Goal: Task Accomplishment & Management: Manage account settings

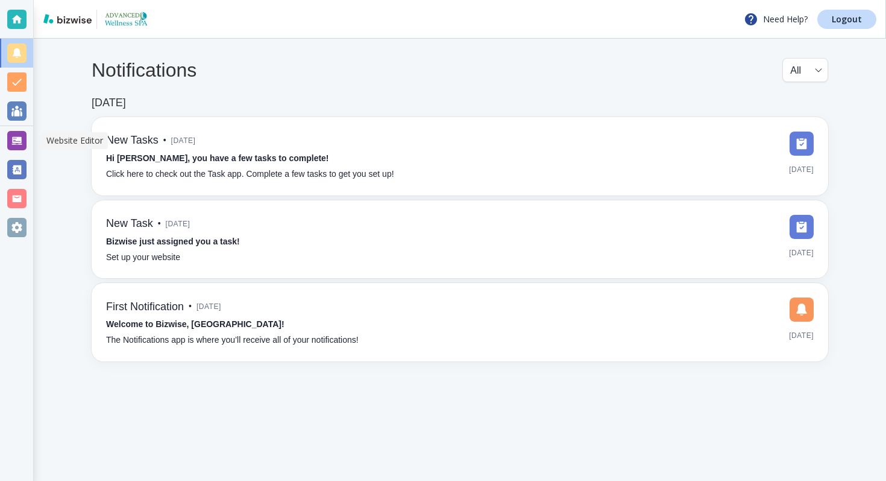
click at [19, 142] on div at bounding box center [16, 140] width 19 height 19
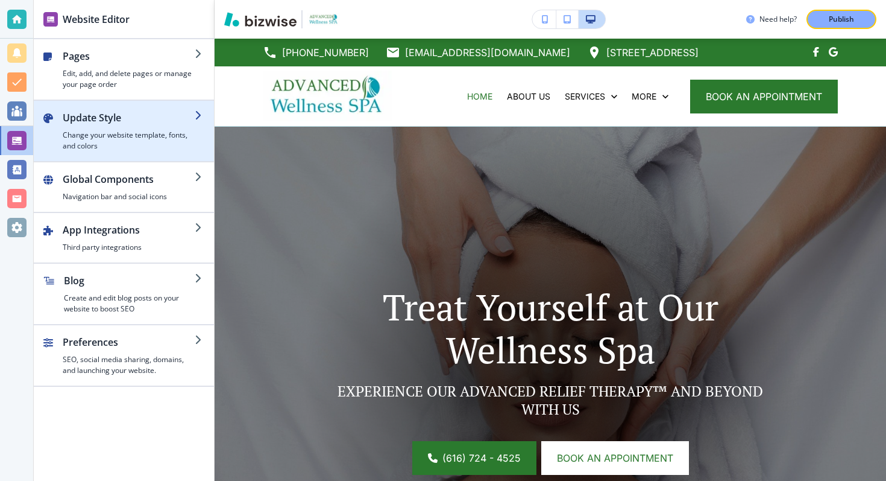
click at [138, 136] on h4 "Change your website template, fonts, and colors" at bounding box center [129, 141] width 132 height 22
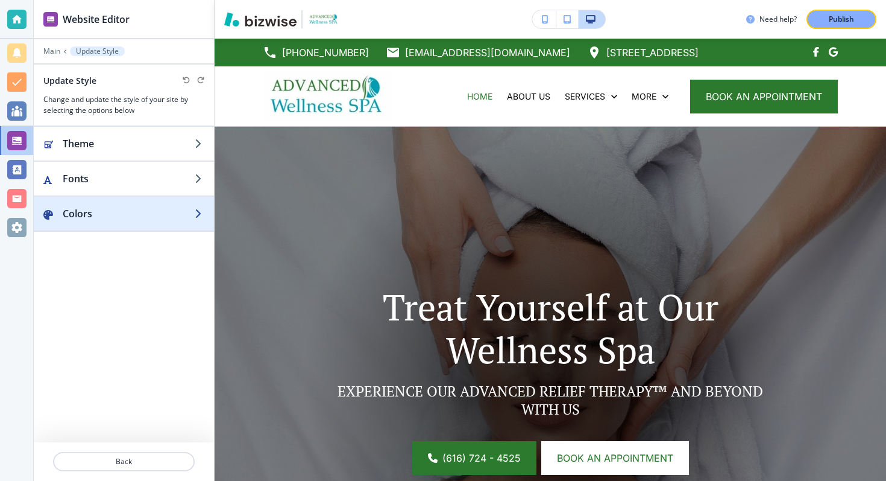
click at [128, 200] on div "button" at bounding box center [124, 202] width 180 height 10
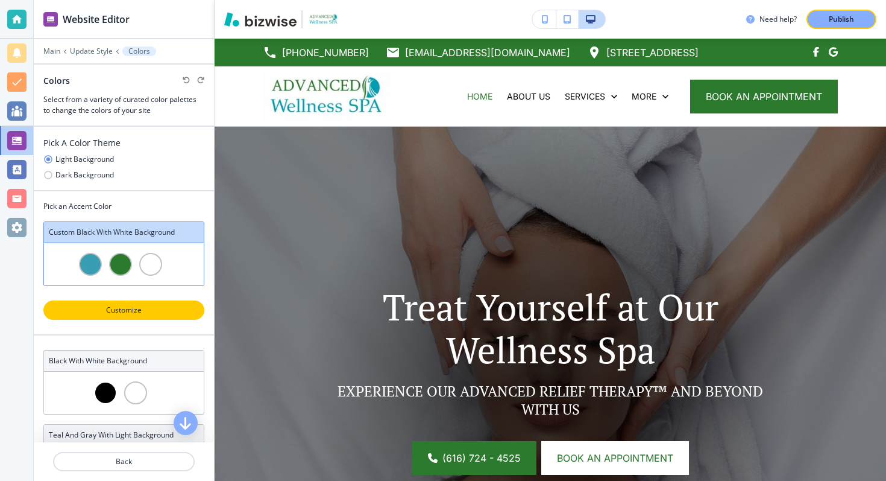
click at [124, 302] on button "Customize" at bounding box center [123, 309] width 161 height 19
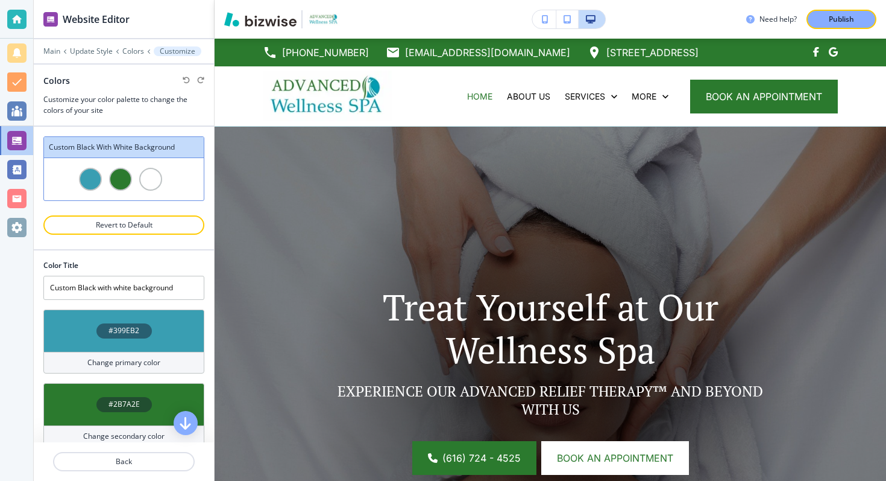
click at [123, 402] on h4 "#2B7A2E" at bounding box center [124, 404] width 31 height 11
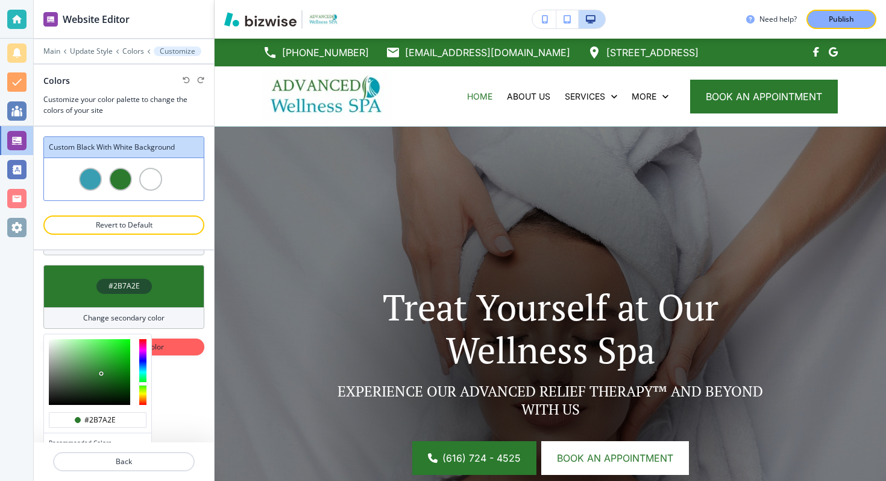
scroll to position [130, 0]
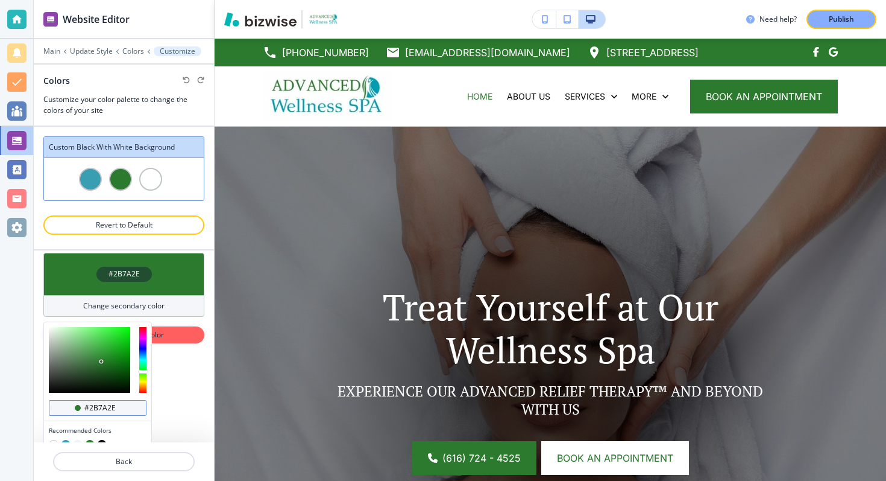
click at [94, 405] on input "#2b7a2e" at bounding box center [104, 408] width 42 height 10
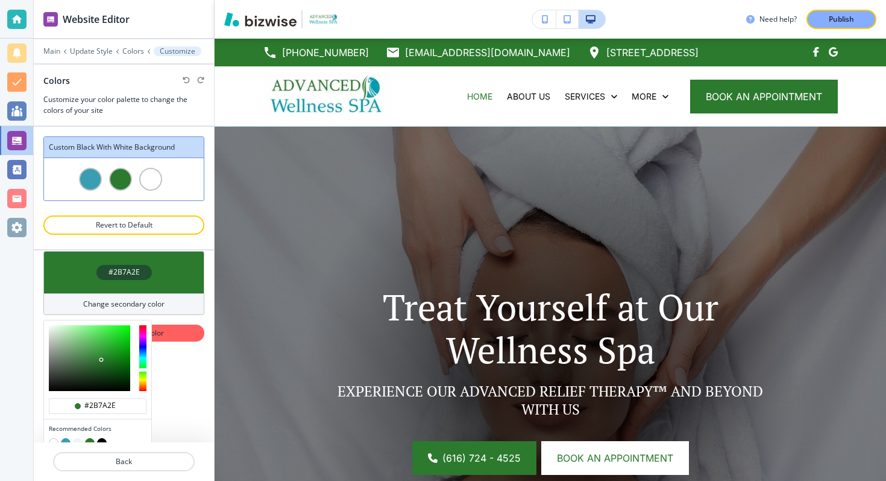
scroll to position [0, 0]
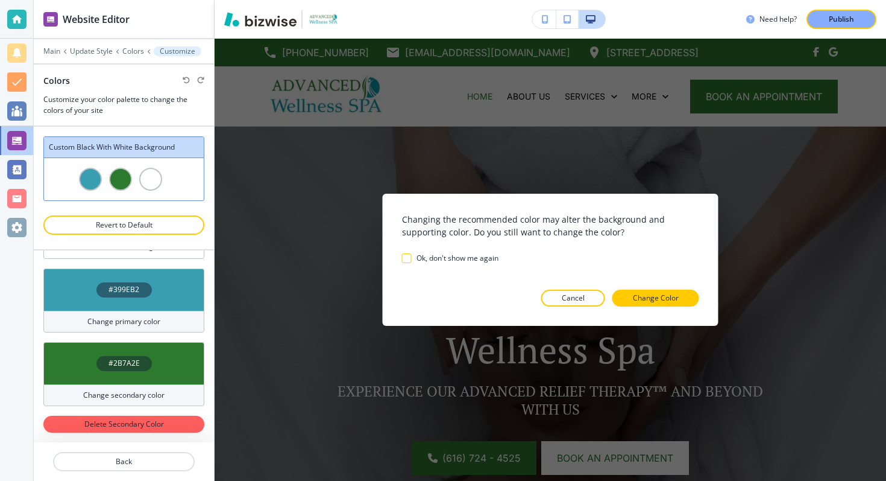
click at [165, 376] on div "Color Title Custom Black with white background #399EB2 Change primary color #2B…" at bounding box center [124, 346] width 180 height 192
click at [579, 290] on button "Cancel" at bounding box center [574, 297] width 64 height 17
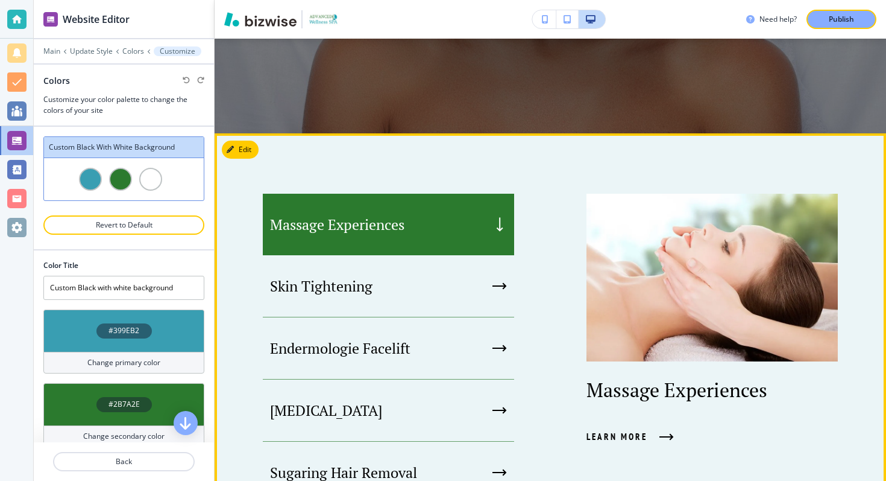
scroll to position [487, 0]
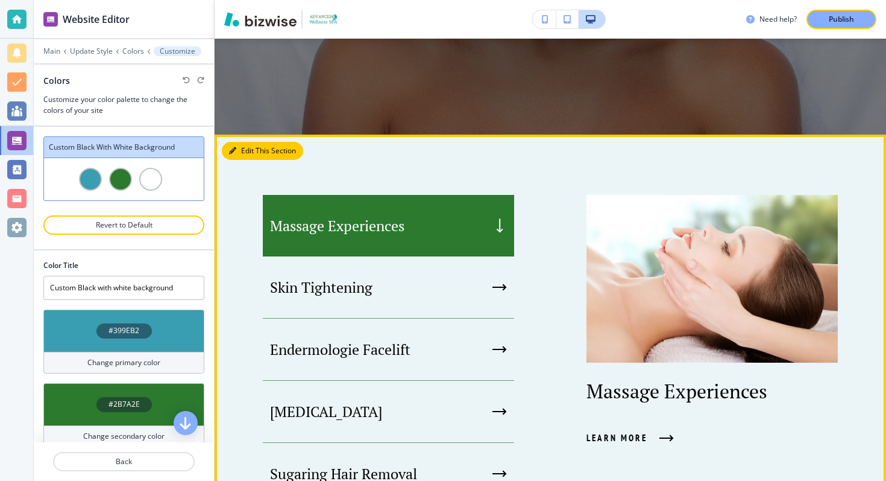
click at [244, 151] on button "Edit This Section" at bounding box center [262, 151] width 81 height 18
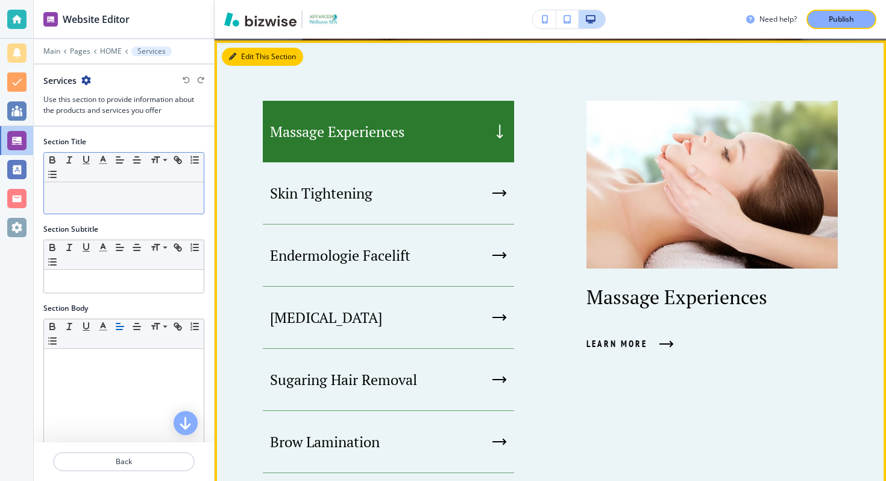
scroll to position [583, 0]
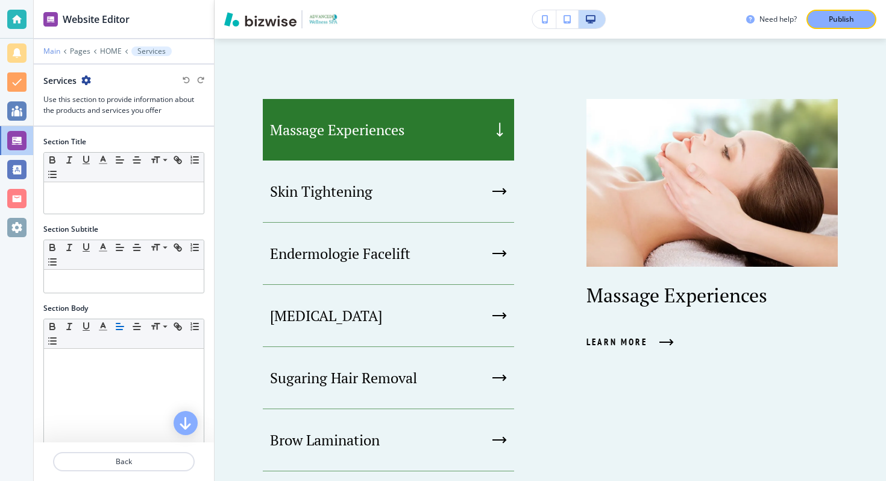
click at [58, 53] on p "Main" at bounding box center [51, 51] width 17 height 8
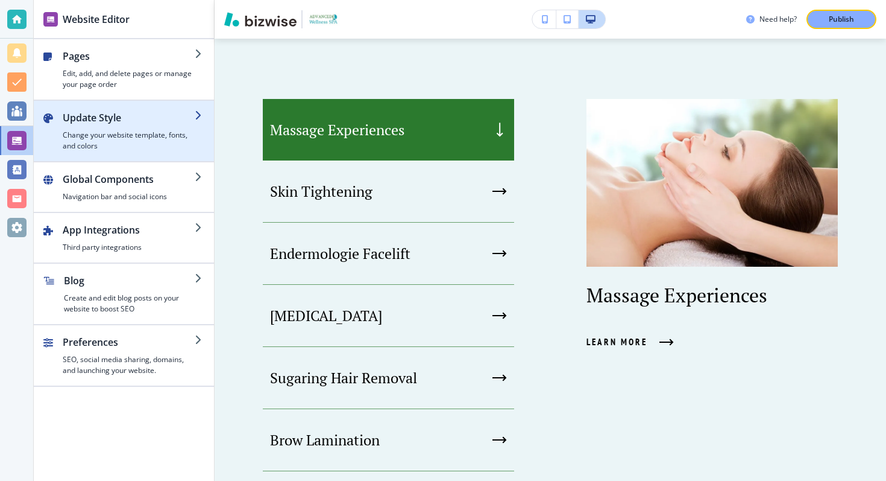
click at [127, 125] on div "button" at bounding box center [129, 127] width 132 height 5
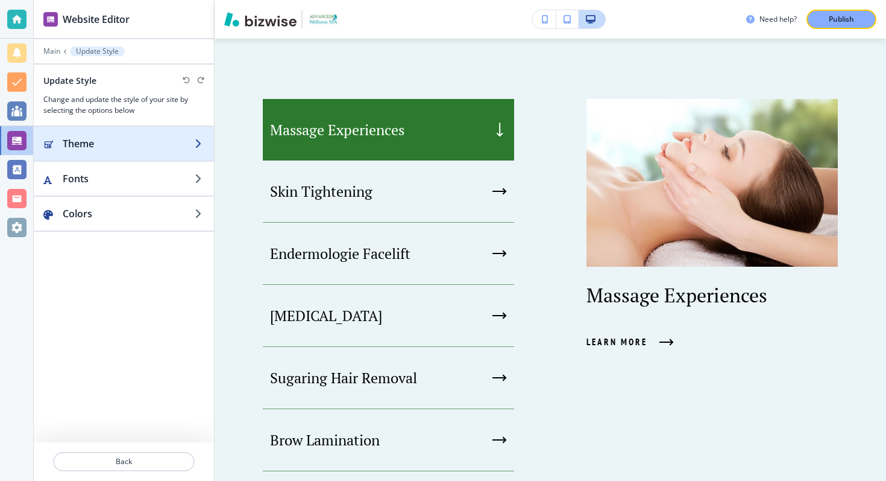
click at [133, 139] on h2 "Theme" at bounding box center [129, 143] width 132 height 14
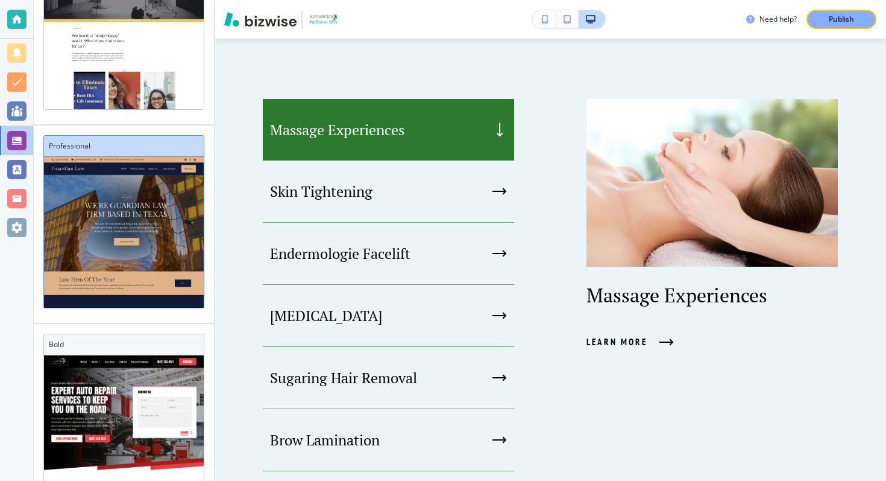
scroll to position [4, 0]
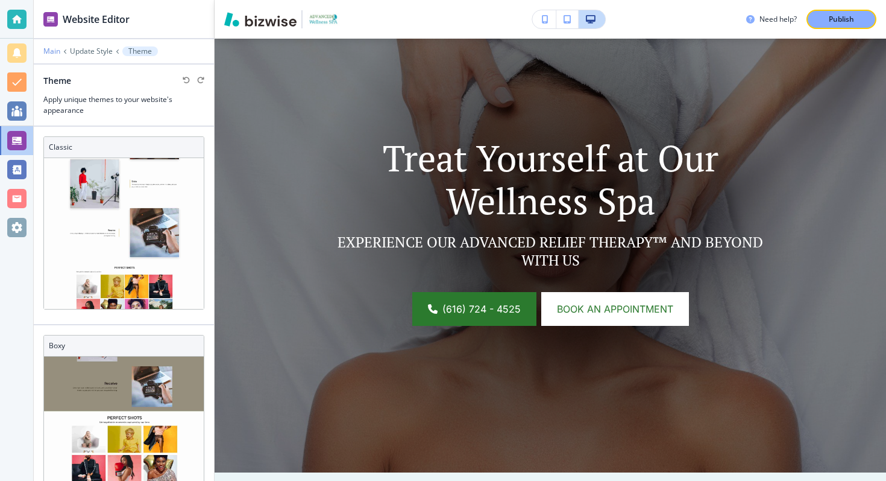
click at [55, 51] on p "Main" at bounding box center [51, 51] width 17 height 8
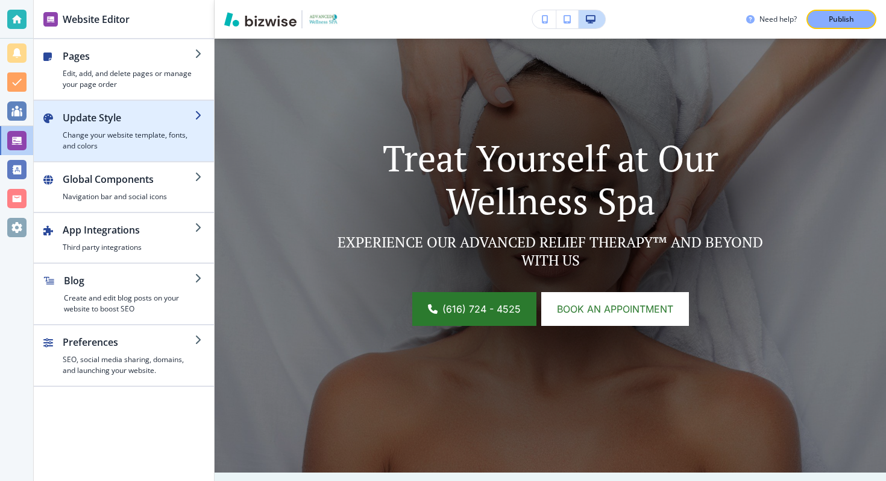
click at [124, 138] on h4 "Change your website template, fonts, and colors" at bounding box center [129, 141] width 132 height 22
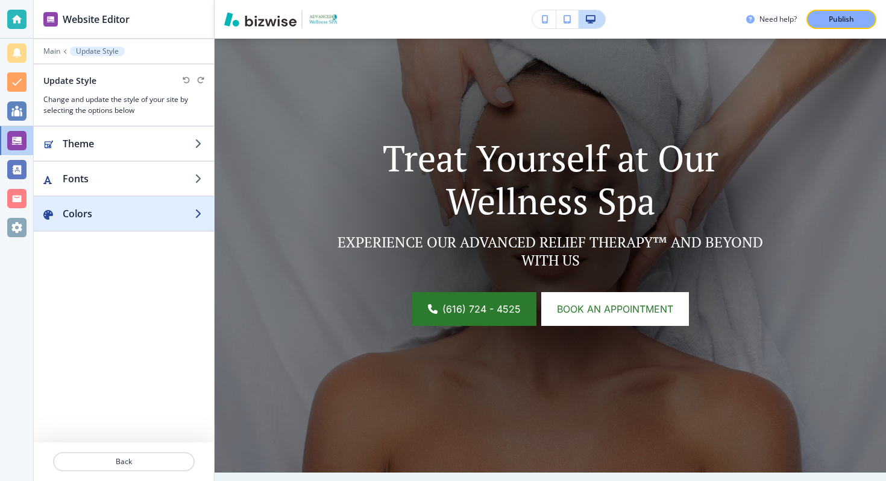
click at [131, 209] on h2 "Colors" at bounding box center [129, 213] width 132 height 14
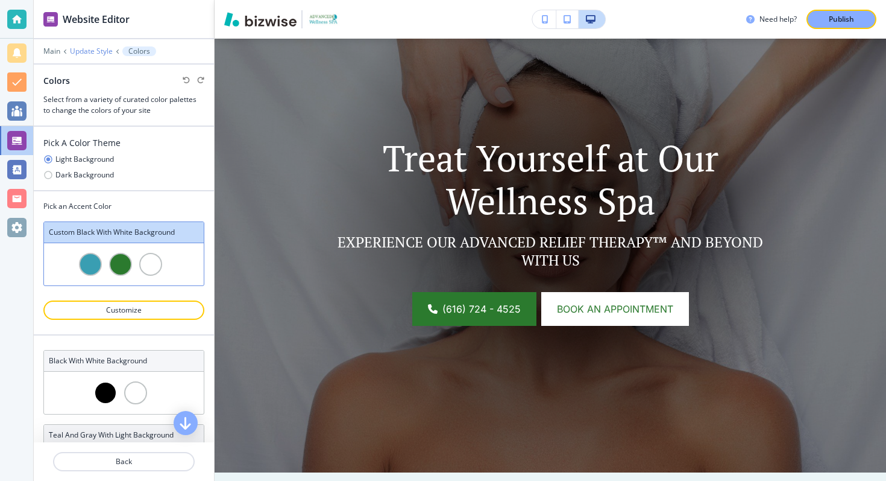
click at [83, 54] on p "Update Style" at bounding box center [91, 51] width 43 height 8
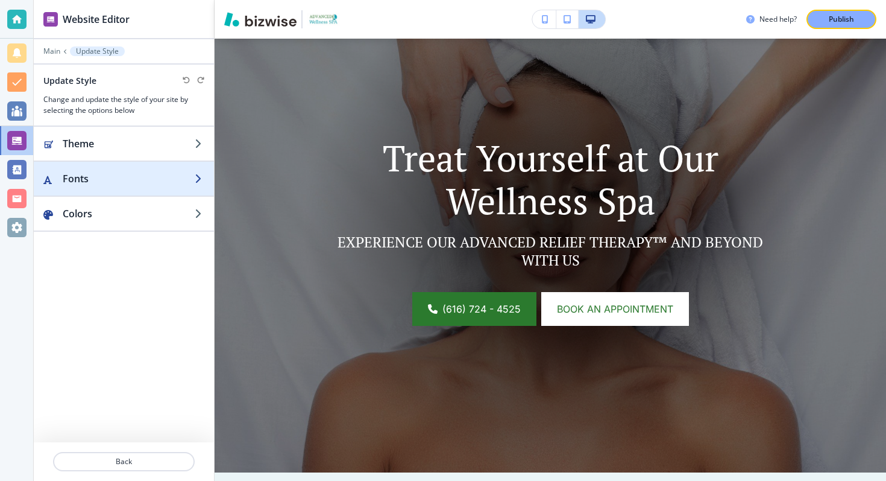
click at [86, 183] on h2 "Fonts" at bounding box center [129, 178] width 132 height 14
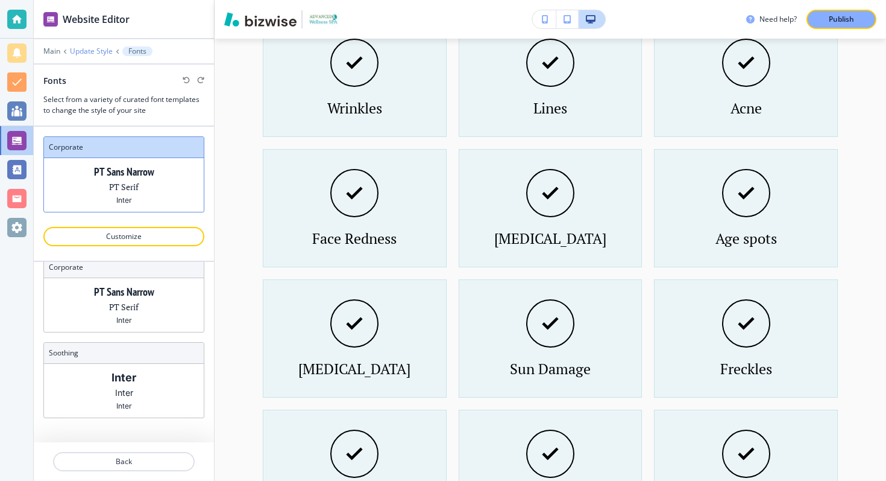
click at [88, 52] on p "Update Style" at bounding box center [91, 51] width 43 height 8
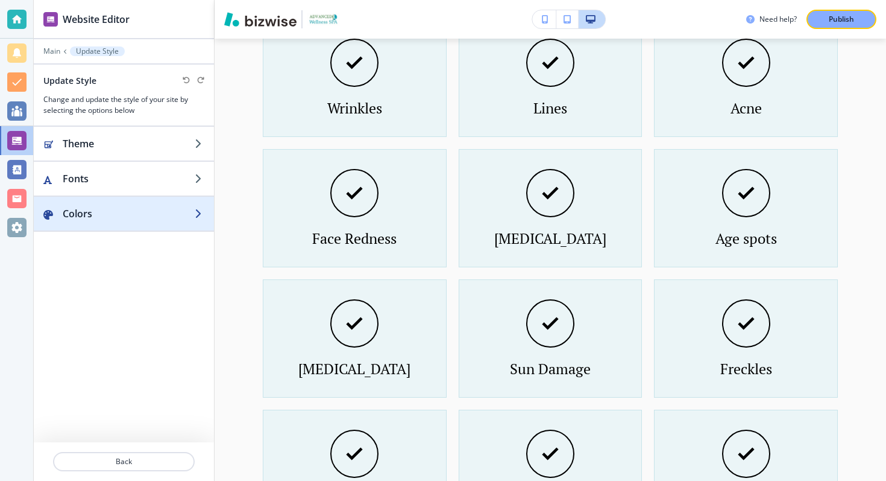
click at [96, 197] on div "button" at bounding box center [124, 202] width 180 height 10
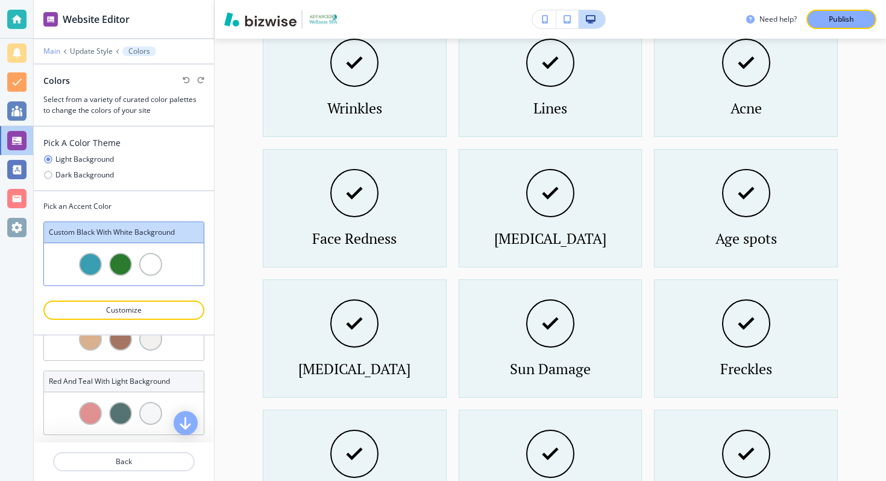
click at [59, 49] on p "Main" at bounding box center [51, 51] width 17 height 8
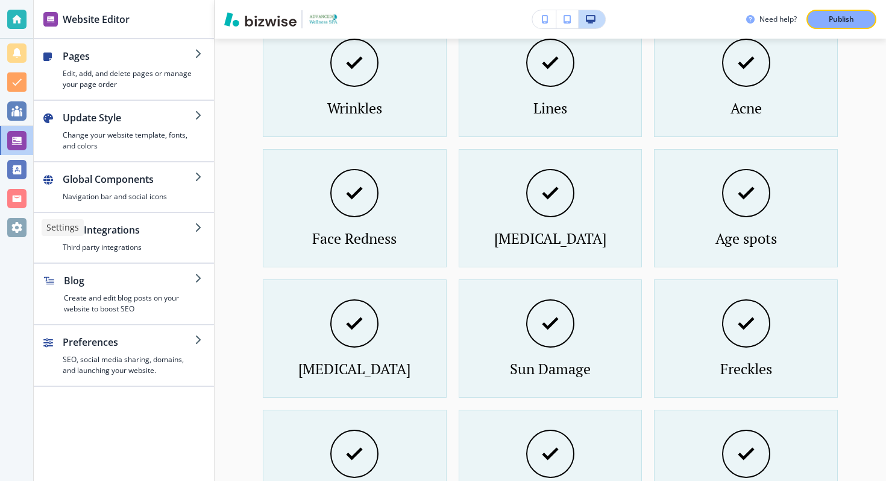
click at [17, 218] on div at bounding box center [16, 227] width 19 height 19
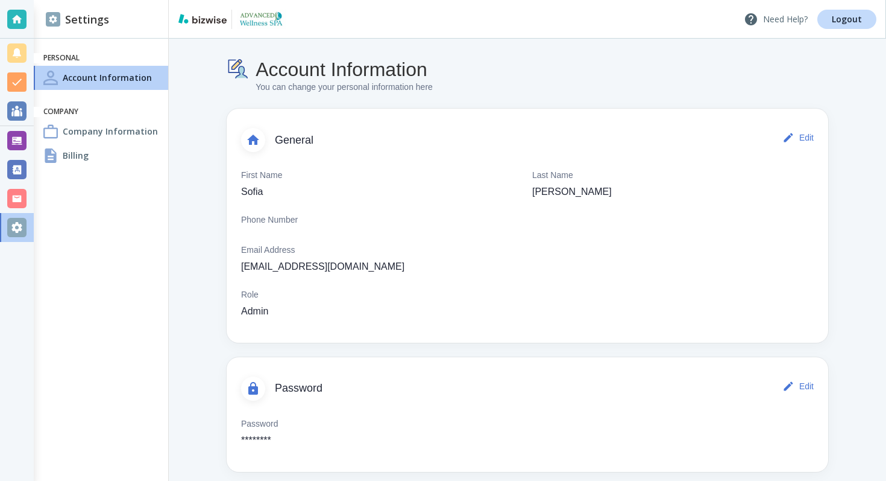
click at [776, 22] on p "Need Help?" at bounding box center [776, 19] width 64 height 14
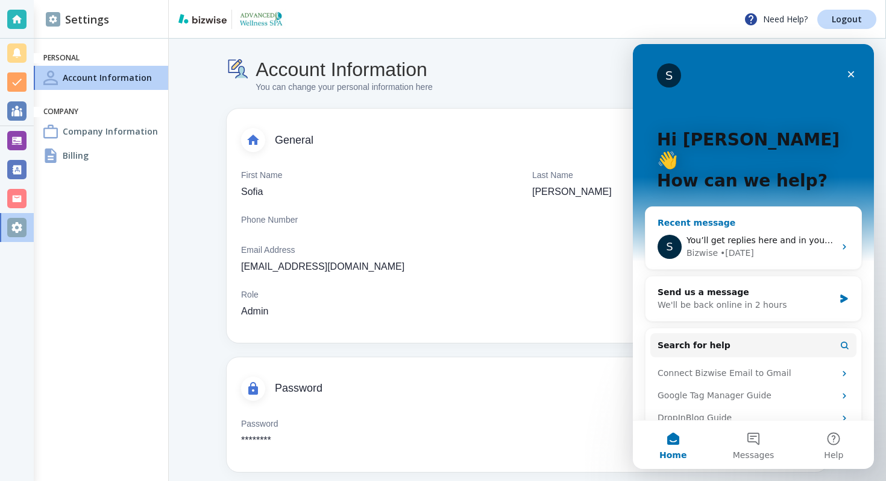
click at [764, 247] on div "Bizwise • 2d ago" at bounding box center [761, 253] width 148 height 13
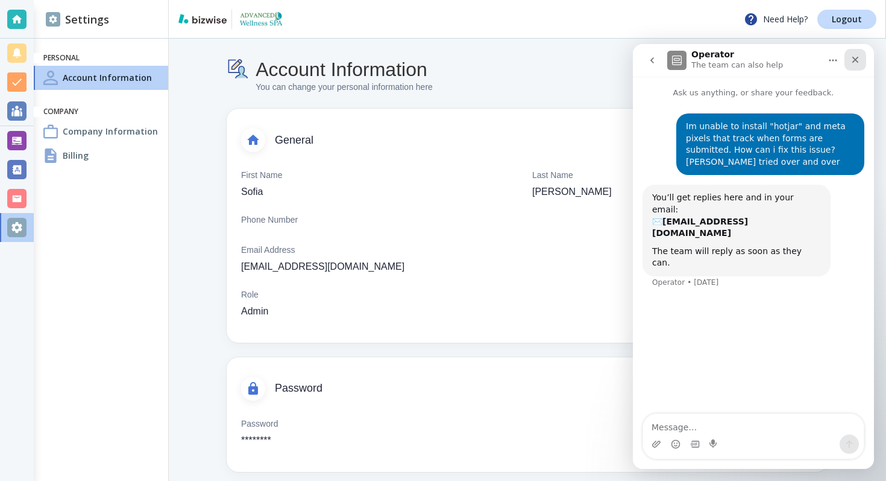
click at [854, 62] on icon "Close" at bounding box center [856, 60] width 7 height 7
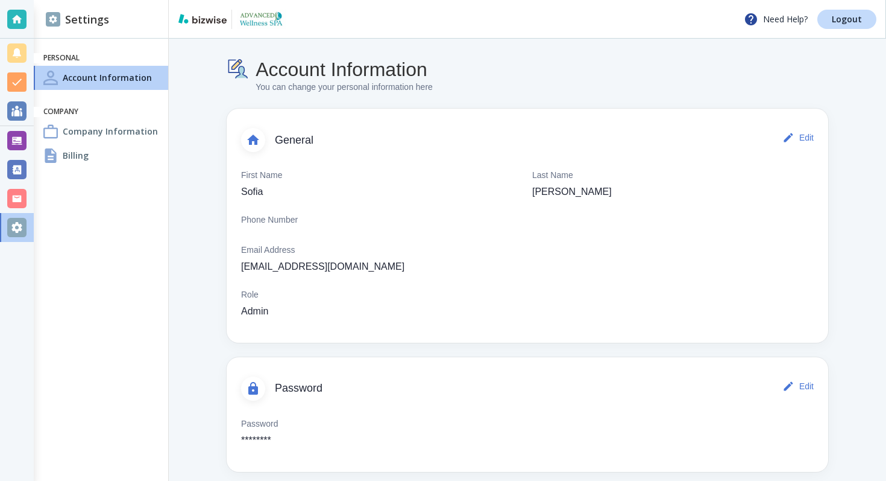
scroll to position [10, 0]
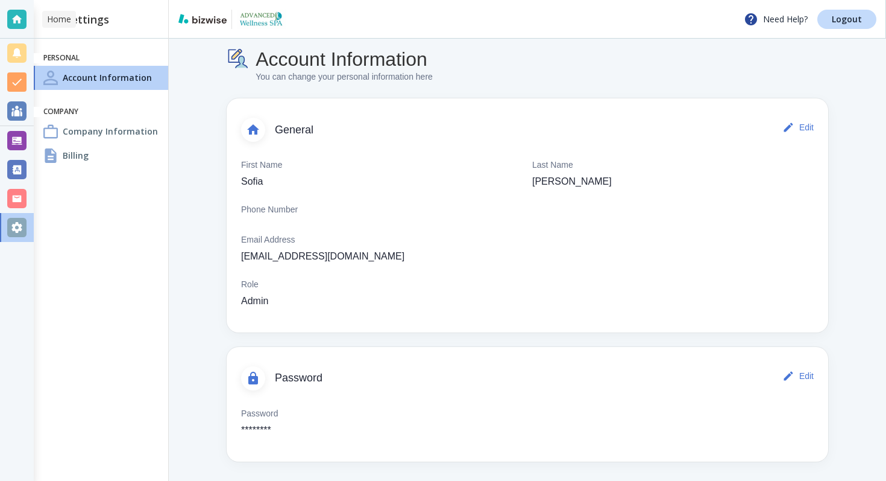
click at [17, 21] on div at bounding box center [16, 19] width 19 height 19
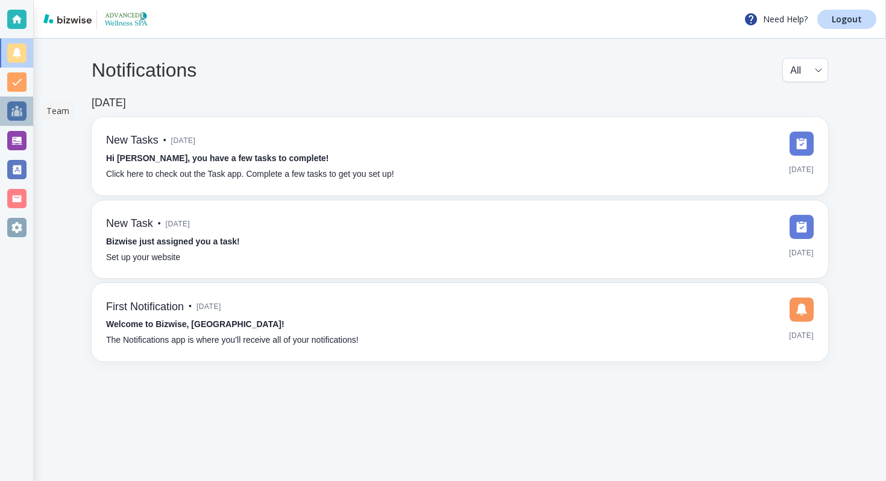
click at [15, 107] on div at bounding box center [16, 110] width 19 height 19
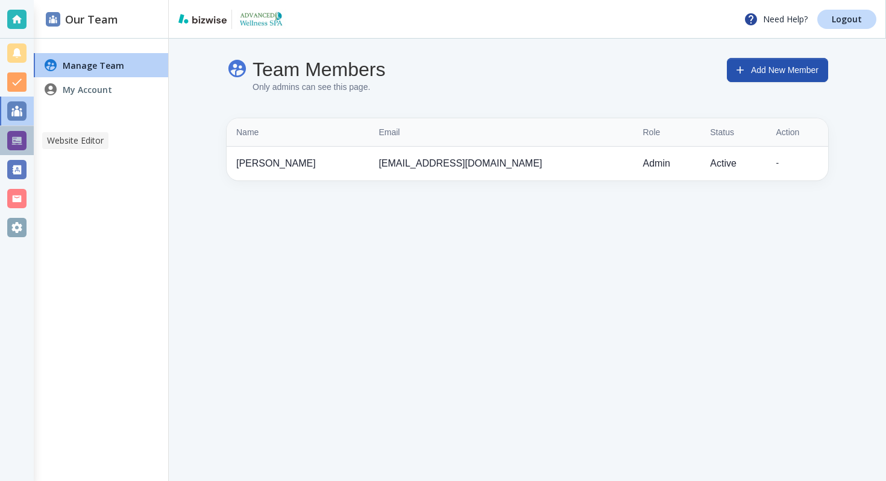
click at [17, 147] on div at bounding box center [16, 140] width 19 height 19
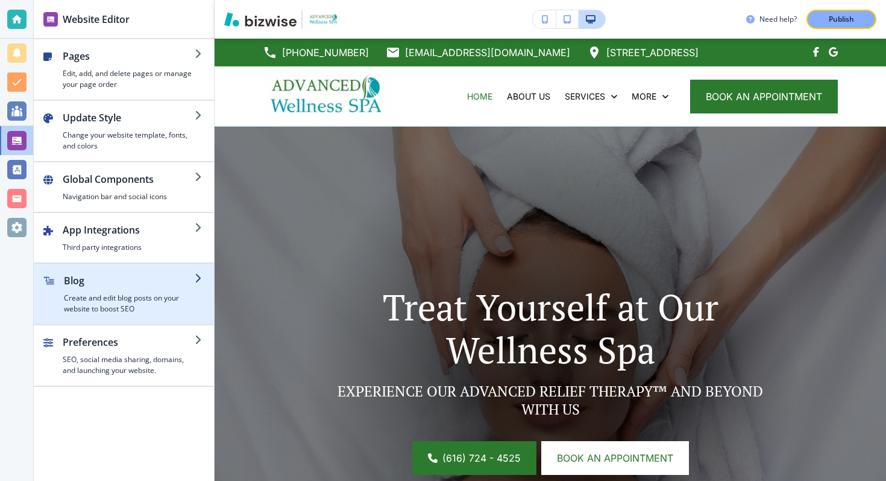
click at [162, 289] on div "button" at bounding box center [129, 290] width 131 height 5
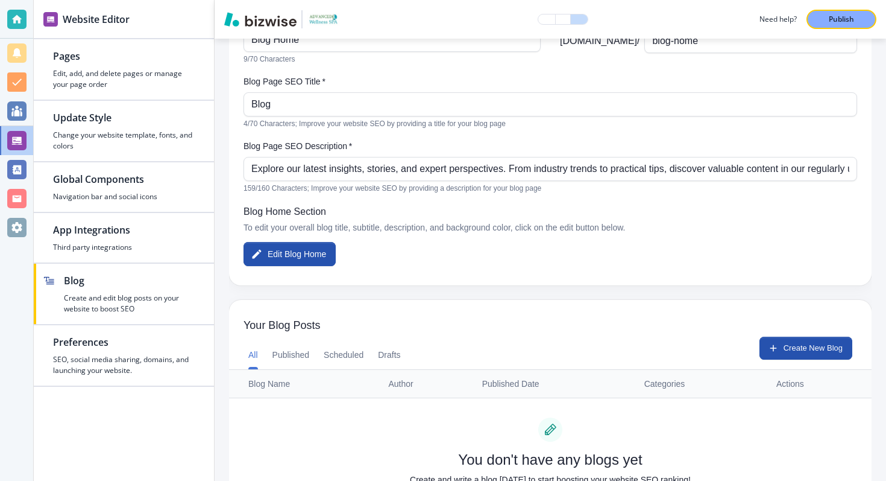
scroll to position [207, 0]
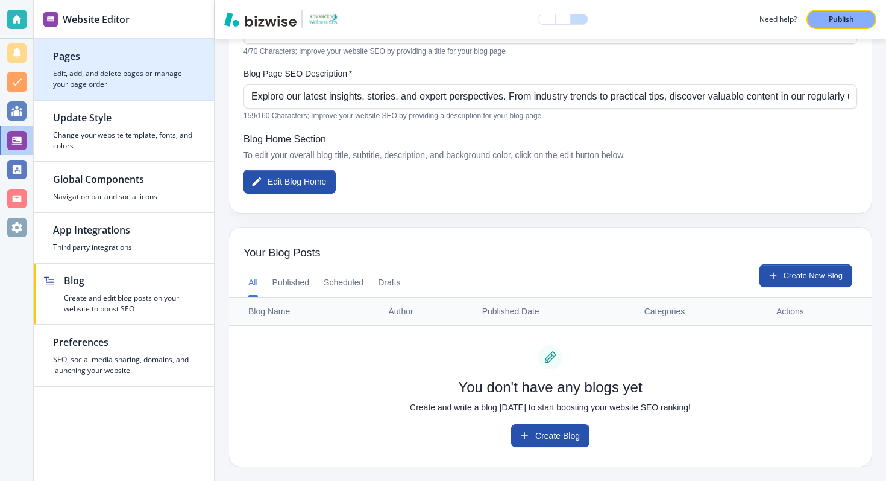
click at [150, 65] on div "button" at bounding box center [124, 65] width 142 height 5
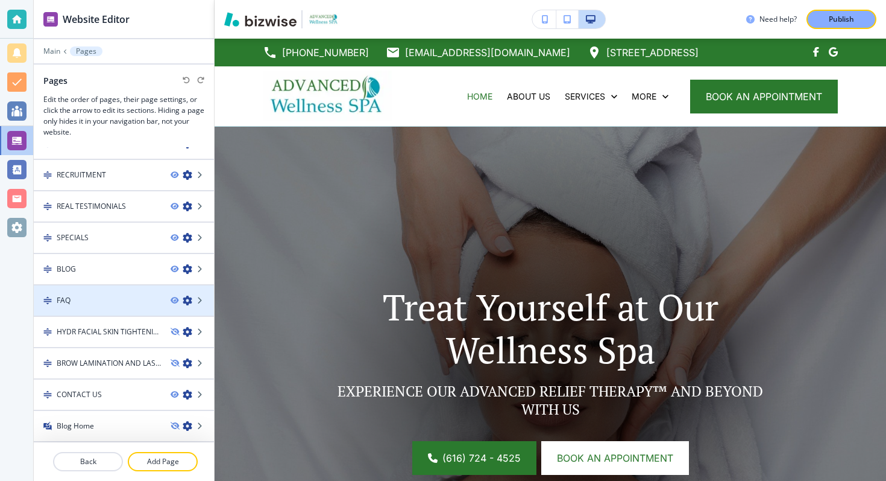
scroll to position [0, 0]
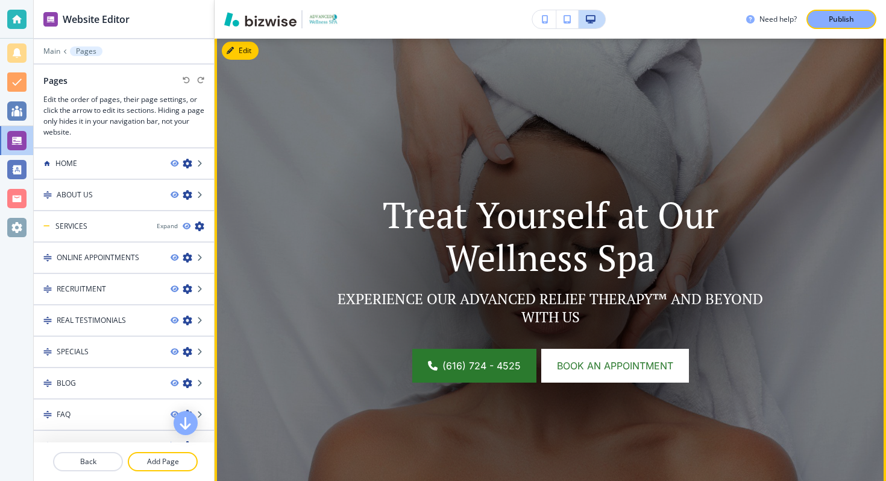
click at [241, 48] on button "Edit" at bounding box center [240, 51] width 37 height 18
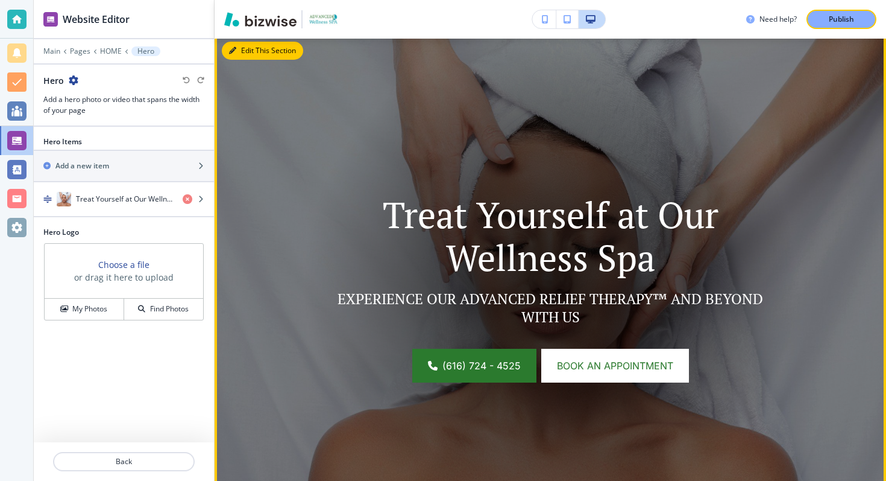
scroll to position [88, 0]
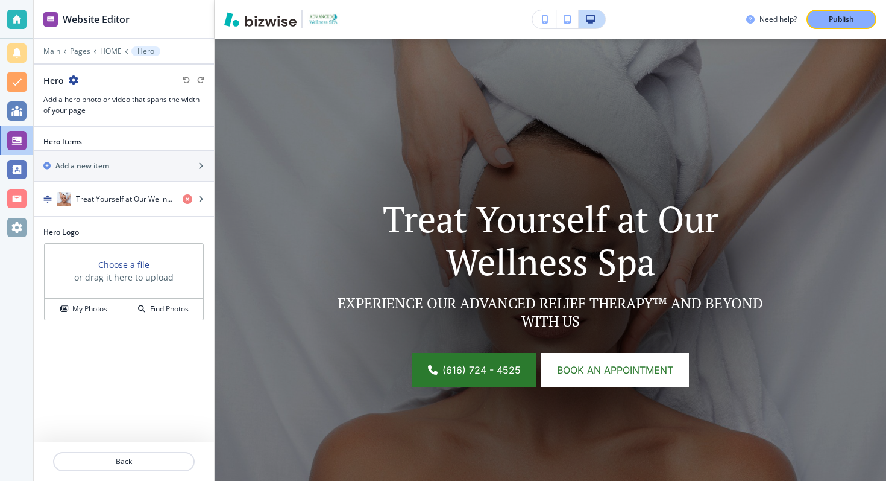
click at [102, 274] on h3 "or drag it here to upload" at bounding box center [124, 277] width 100 height 13
click at [98, 302] on button "My Photos" at bounding box center [85, 309] width 80 height 21
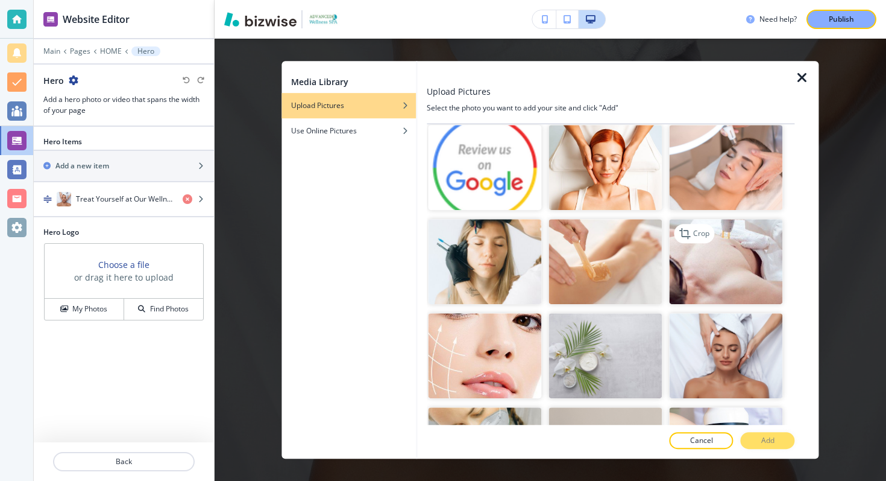
scroll to position [2551, 0]
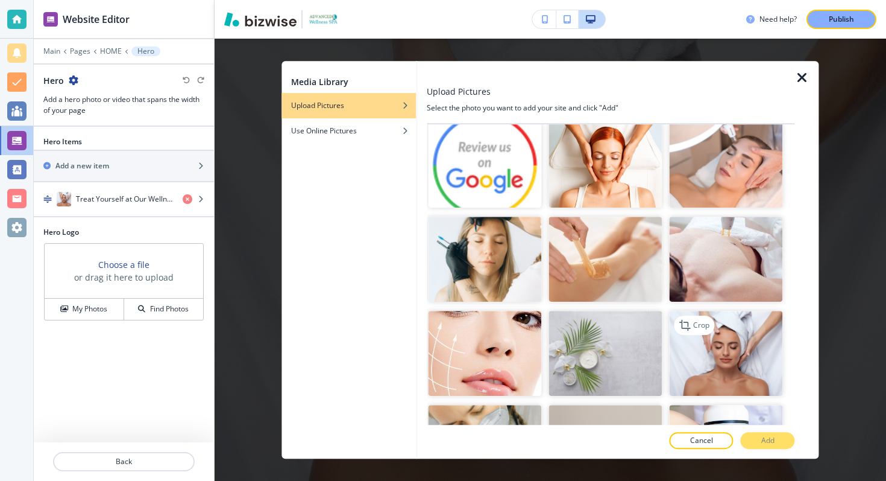
click at [721, 311] on img "button" at bounding box center [725, 353] width 113 height 85
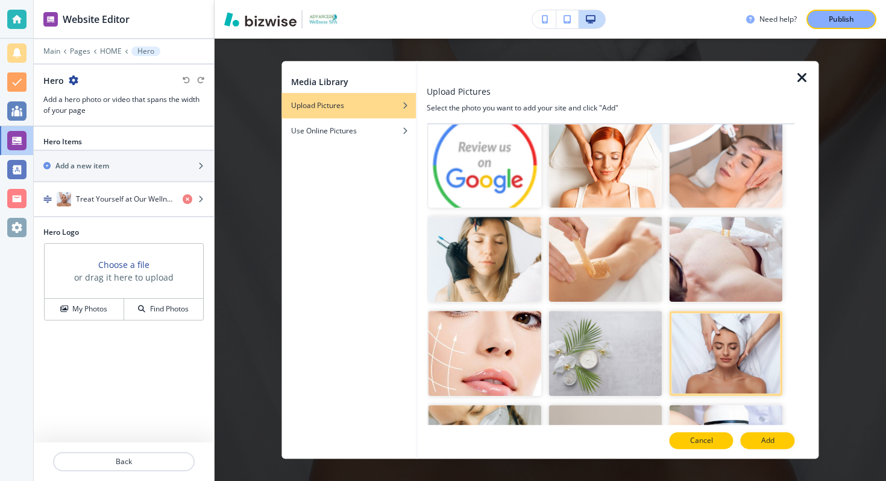
click at [709, 435] on p "Cancel" at bounding box center [701, 440] width 23 height 11
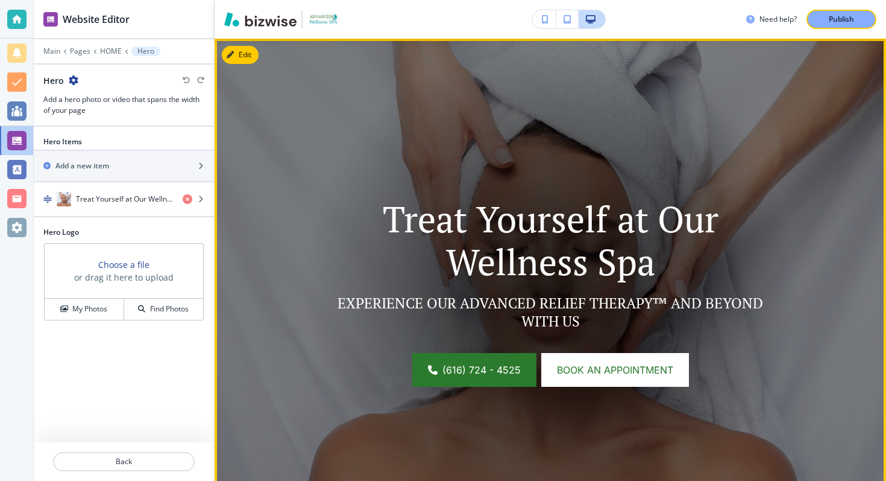
click at [247, 59] on button "Edit" at bounding box center [240, 55] width 37 height 18
click at [255, 59] on button "Edit This Section" at bounding box center [262, 55] width 81 height 18
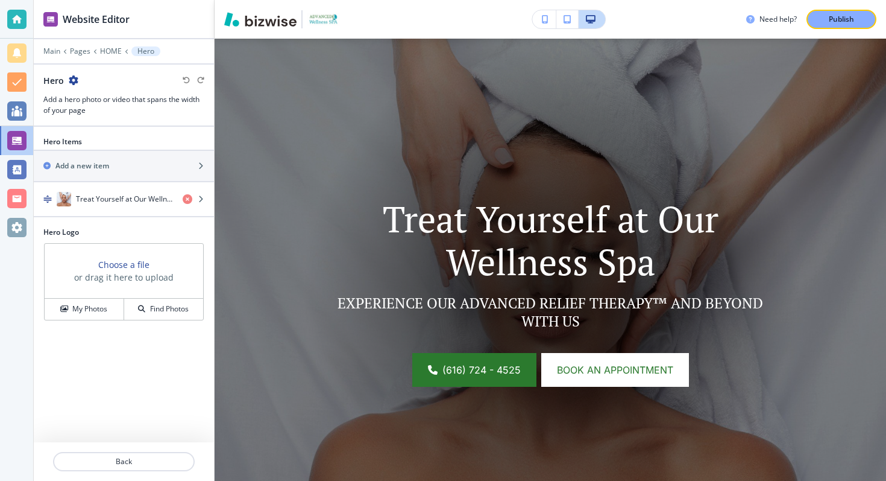
click at [96, 321] on div "Hero Logo Choose a file or drag it here to upload My Photos Find Photos" at bounding box center [124, 279] width 180 height 104
click at [96, 311] on h4 "My Photos" at bounding box center [89, 308] width 35 height 11
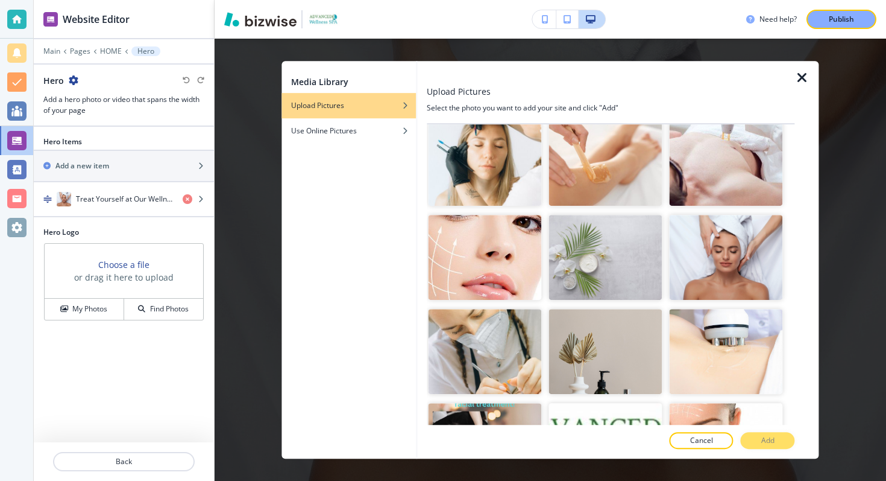
scroll to position [2653, 0]
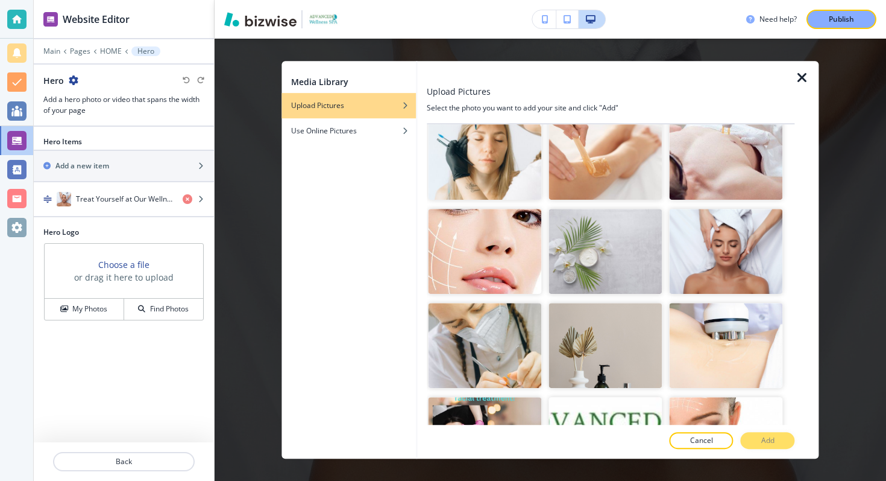
click at [796, 79] on icon "button" at bounding box center [802, 78] width 14 height 14
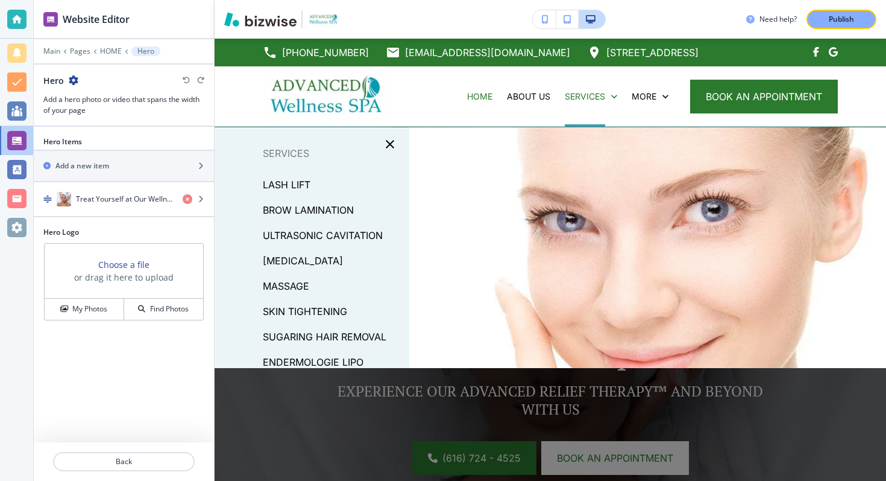
scroll to position [0, 0]
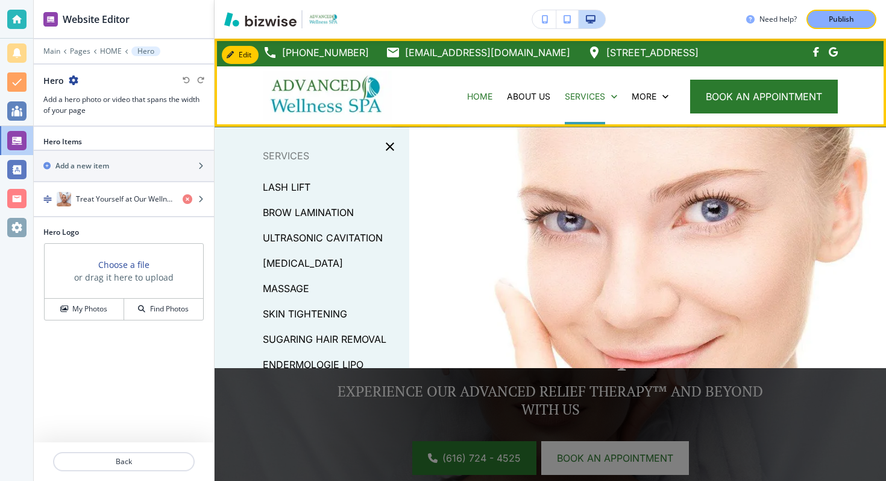
click at [566, 89] on div "SERVICES" at bounding box center [591, 96] width 67 height 60
click at [568, 97] on p "SERVICES" at bounding box center [585, 96] width 40 height 12
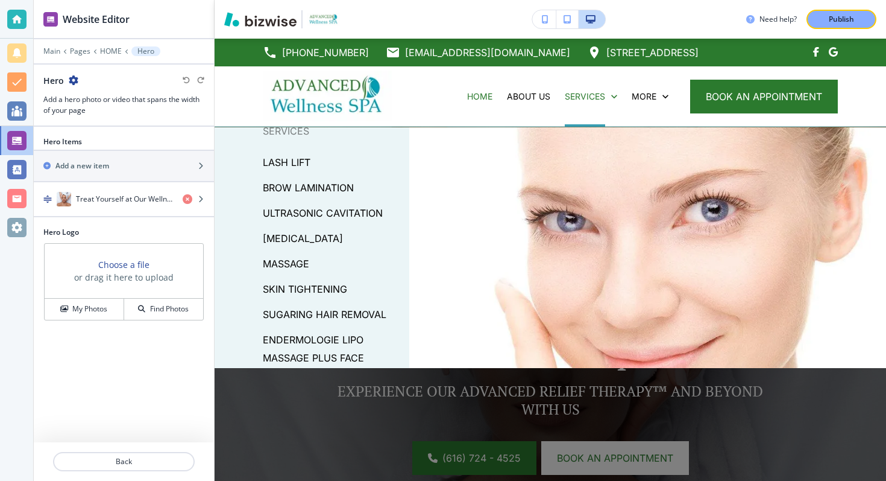
scroll to position [14, 0]
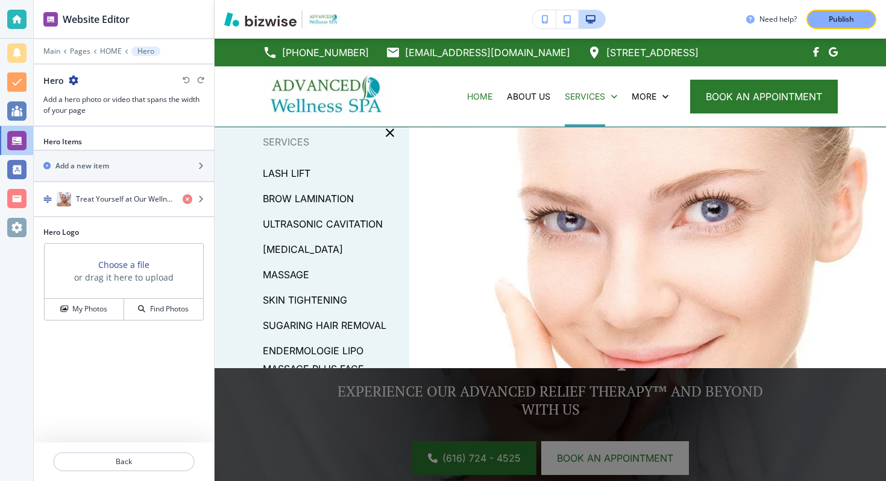
click at [294, 267] on p "MASSAGE" at bounding box center [286, 274] width 46 height 18
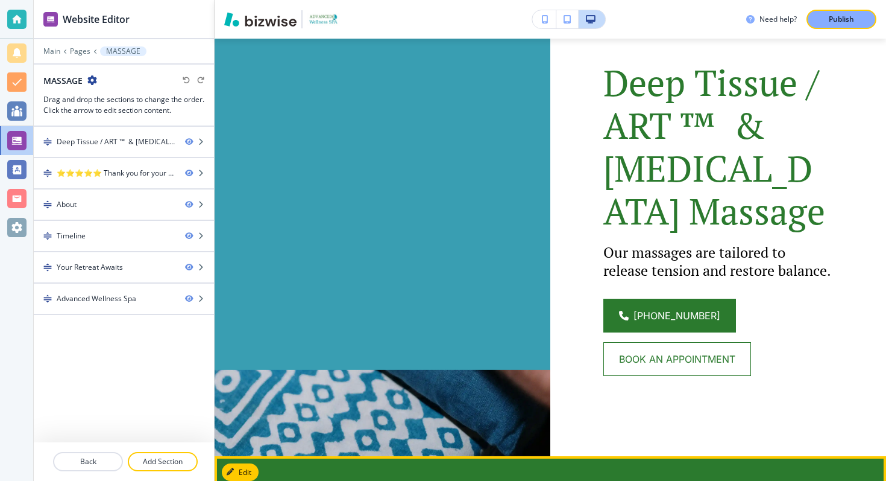
scroll to position [0, 0]
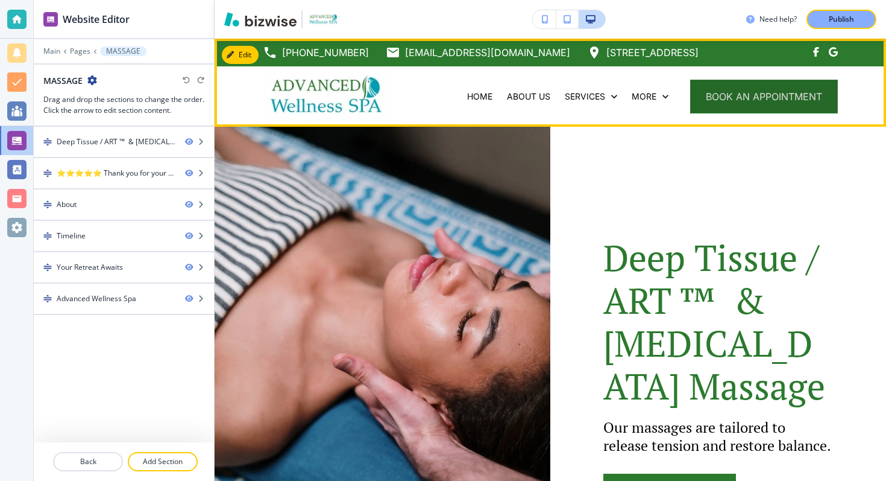
click at [747, 100] on button "book an appointment" at bounding box center [764, 97] width 148 height 34
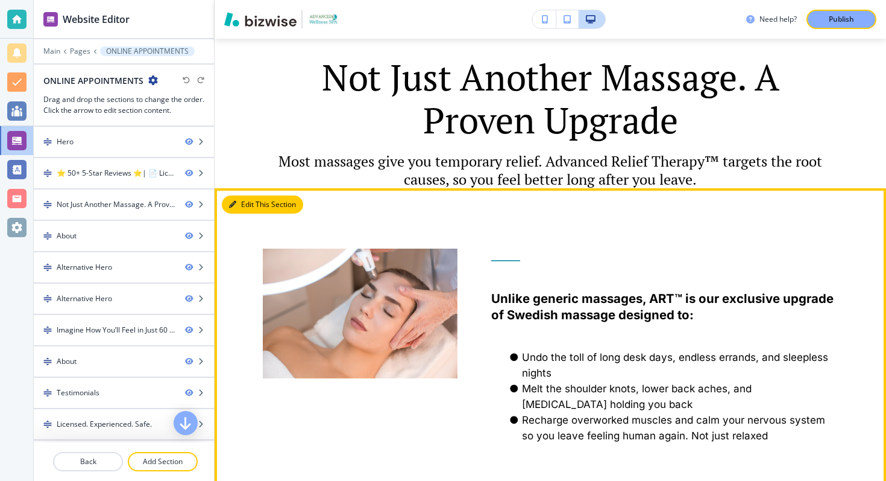
click at [246, 209] on button "Edit This Section" at bounding box center [262, 204] width 81 height 18
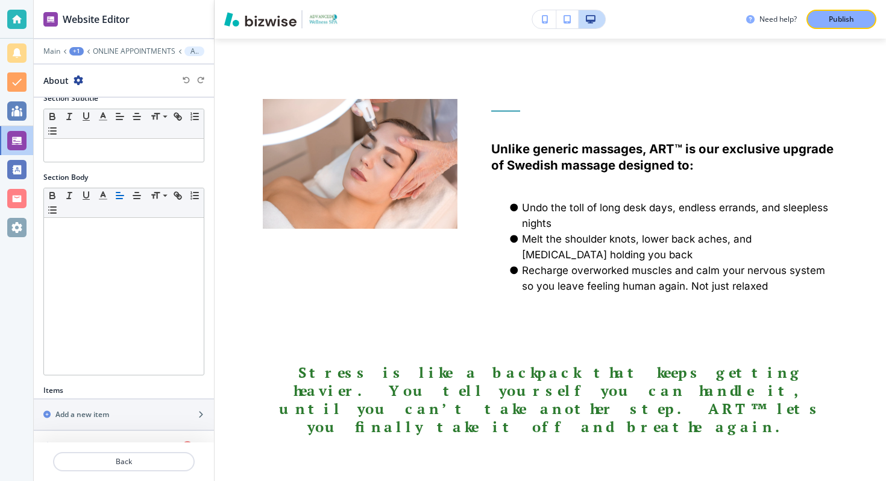
scroll to position [205, 0]
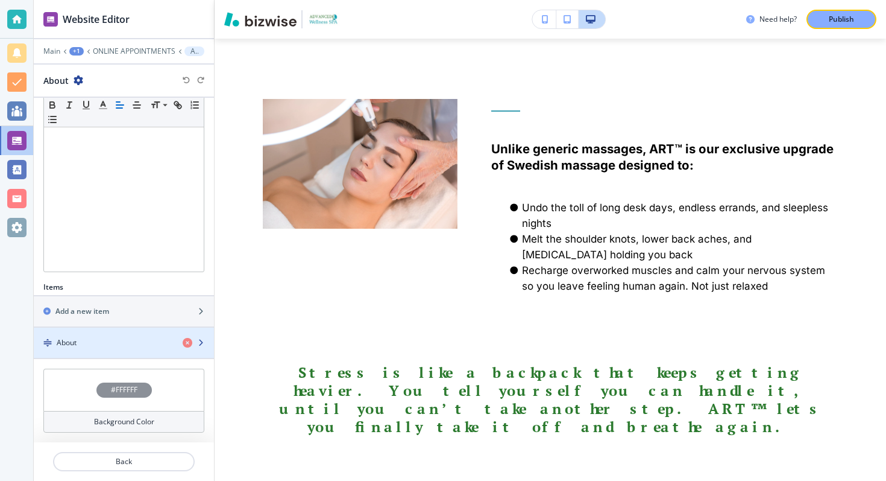
click at [197, 340] on icon "button" at bounding box center [200, 342] width 7 height 7
click at [197, 345] on icon "button" at bounding box center [200, 342] width 7 height 7
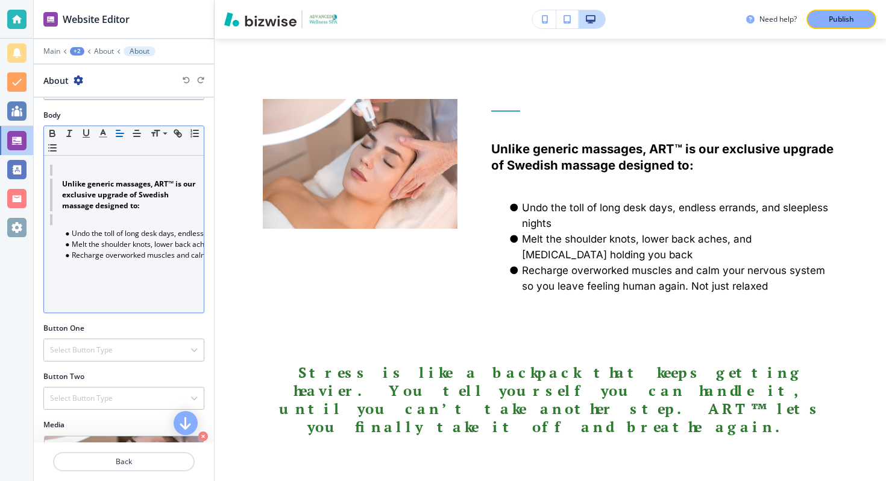
scroll to position [300, 0]
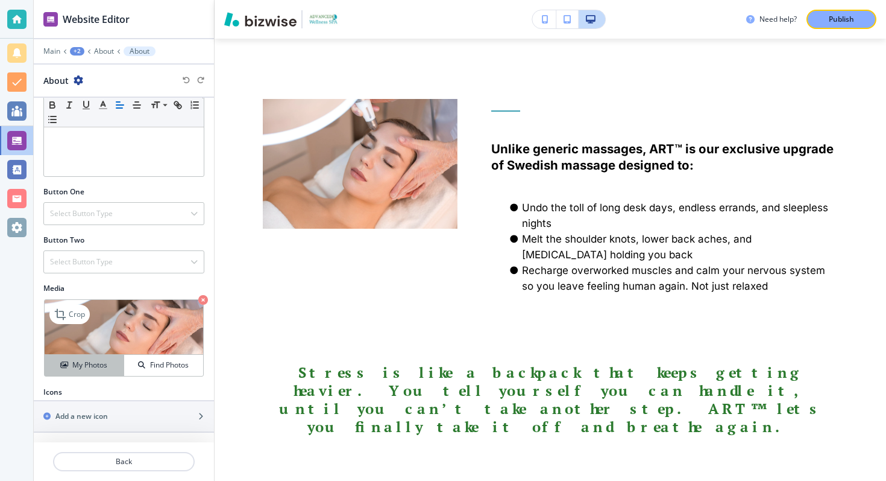
click at [99, 364] on h4 "My Photos" at bounding box center [89, 364] width 35 height 11
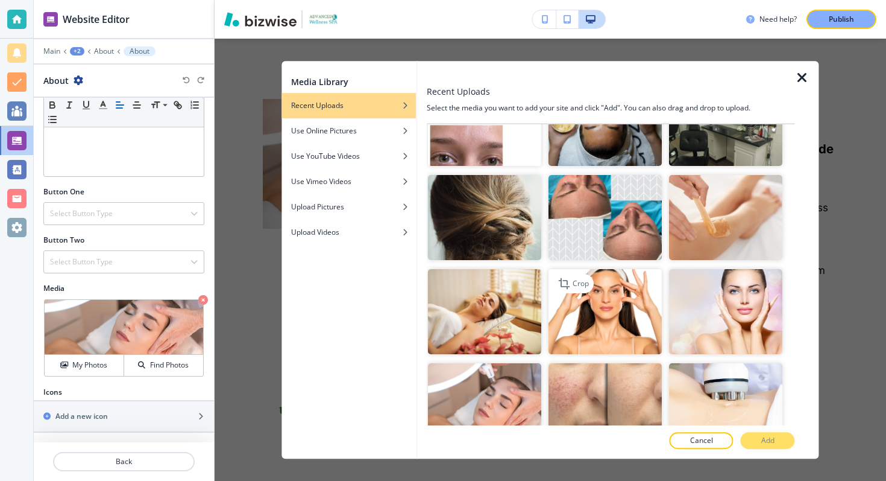
scroll to position [1846, 0]
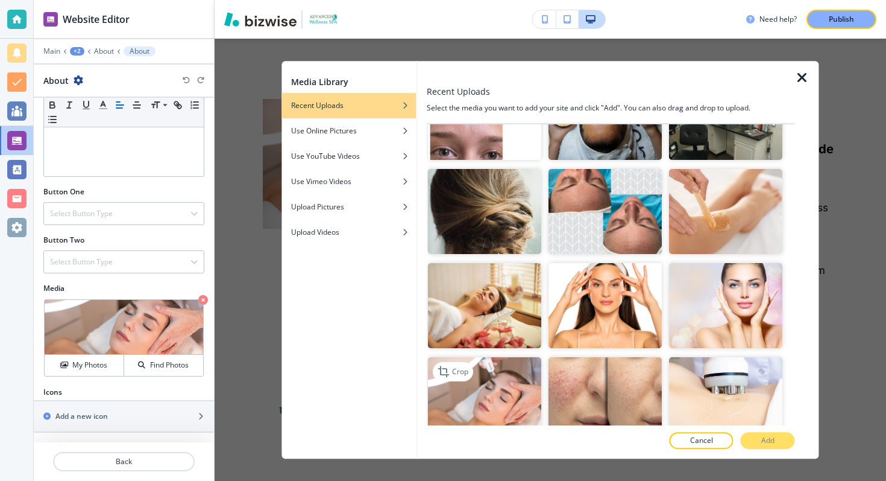
click at [528, 366] on img "button" at bounding box center [484, 399] width 113 height 85
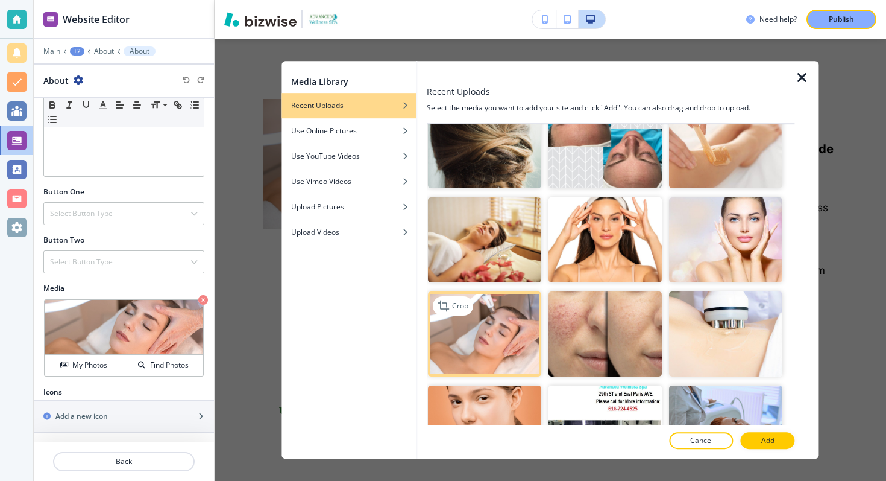
scroll to position [1913, 0]
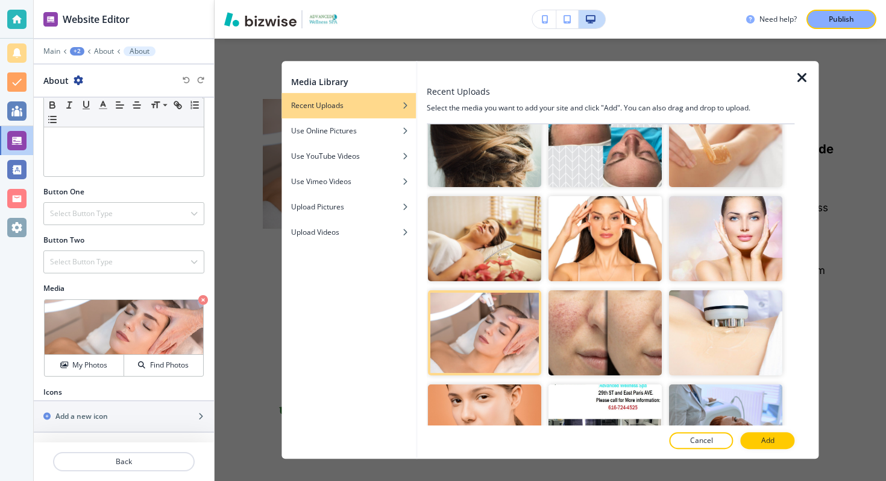
click at [812, 77] on div at bounding box center [807, 260] width 24 height 398
click at [806, 71] on icon "button" at bounding box center [802, 78] width 14 height 14
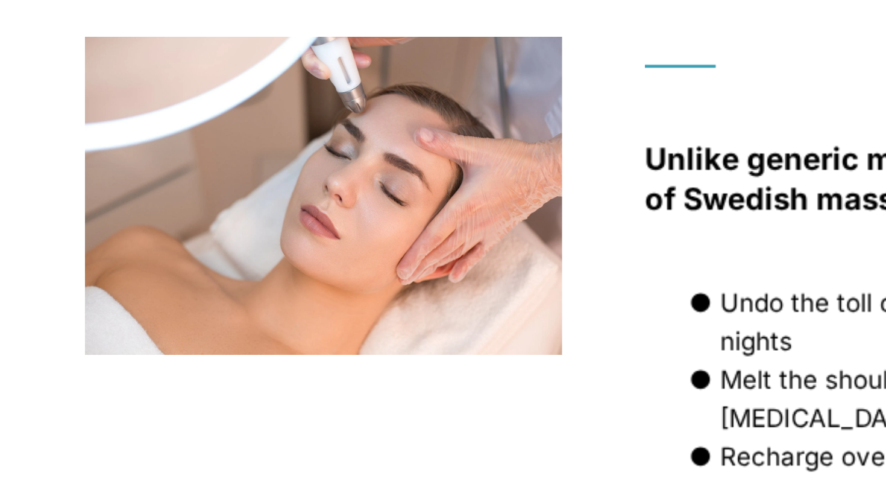
scroll to position [894, 0]
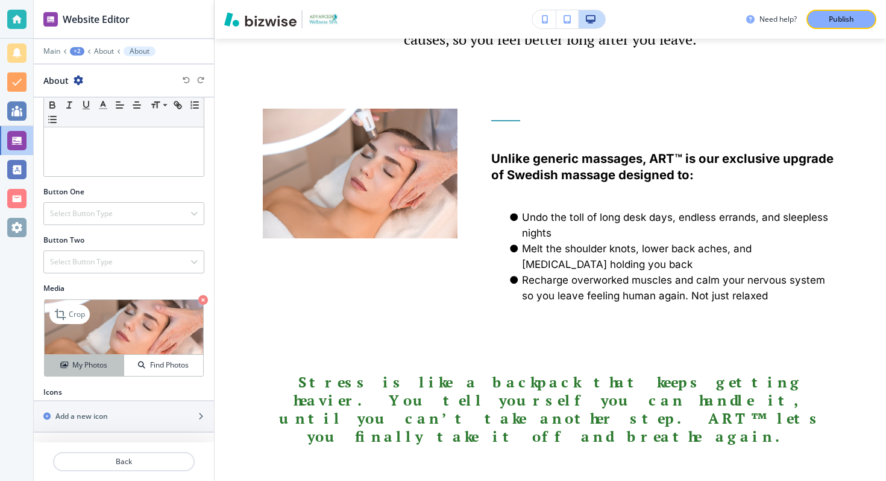
click at [82, 366] on h4 "My Photos" at bounding box center [89, 364] width 35 height 11
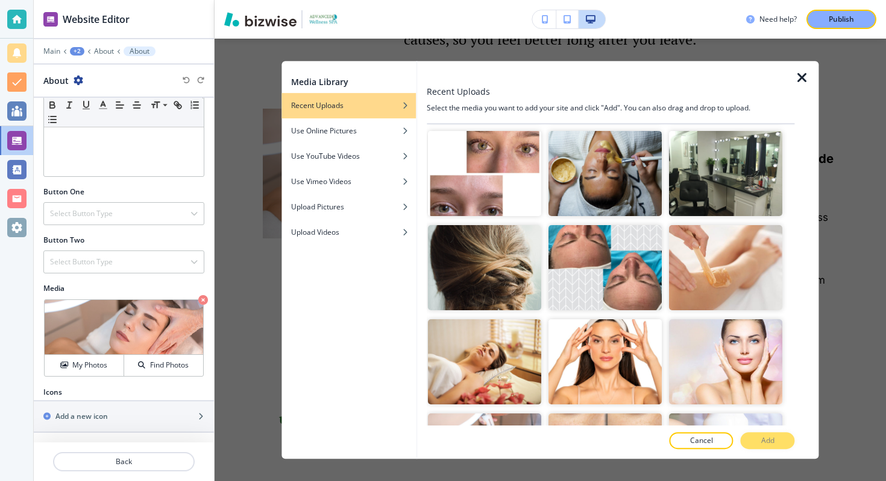
scroll to position [1929, 0]
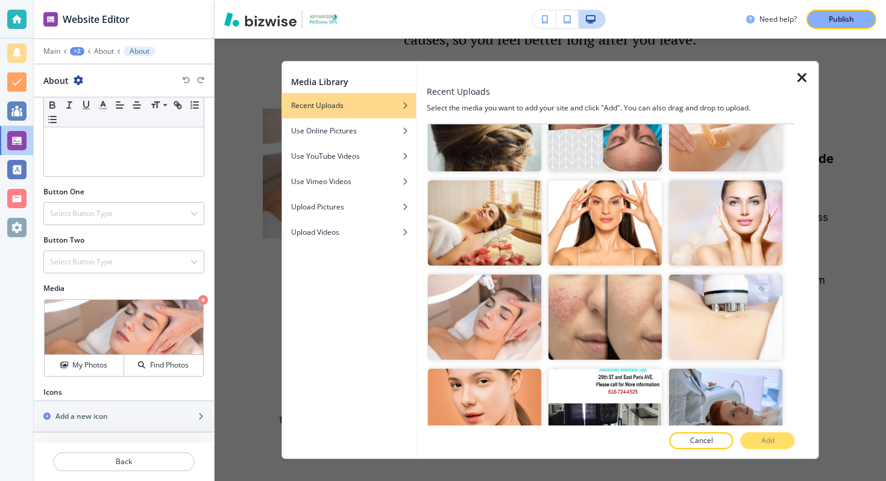
click at [802, 89] on div at bounding box center [807, 260] width 24 height 398
click at [799, 74] on icon "button" at bounding box center [802, 78] width 14 height 14
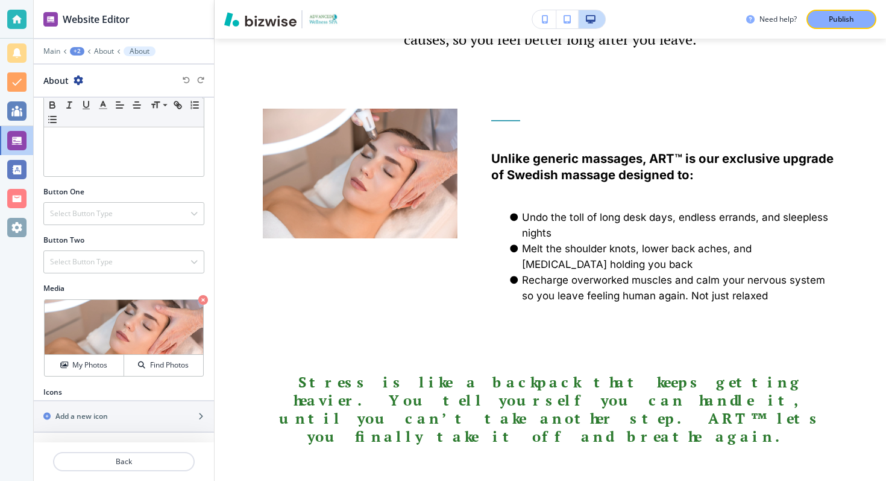
scroll to position [0, 0]
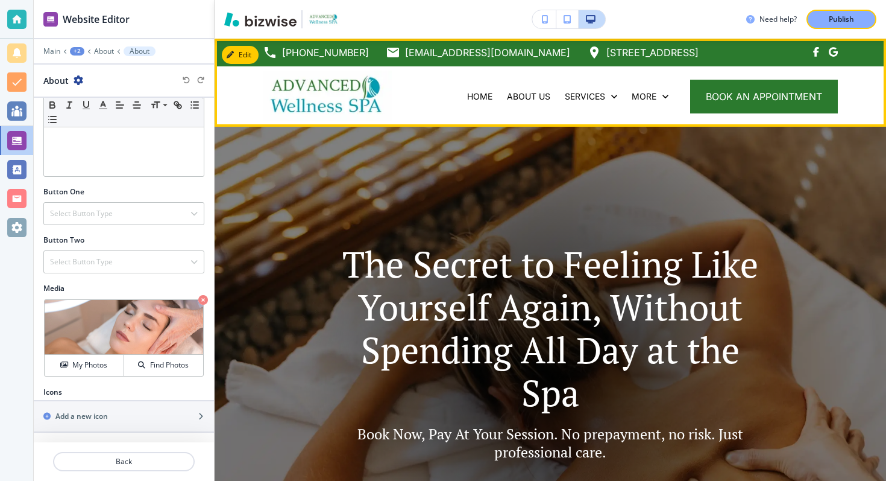
click at [336, 100] on img at bounding box center [327, 96] width 129 height 51
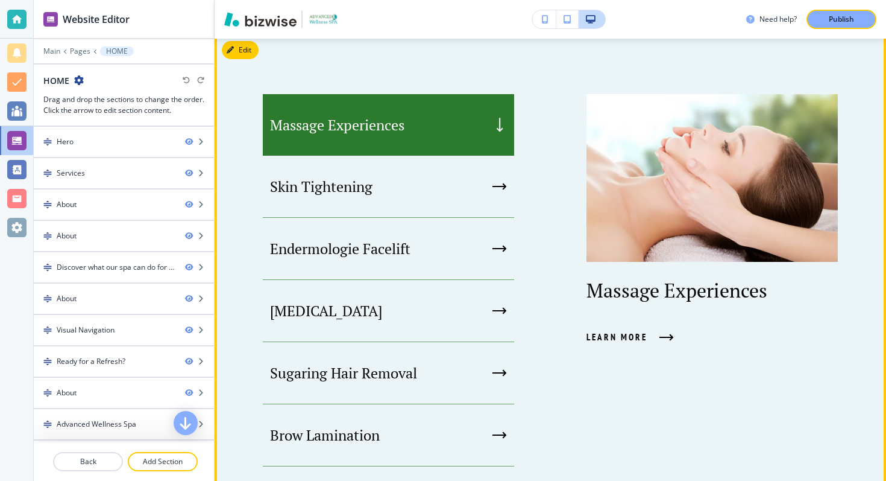
scroll to position [670, 0]
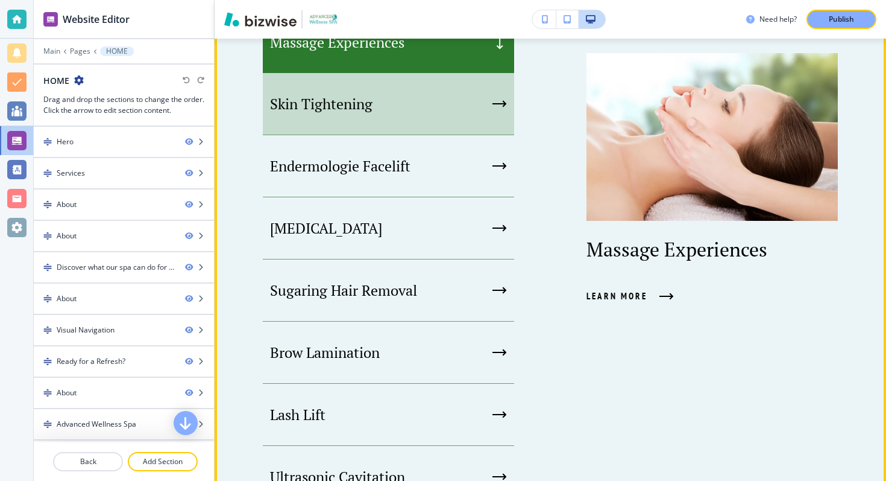
click at [398, 109] on div "Skin Tightening" at bounding box center [388, 104] width 251 height 62
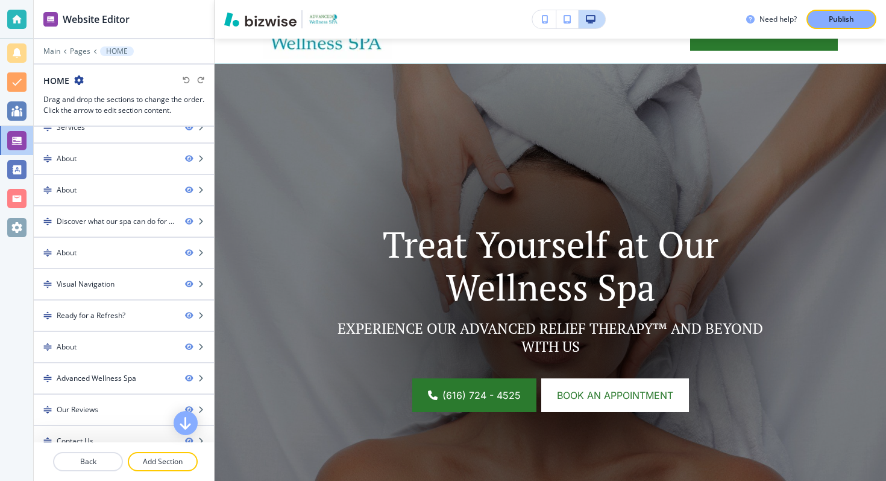
scroll to position [0, 0]
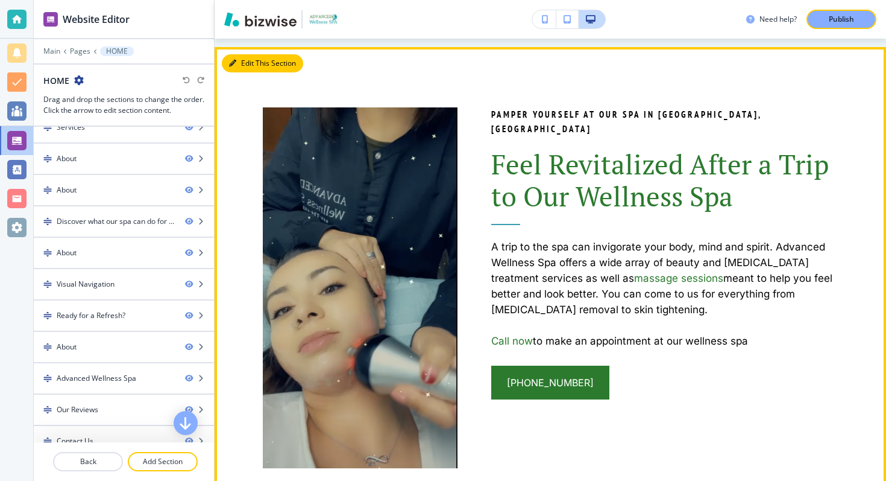
click at [250, 64] on button "Edit This Section" at bounding box center [262, 63] width 81 height 18
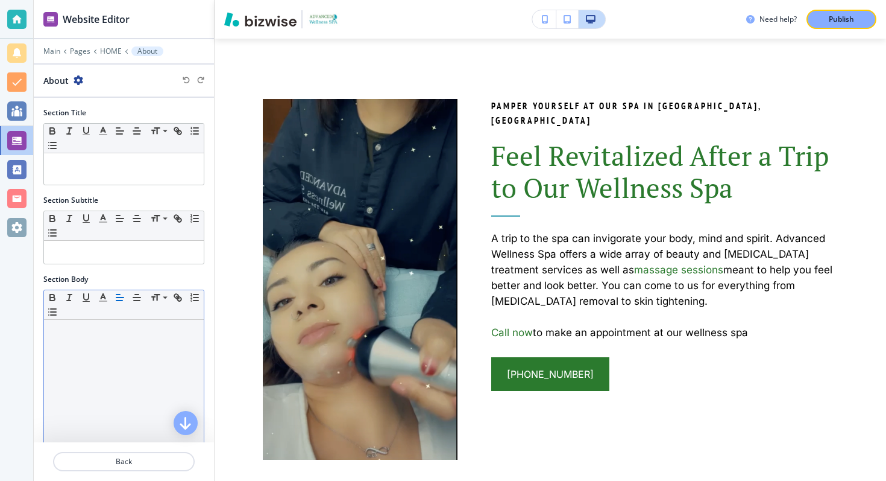
scroll to position [205, 0]
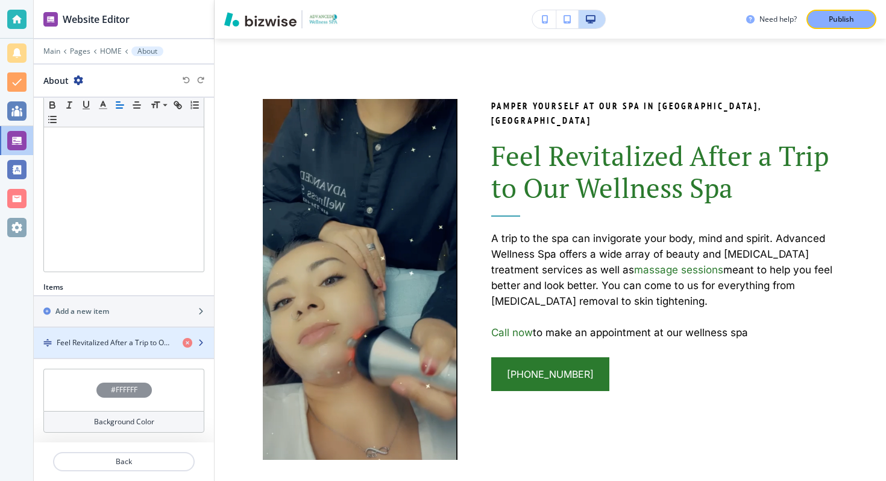
click at [197, 343] on icon "button" at bounding box center [200, 342] width 7 height 7
click at [197, 340] on icon "button" at bounding box center [200, 342] width 7 height 7
click at [197, 346] on icon "button" at bounding box center [200, 342] width 7 height 7
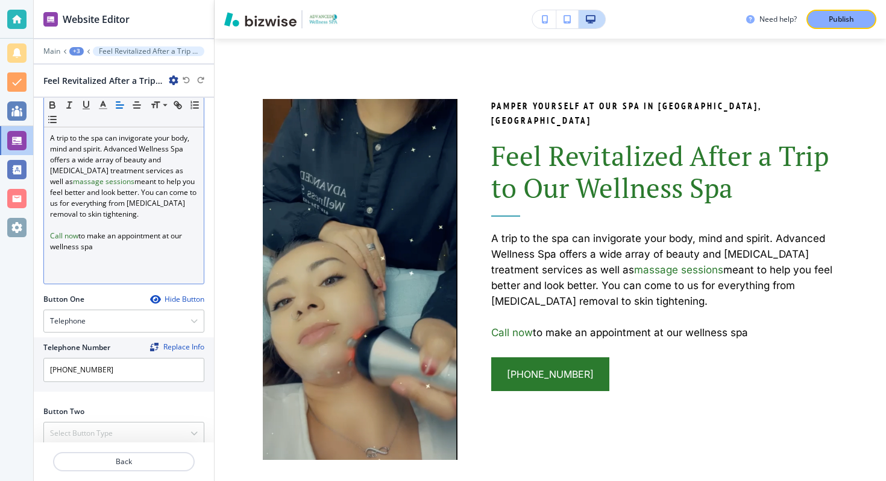
scroll to position [378, 0]
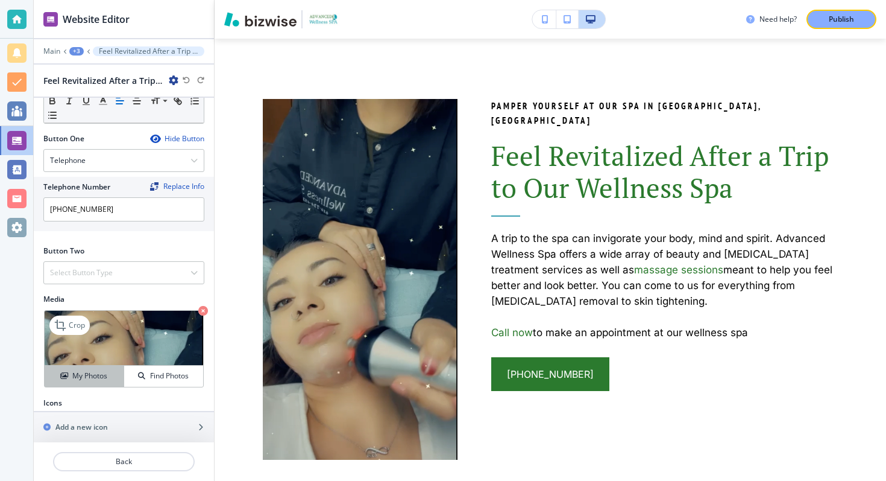
click at [78, 370] on h4 "My Photos" at bounding box center [89, 375] width 35 height 11
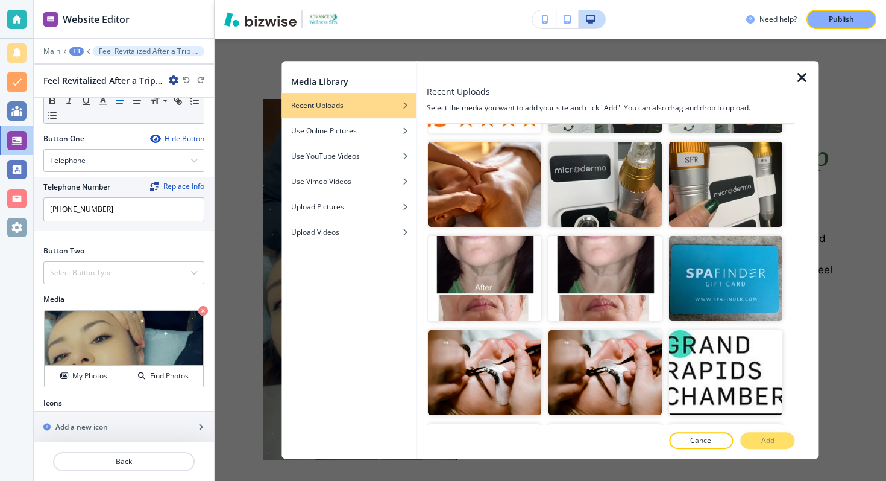
scroll to position [373, 0]
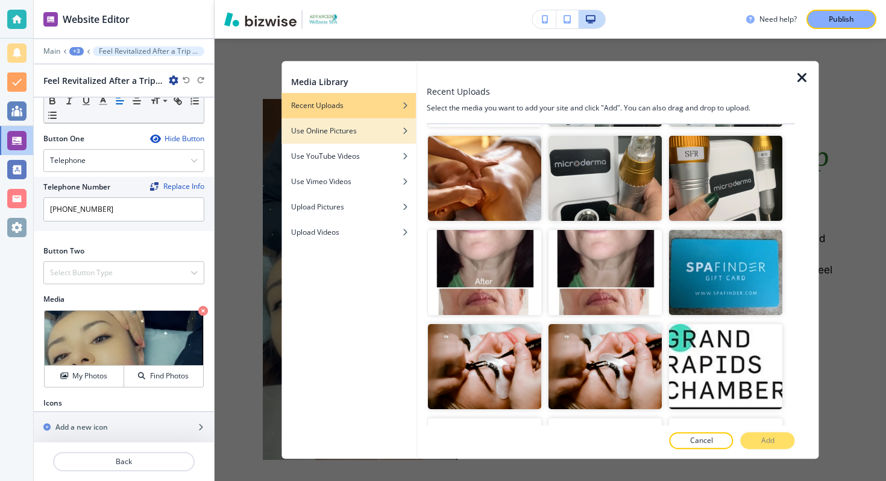
click at [360, 139] on div "button" at bounding box center [349, 139] width 134 height 7
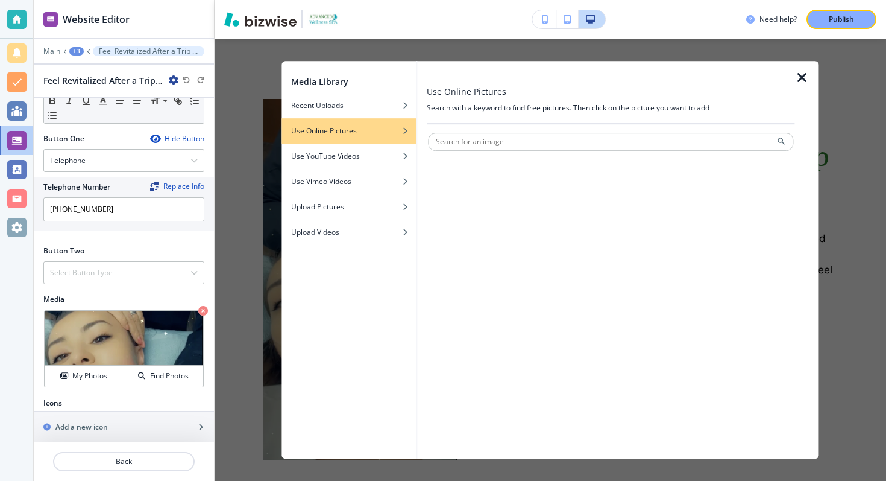
scroll to position [0, 0]
click at [359, 210] on div "Upload Pictures" at bounding box center [349, 206] width 134 height 11
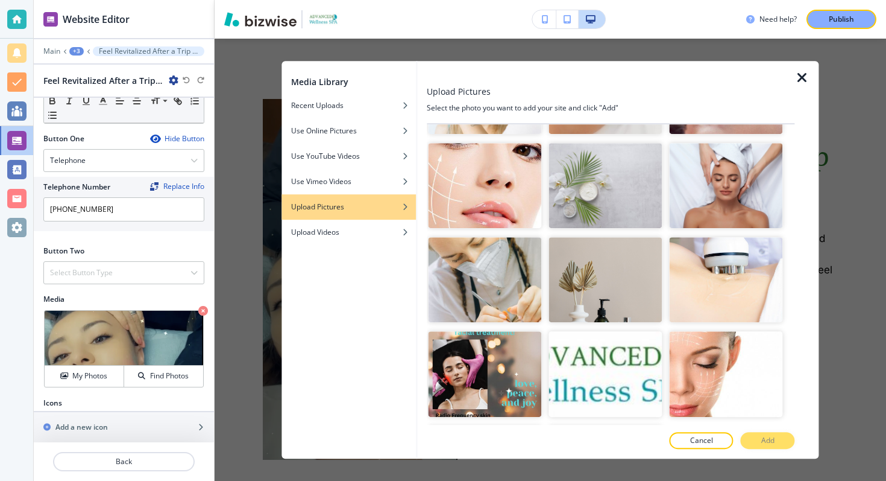
scroll to position [2716, 0]
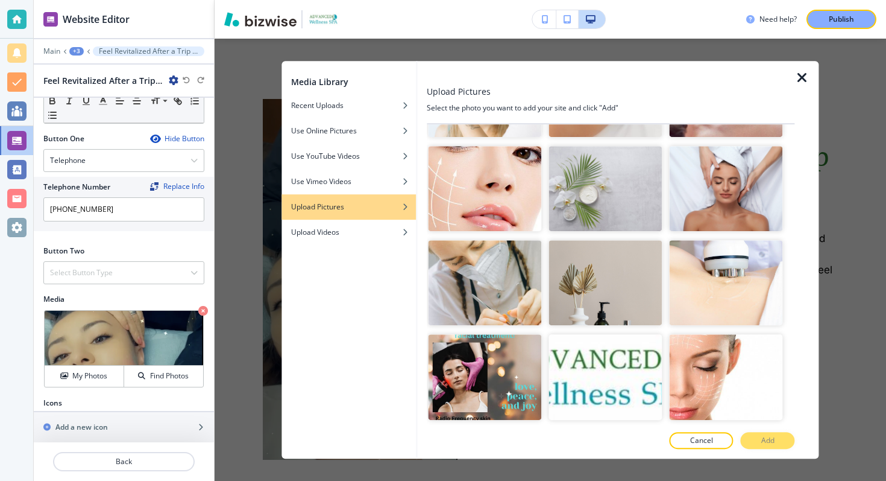
click at [801, 76] on icon "button" at bounding box center [802, 78] width 14 height 14
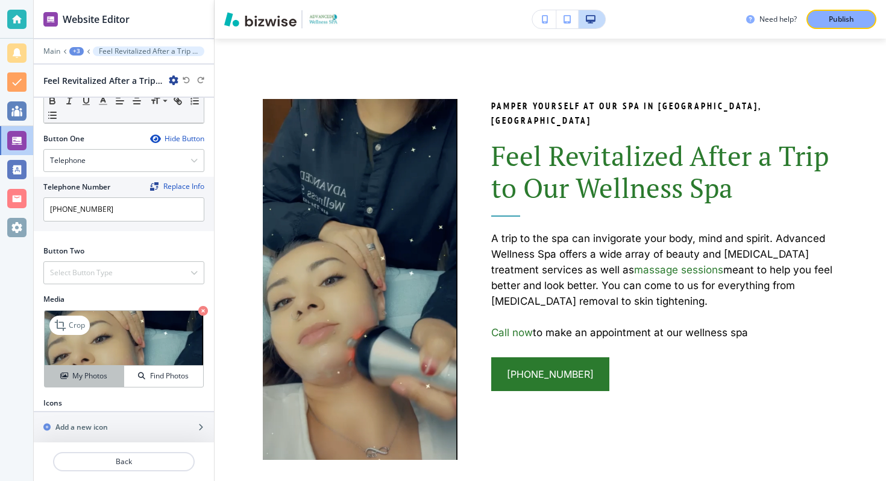
click at [92, 370] on h4 "My Photos" at bounding box center [89, 375] width 35 height 11
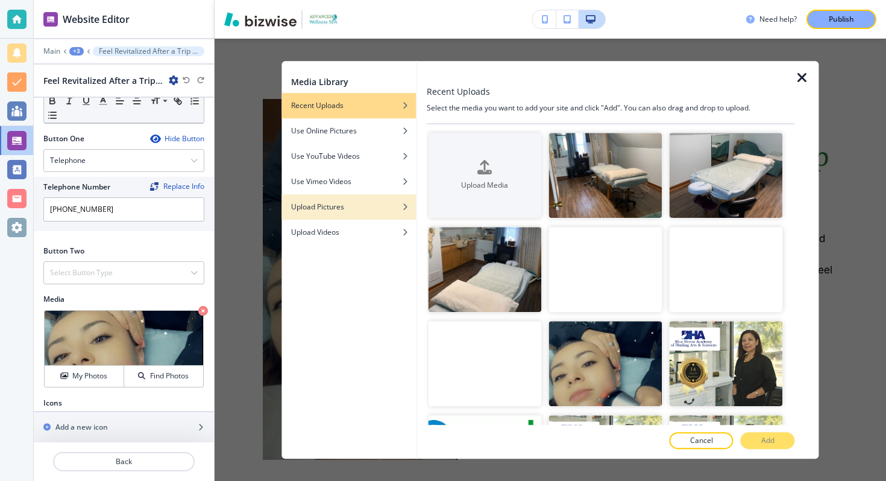
click at [348, 215] on div "button" at bounding box center [349, 215] width 134 height 7
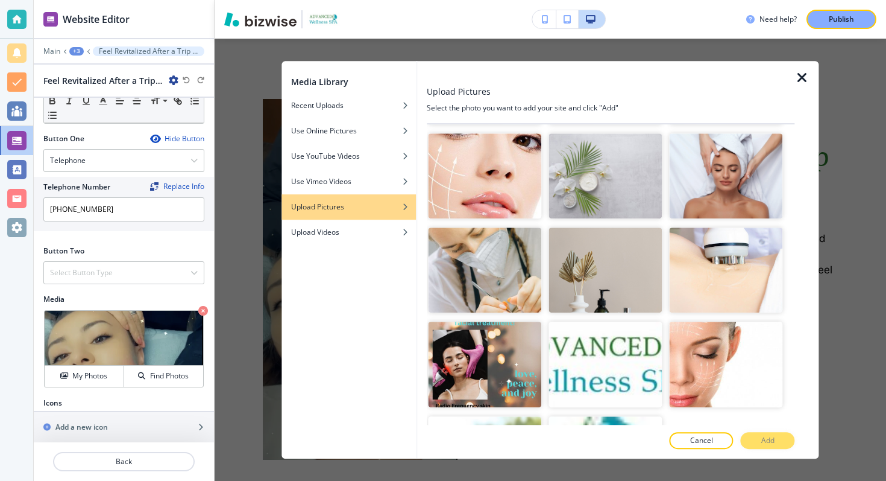
scroll to position [2741, 0]
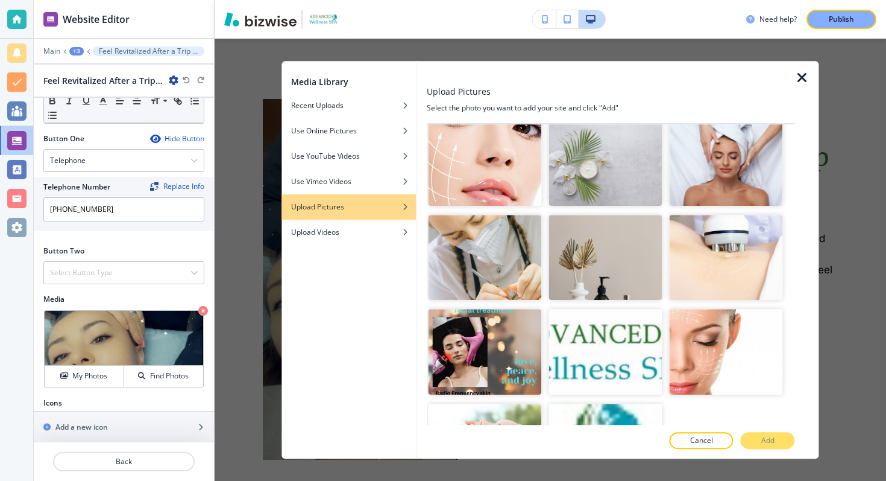
click at [808, 75] on icon "button" at bounding box center [802, 78] width 14 height 14
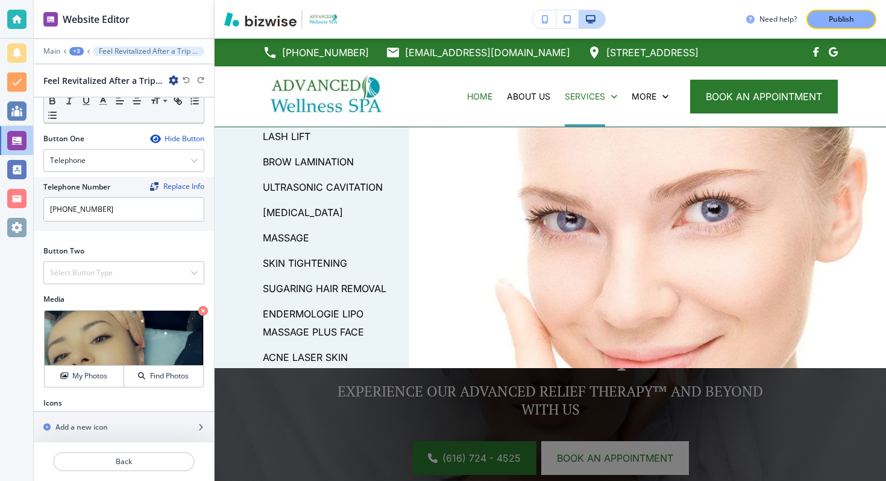
scroll to position [71, 0]
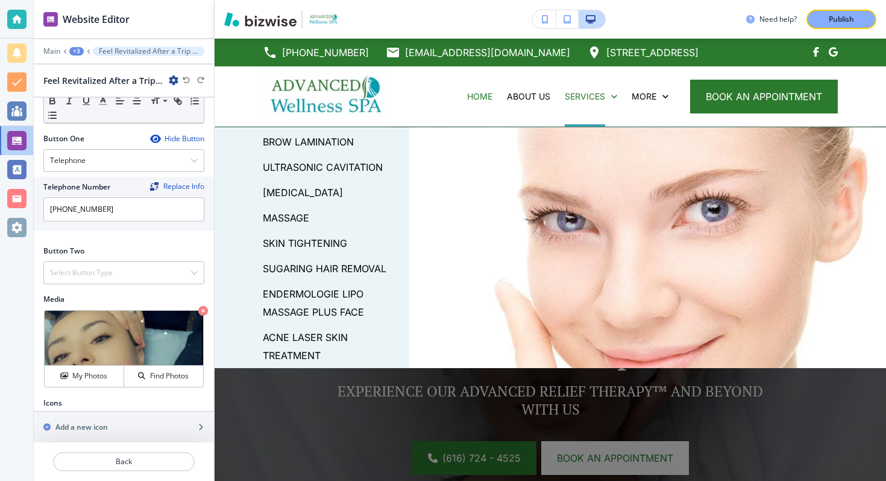
click at [302, 333] on p "ACNE LASER SKIN TREATMENT" at bounding box center [331, 346] width 137 height 36
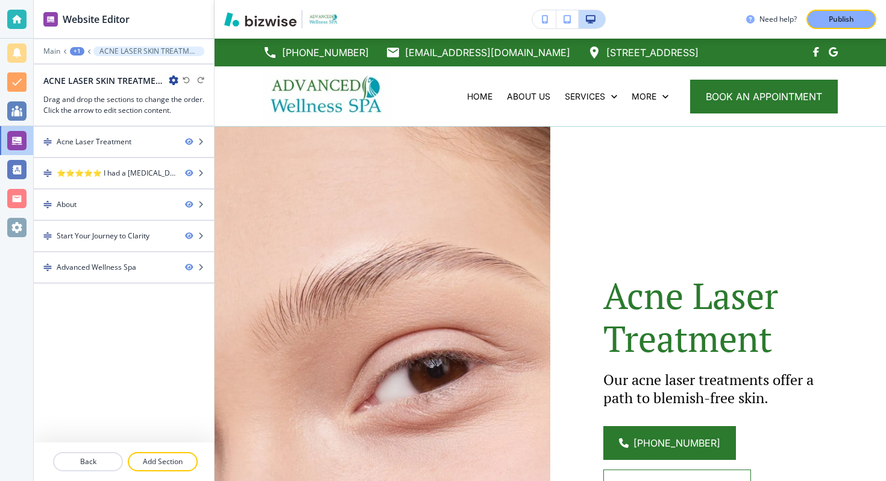
scroll to position [46, 0]
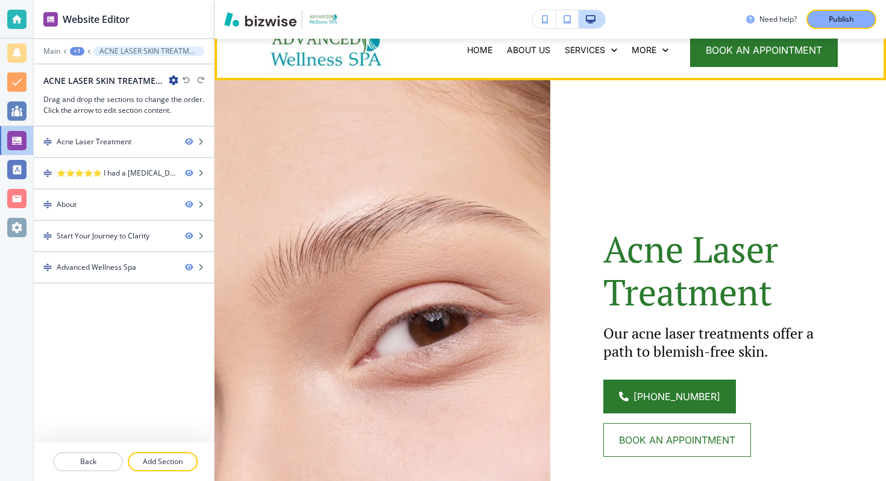
click at [309, 44] on img at bounding box center [327, 49] width 129 height 51
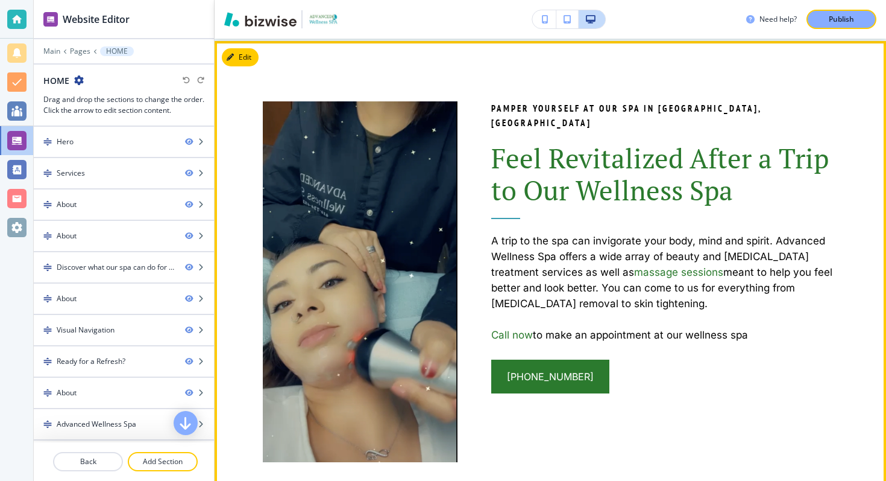
scroll to position [1323, 0]
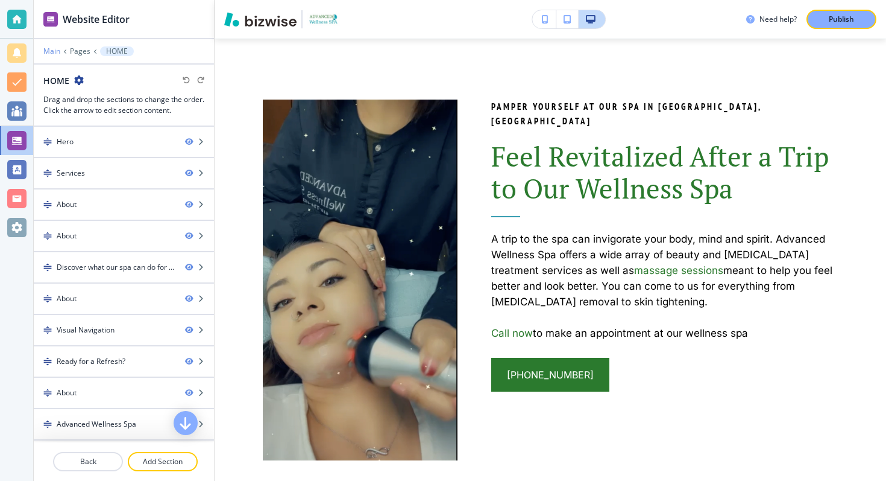
click at [55, 55] on p "Main" at bounding box center [51, 51] width 17 height 8
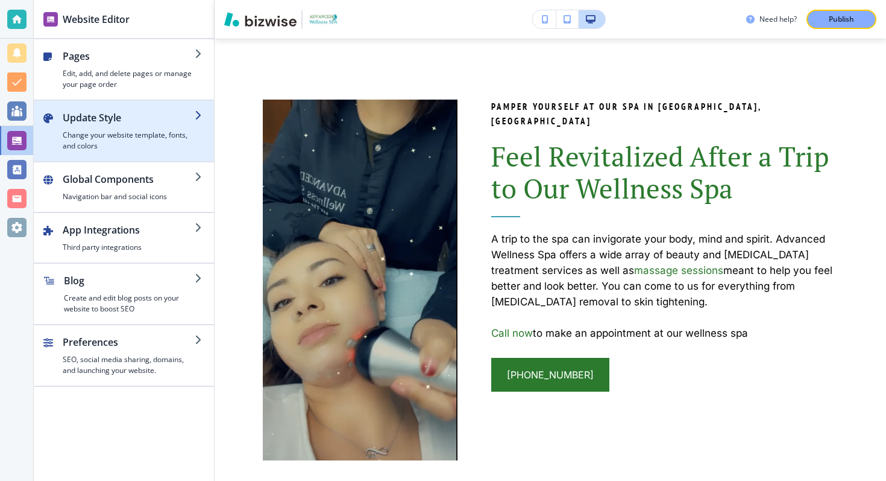
click at [106, 142] on h4 "Change your website template, fonts, and colors" at bounding box center [129, 141] width 132 height 22
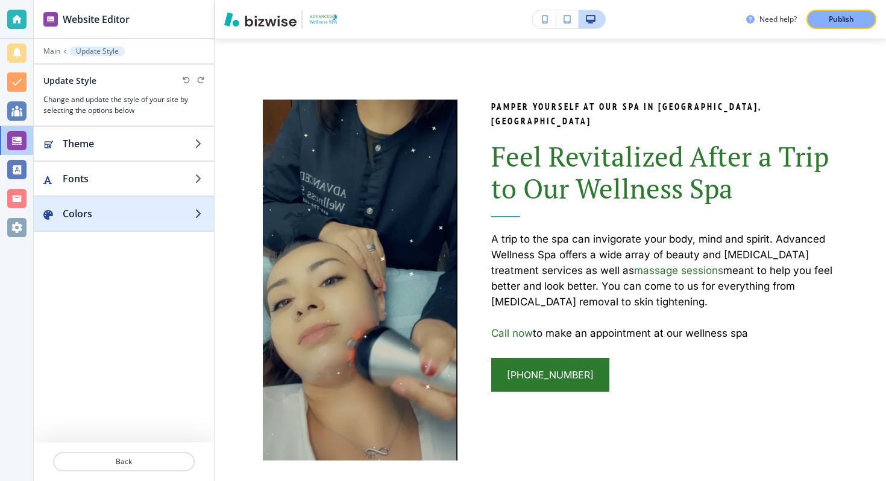
click at [109, 209] on h2 "Colors" at bounding box center [129, 213] width 132 height 14
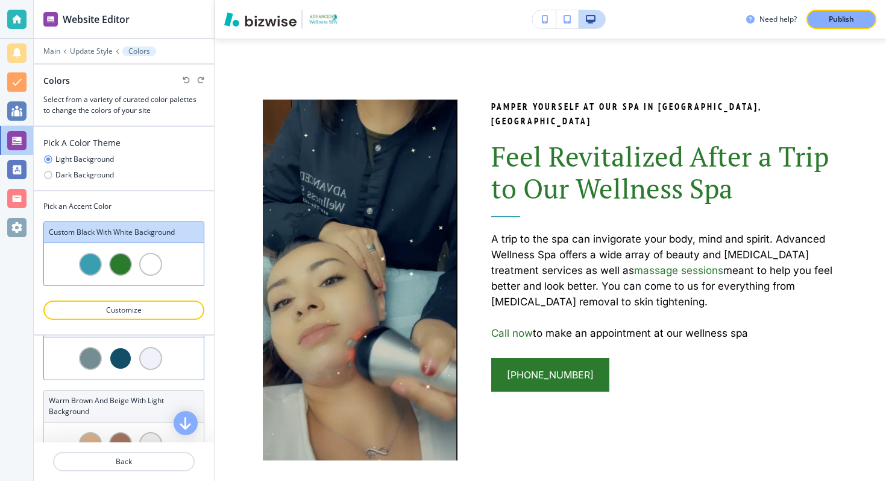
scroll to position [278, 0]
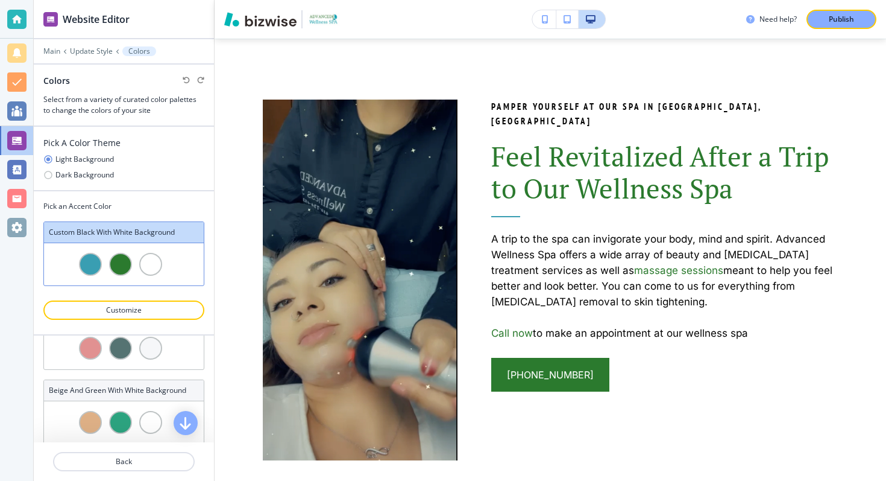
click at [122, 265] on div at bounding box center [120, 264] width 23 height 23
click at [121, 306] on p "Customize" at bounding box center [124, 310] width 130 height 11
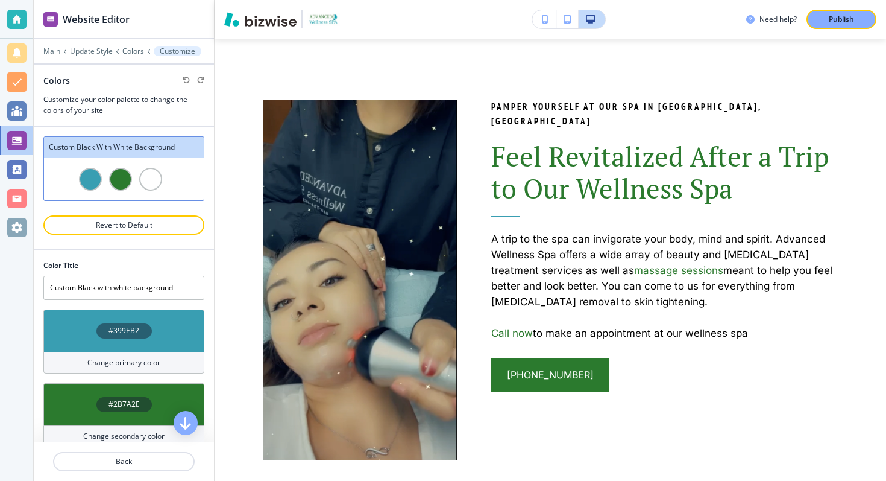
click at [119, 405] on h4 "#2B7A2E" at bounding box center [124, 404] width 31 height 11
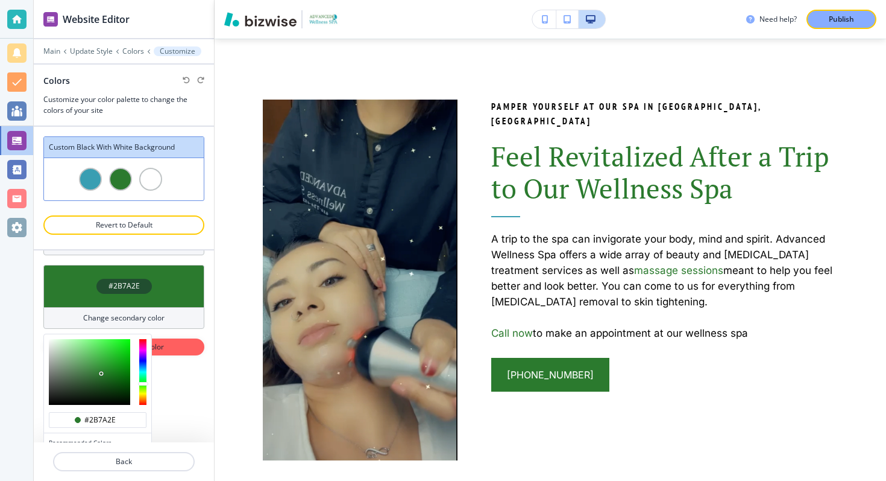
scroll to position [161, 0]
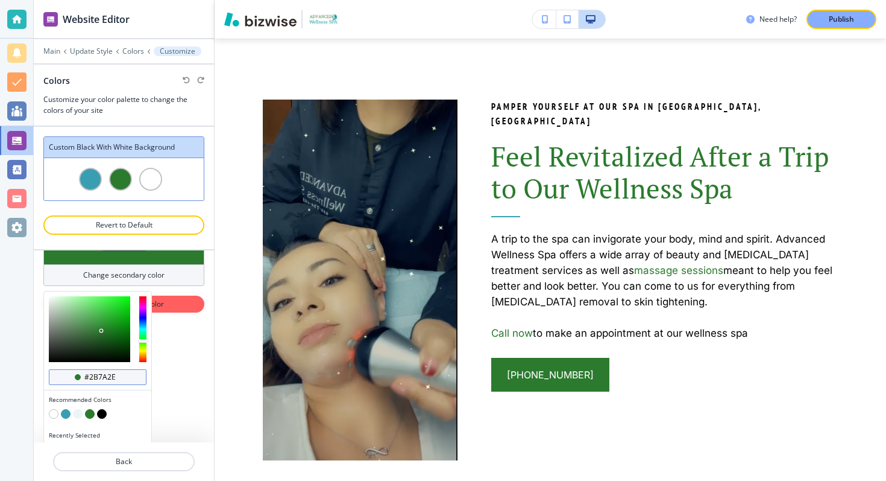
click at [92, 381] on input "#2b7a2e" at bounding box center [104, 377] width 42 height 10
click at [543, 16] on icon "button" at bounding box center [545, 19] width 7 height 8
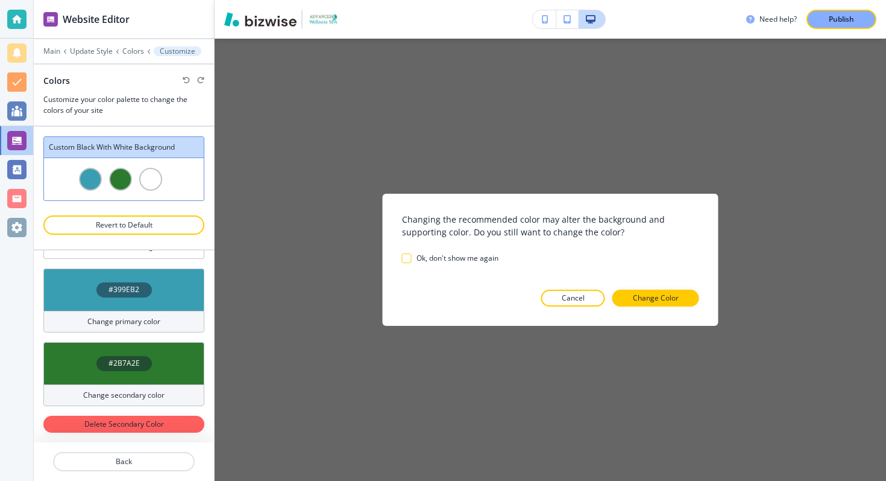
scroll to position [41, 0]
click at [579, 300] on p "Cancel" at bounding box center [573, 297] width 23 height 11
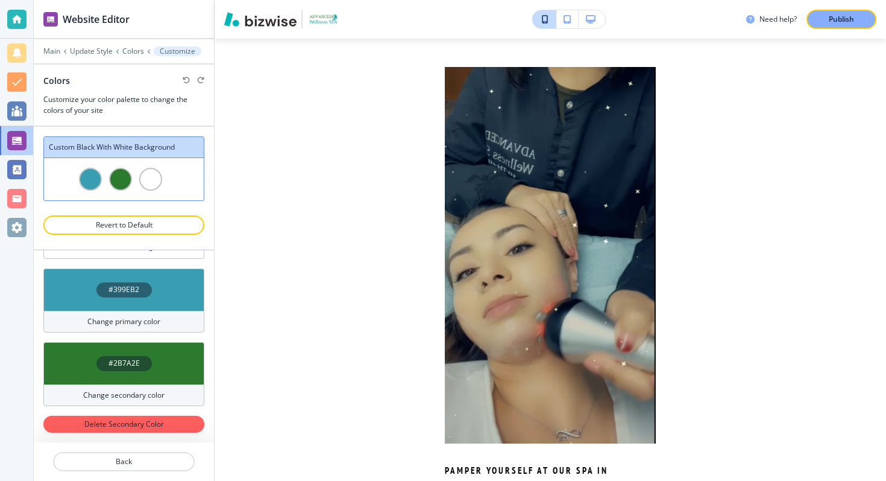
scroll to position [1305, 0]
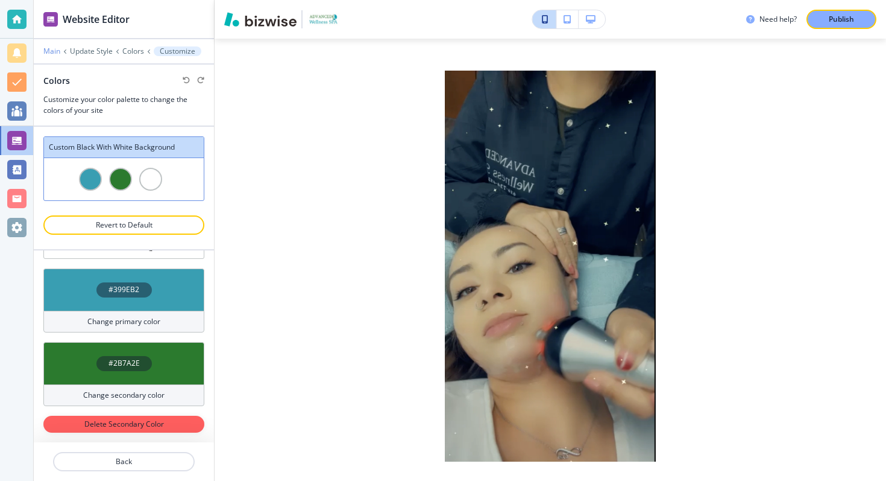
click at [50, 48] on p "Main" at bounding box center [51, 51] width 17 height 8
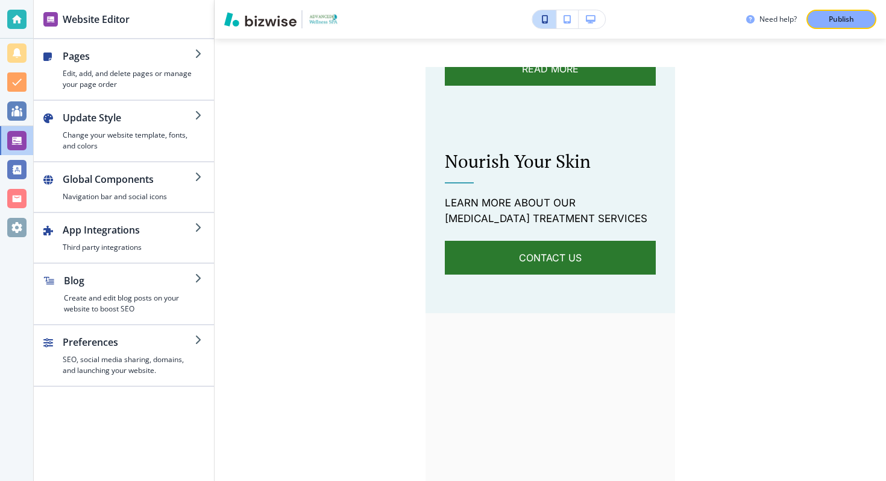
scroll to position [2264, 0]
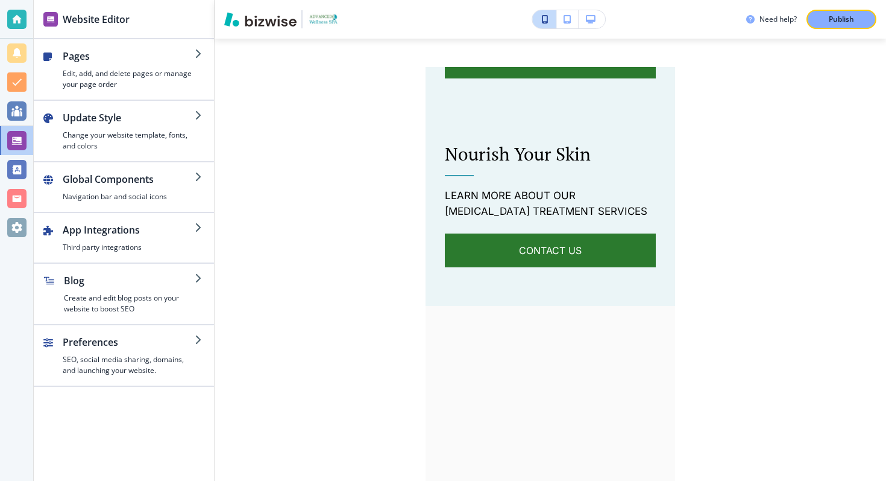
click at [591, 21] on icon "button" at bounding box center [591, 19] width 10 height 8
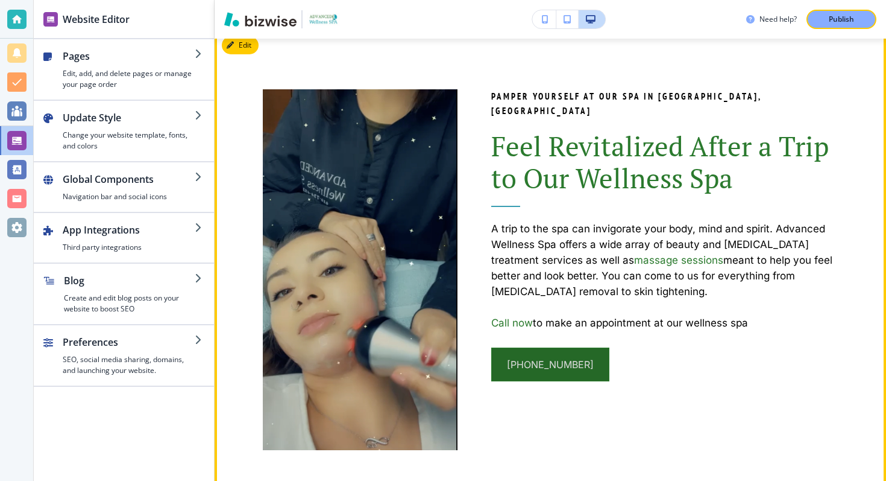
scroll to position [1324, 0]
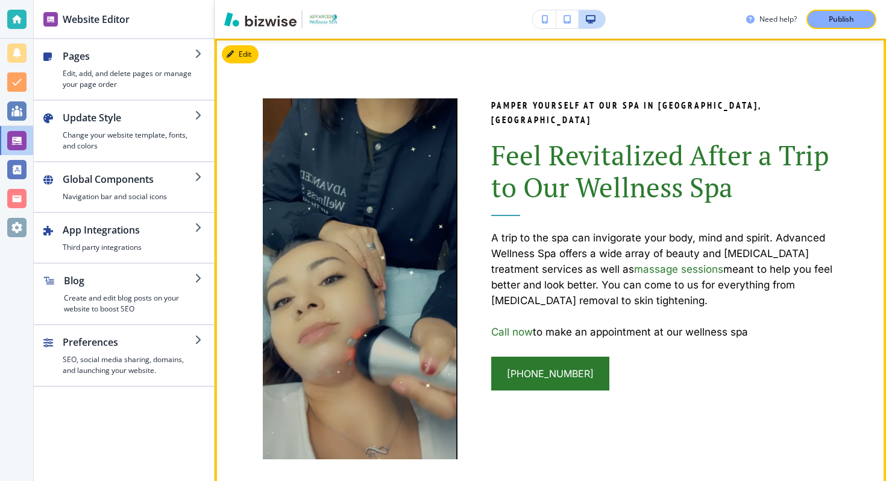
click at [552, 254] on p "A trip to the spa can invigorate your body, mind and spirit. Advanced Wellness …" at bounding box center [664, 269] width 347 height 78
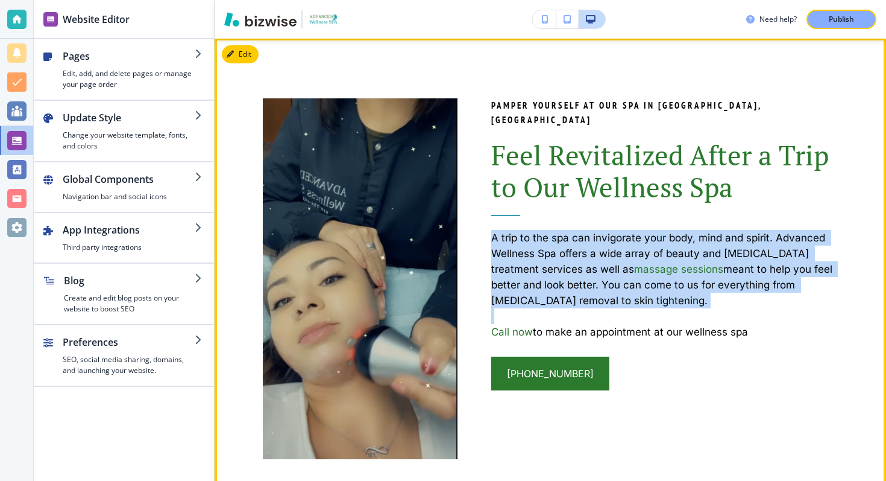
click at [552, 254] on p "A trip to the spa can invigorate your body, mind and spirit. Advanced Wellness …" at bounding box center [664, 269] width 347 height 78
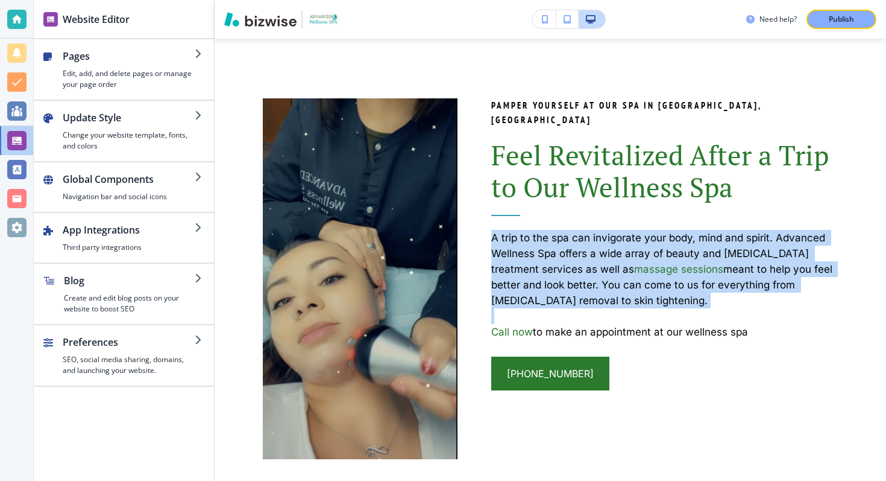
copy p "A trip to the spa can invigorate your body, mind and spirit. Advanced Wellness …"
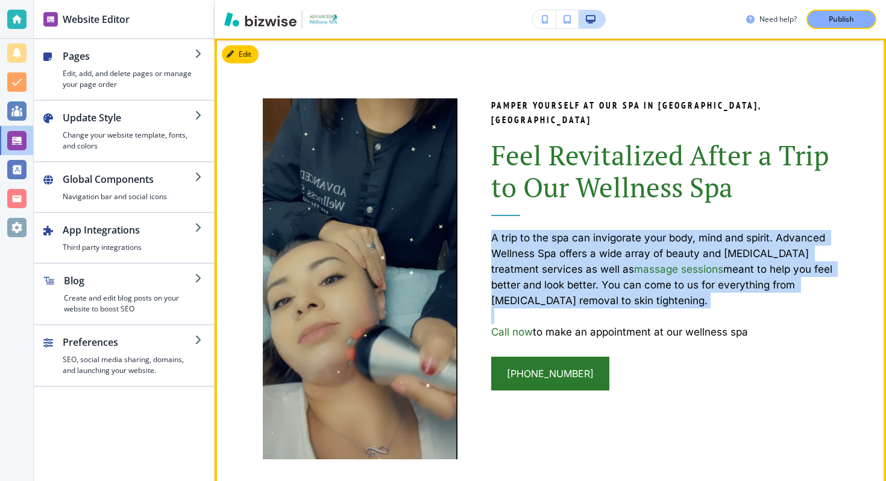
scroll to position [1331, 0]
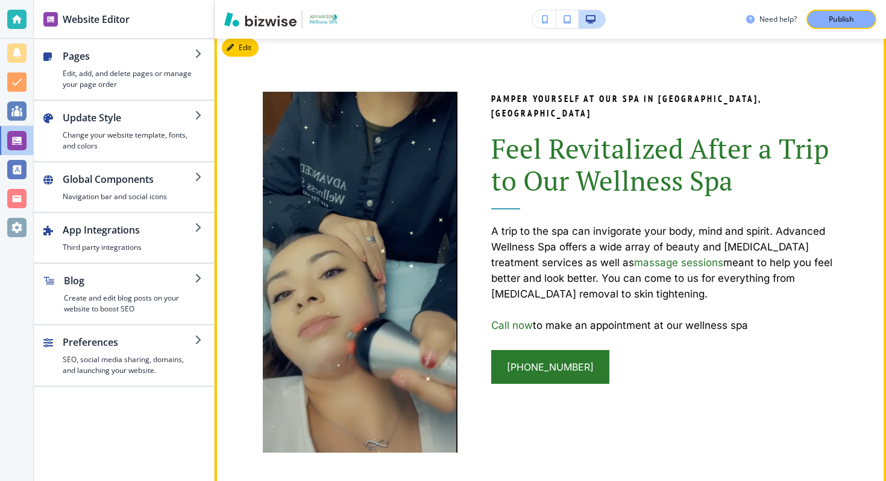
click at [651, 284] on p "A trip to the spa can invigorate your body, mind and spirit. Advanced Wellness …" at bounding box center [664, 262] width 347 height 78
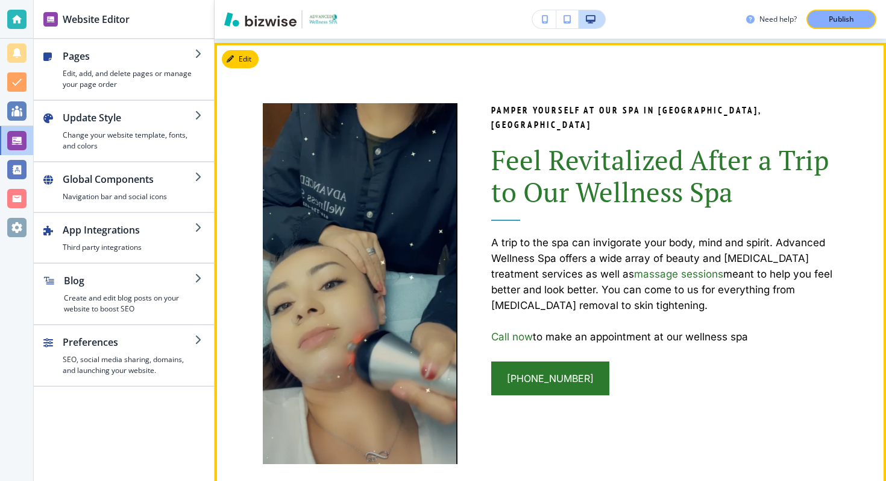
scroll to position [1318, 0]
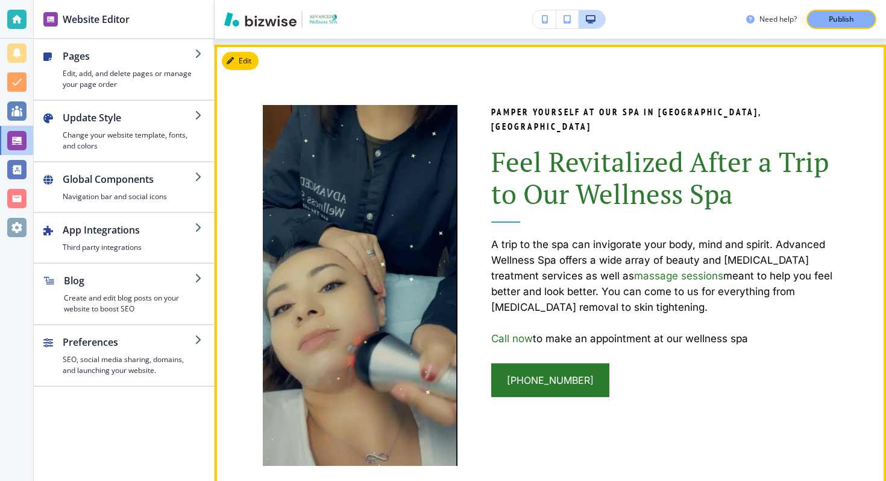
click at [557, 162] on span "Feel Revitalized After a Trip to Our Wellness Spa" at bounding box center [663, 178] width 344 height 68
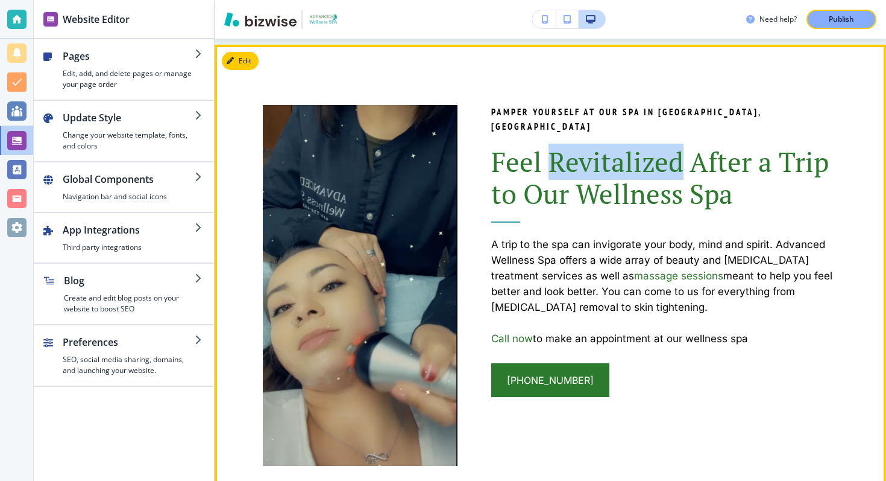
click at [557, 162] on span "Feel Revitalized After a Trip to Our Wellness Spa" at bounding box center [663, 178] width 344 height 68
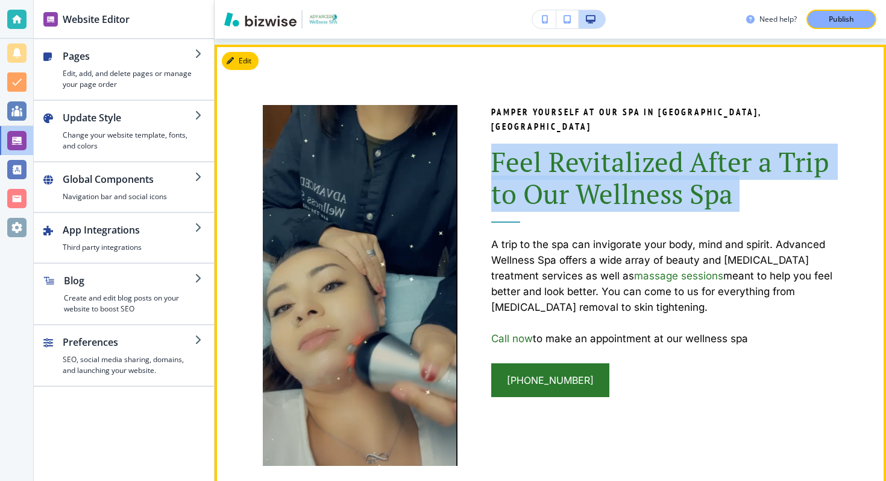
click at [557, 162] on span "Feel Revitalized After a Trip to Our Wellness Spa" at bounding box center [663, 178] width 344 height 68
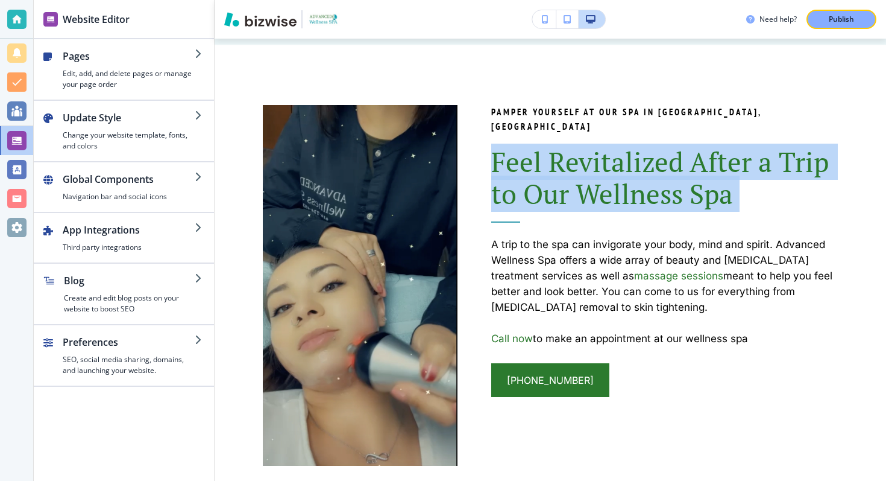
copy span "Feel Revitalized After a Trip to Our Wellness Spa"
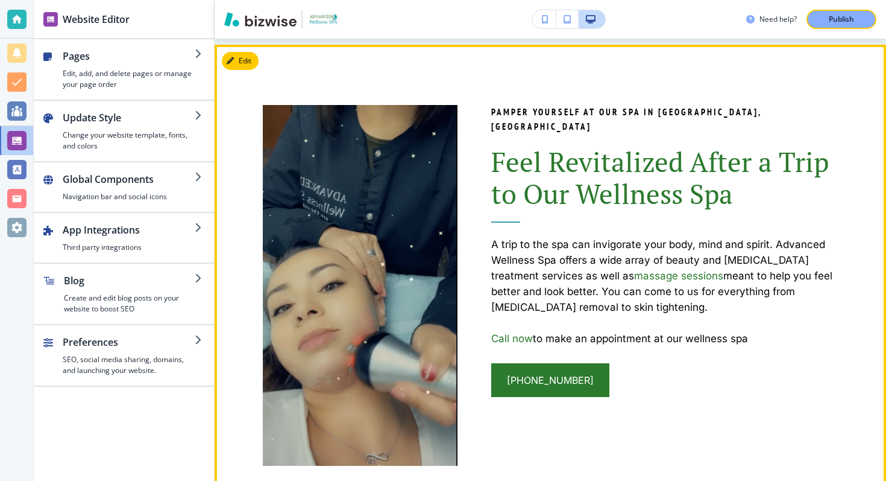
click at [651, 330] on p "Call now to make an appointment at our wellness spa" at bounding box center [664, 338] width 347 height 16
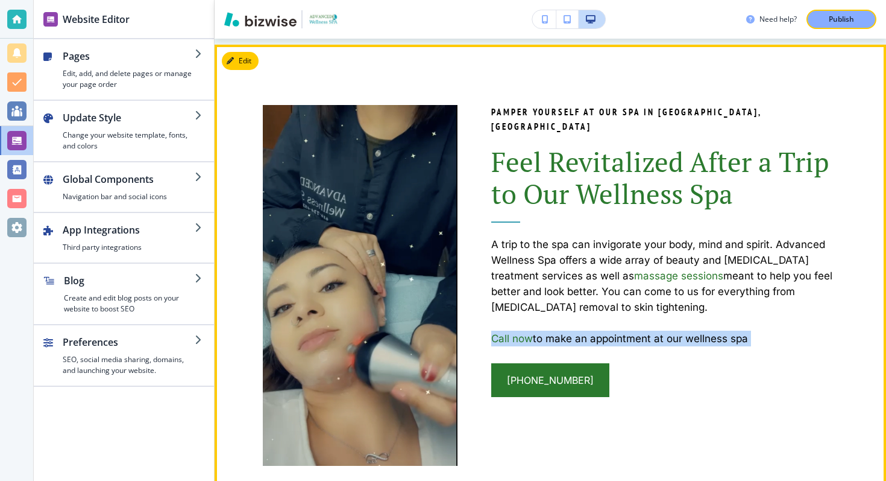
click at [651, 330] on p "Call now to make an appointment at our wellness spa" at bounding box center [664, 338] width 347 height 16
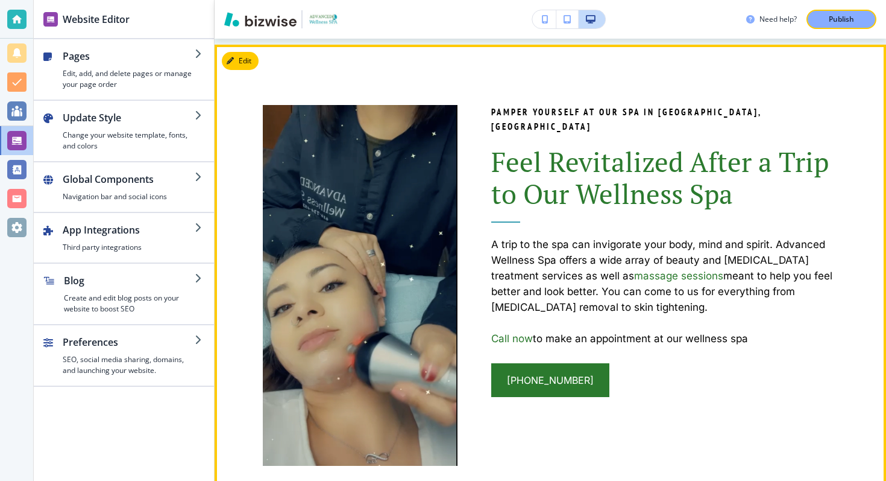
click at [605, 165] on span "Feel Revitalized After a Trip to Our Wellness Spa" at bounding box center [663, 178] width 344 height 68
click at [624, 106] on p "PAMPER YOURSELF AT OUR SPA IN GRAND RAPIDS, MI" at bounding box center [664, 119] width 347 height 29
click at [624, 107] on p "PAMPER YOURSELF AT OUR SPA IN GRAND RAPIDS, MI" at bounding box center [664, 119] width 347 height 29
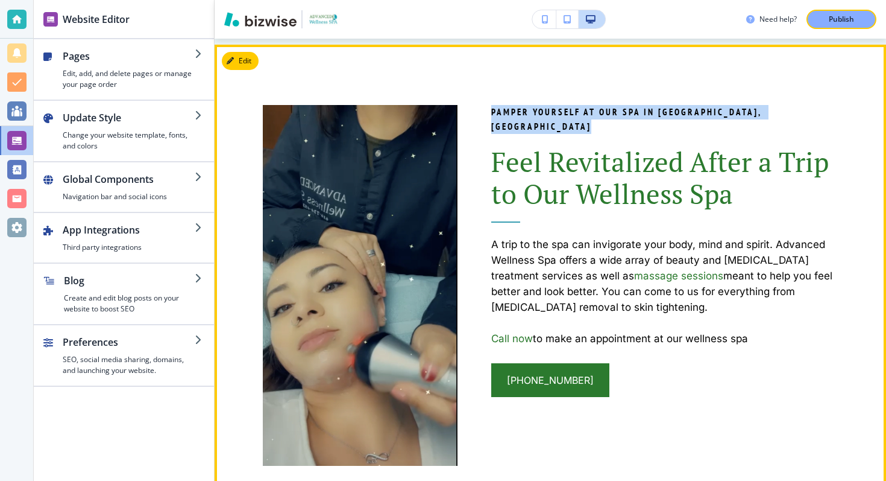
click at [624, 107] on p "PAMPER YOURSELF AT OUR SPA IN GRAND RAPIDS, MI" at bounding box center [664, 119] width 347 height 29
copy p "PAMPER YOURSELF AT OUR SPA IN GRAND RAPIDS, MI"
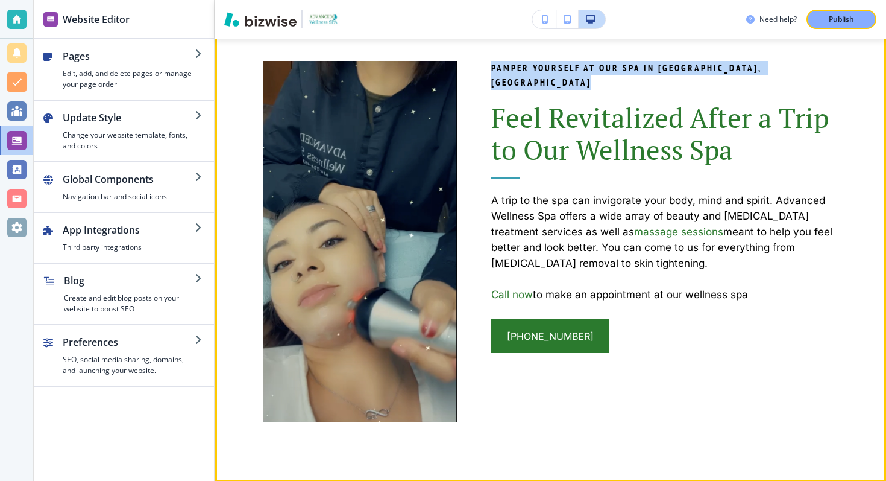
scroll to position [1363, 0]
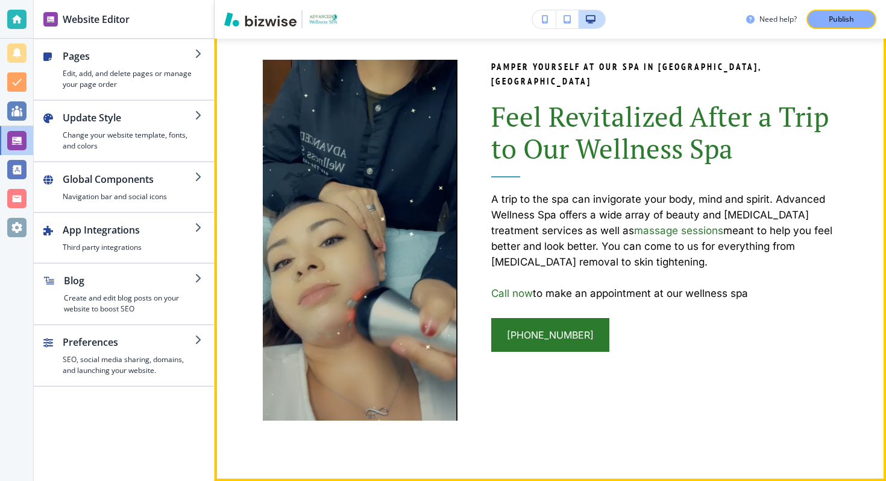
click at [604, 285] on p "Call now to make an appointment at our wellness spa" at bounding box center [664, 293] width 347 height 16
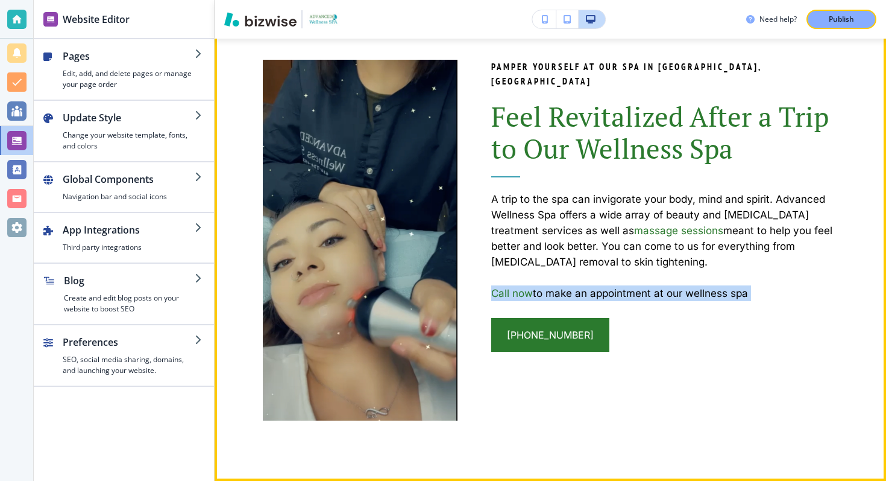
click at [604, 285] on p "Call now to make an appointment at our wellness spa" at bounding box center [664, 293] width 347 height 16
copy div "Call now to make an appointment at our wellness spa (616) 724-4525"
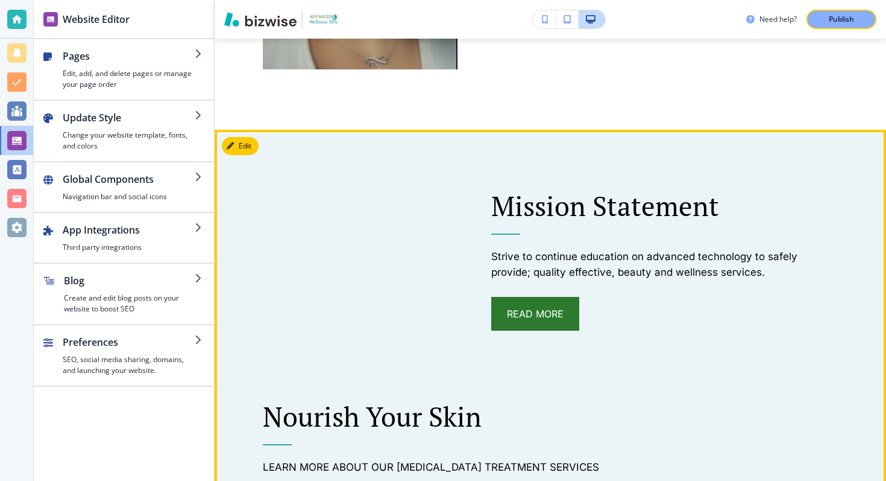
scroll to position [1301, 0]
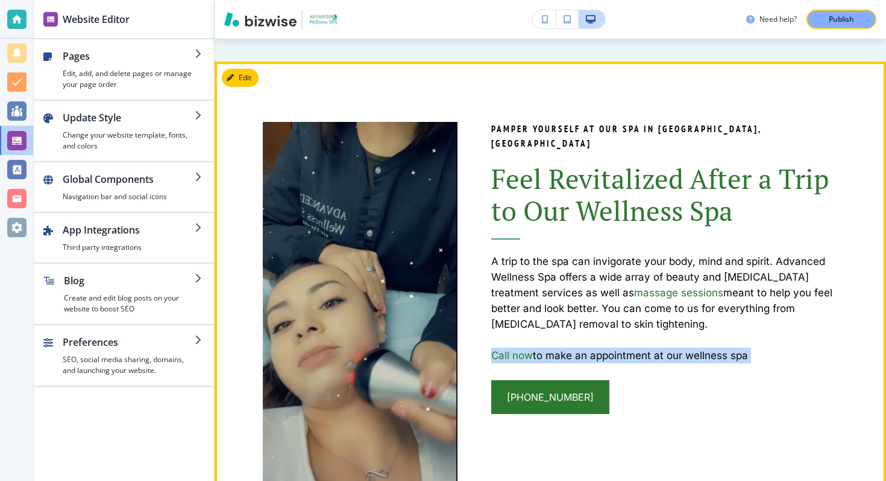
click at [232, 81] on icon "button" at bounding box center [230, 77] width 7 height 7
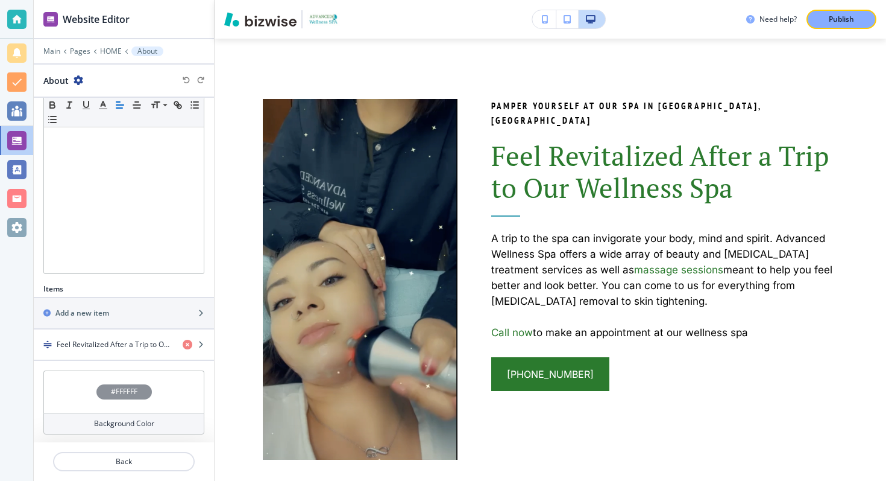
scroll to position [205, 0]
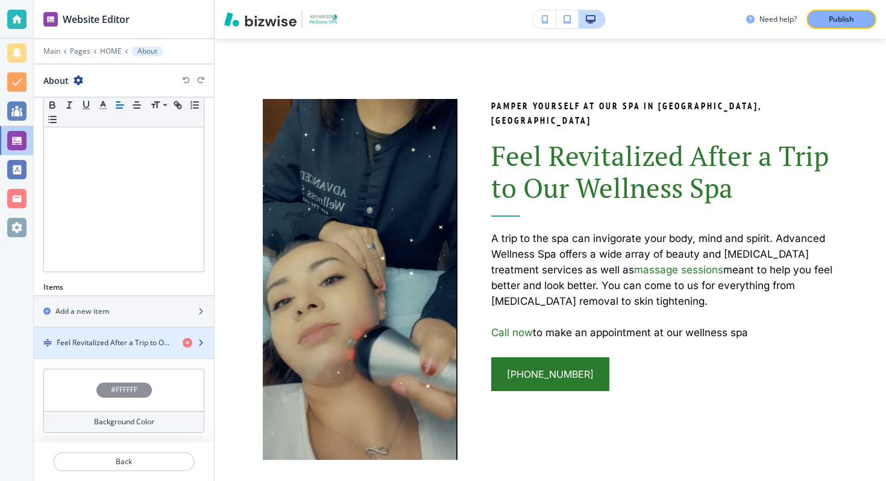
click at [201, 345] on icon "button" at bounding box center [200, 342] width 7 height 7
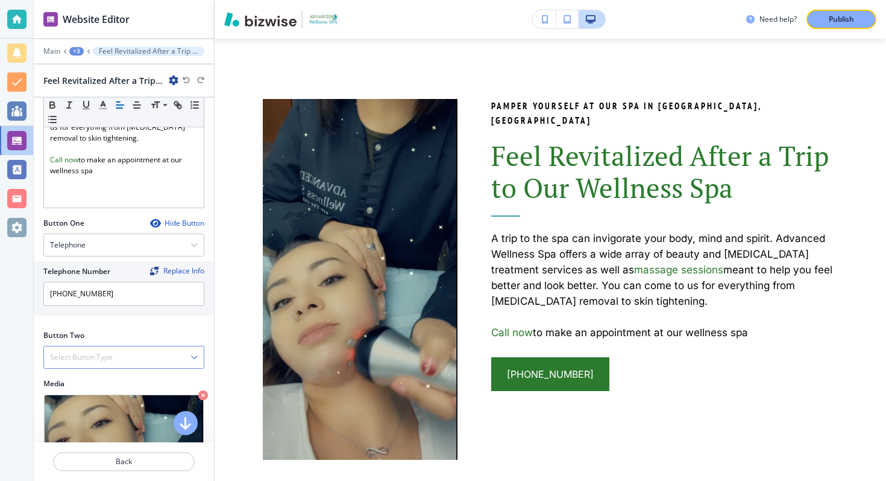
scroll to position [362, 0]
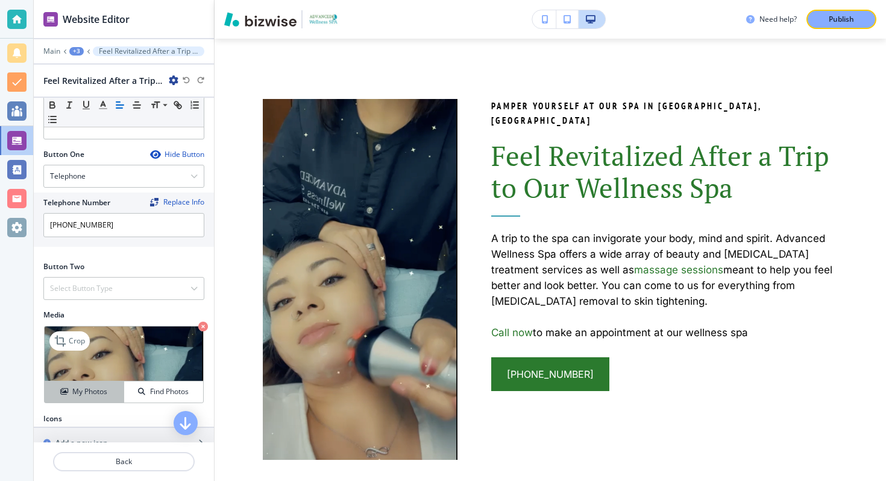
click at [87, 386] on h4 "My Photos" at bounding box center [89, 391] width 35 height 11
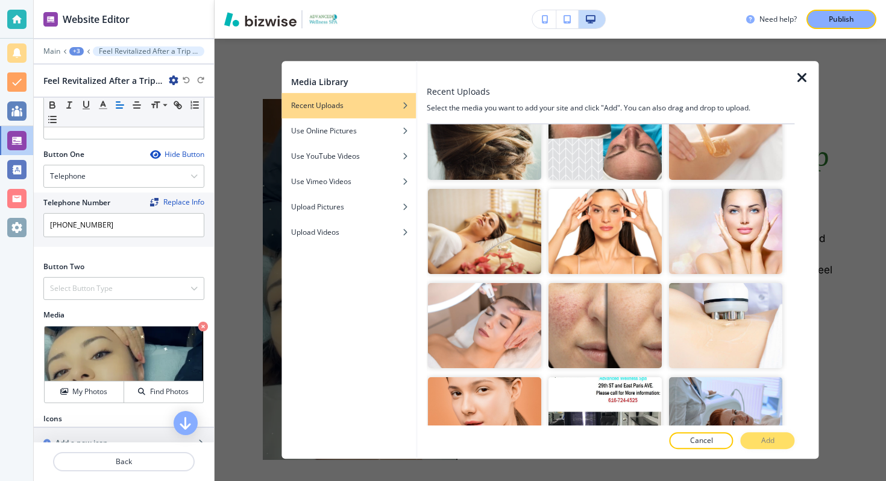
scroll to position [1919, 0]
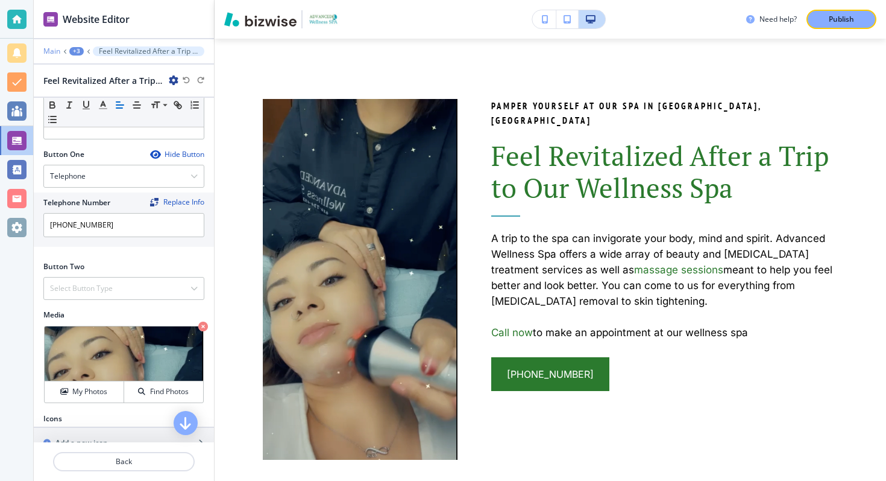
click at [52, 54] on p "Main" at bounding box center [51, 51] width 17 height 8
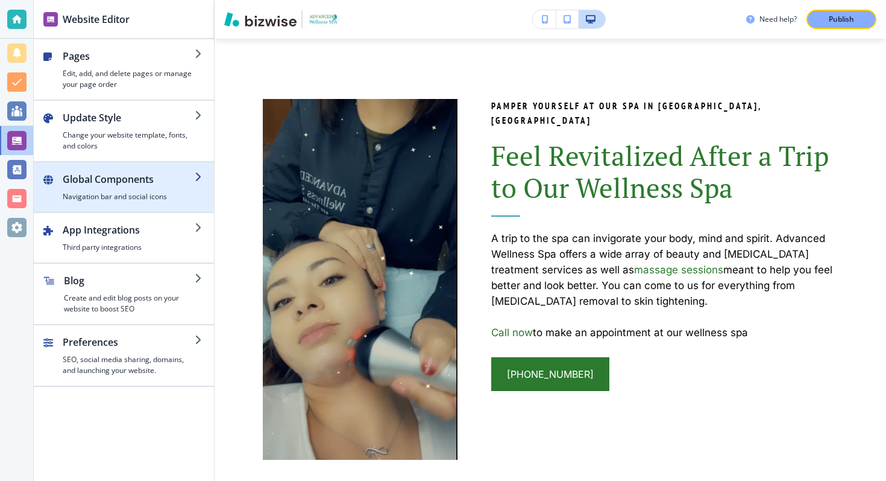
click at [101, 194] on h4 "Navigation bar and social icons" at bounding box center [129, 196] width 132 height 11
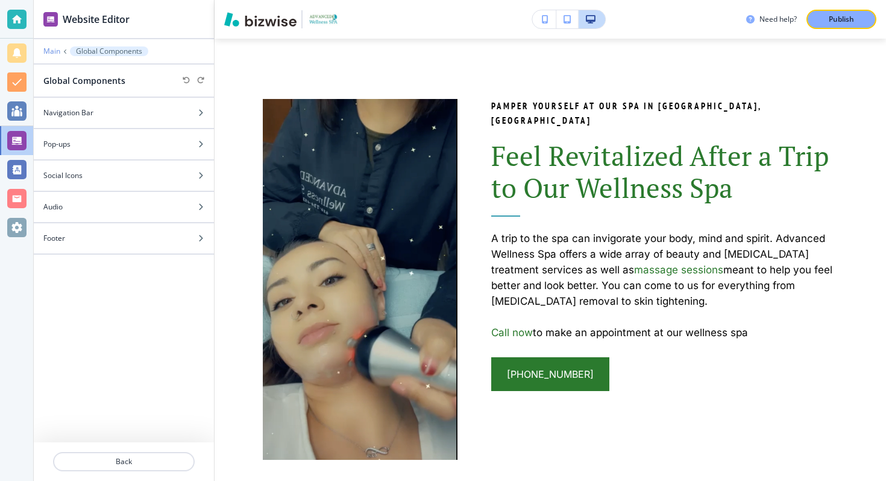
click at [51, 50] on p "Main" at bounding box center [51, 51] width 17 height 8
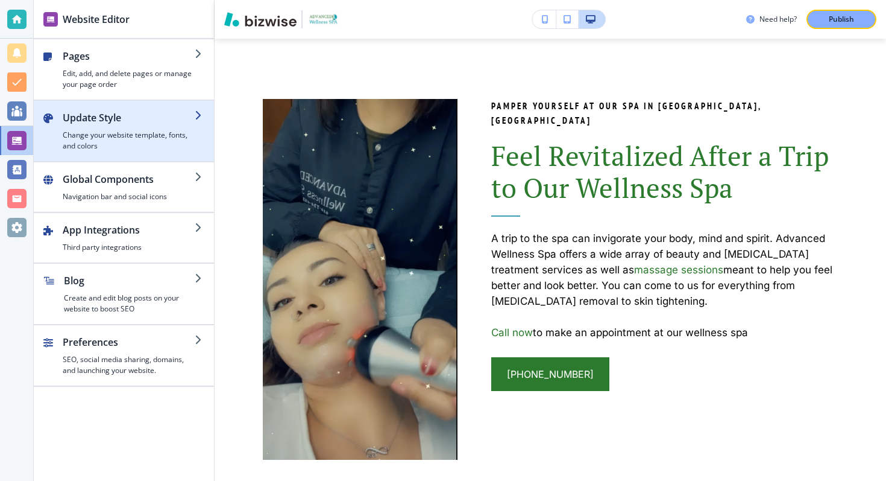
click at [77, 123] on h2 "Update Style" at bounding box center [129, 117] width 132 height 14
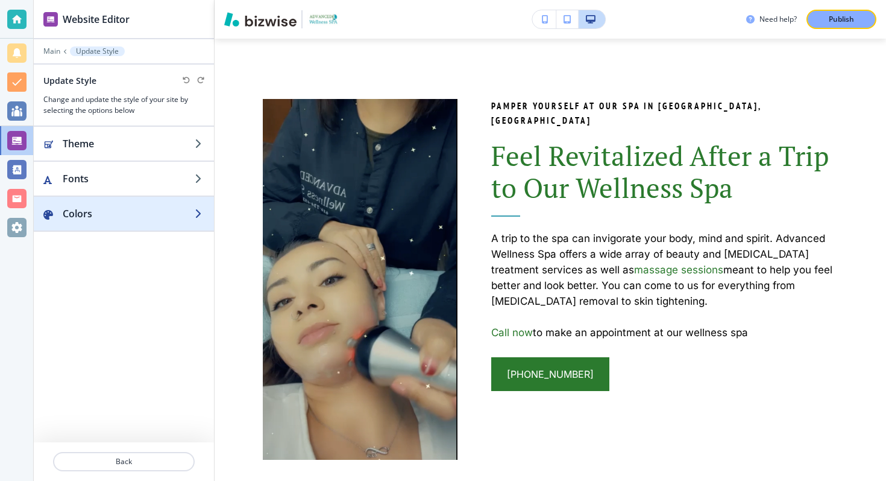
click at [106, 203] on div "button" at bounding box center [124, 202] width 180 height 10
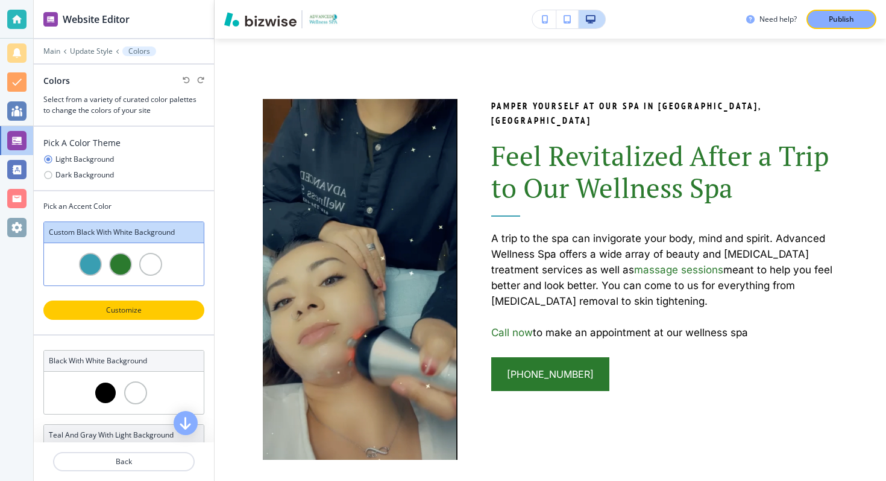
click at [124, 305] on p "Customize" at bounding box center [124, 310] width 130 height 11
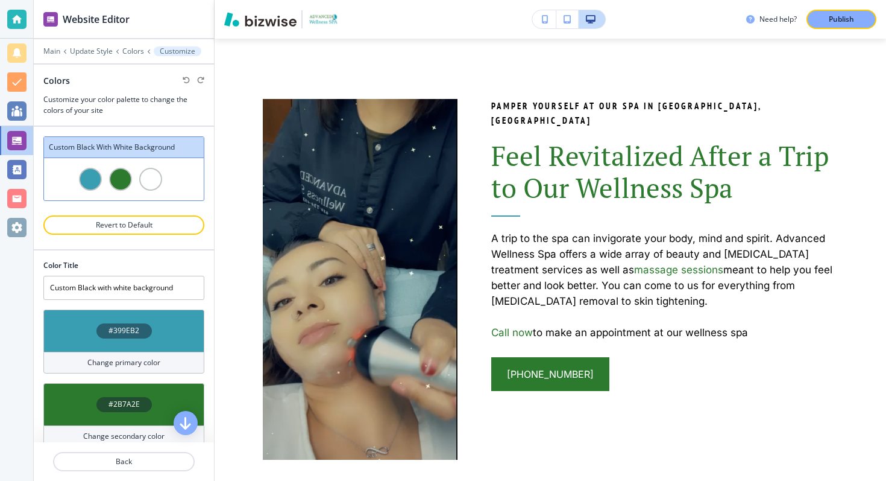
scroll to position [41, 0]
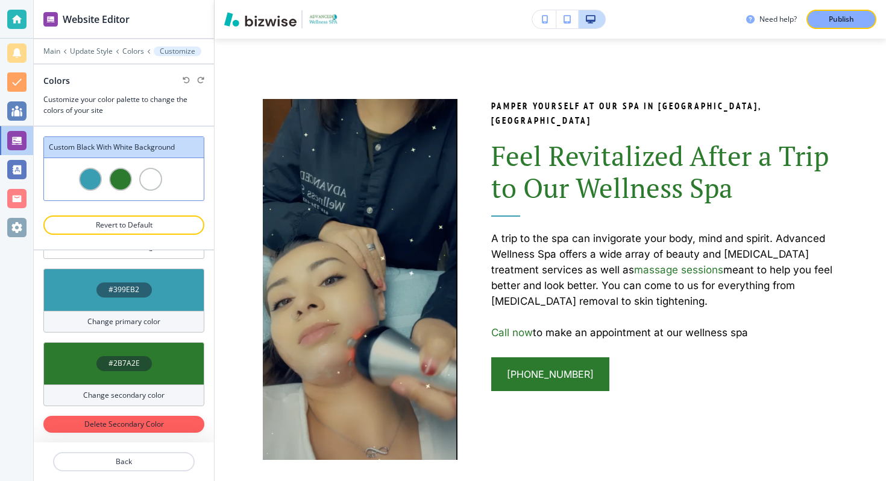
click at [129, 364] on h4 "#2B7A2E" at bounding box center [124, 363] width 31 height 11
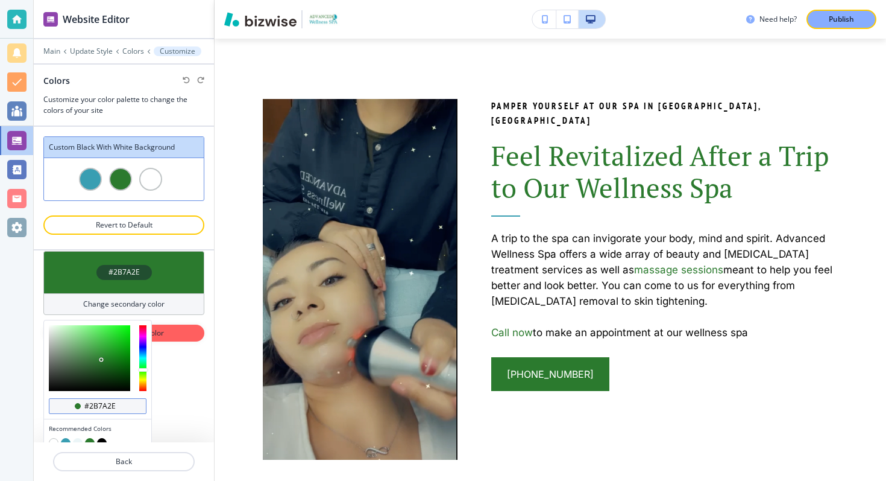
click at [101, 406] on input "#2b7a2e" at bounding box center [104, 406] width 42 height 10
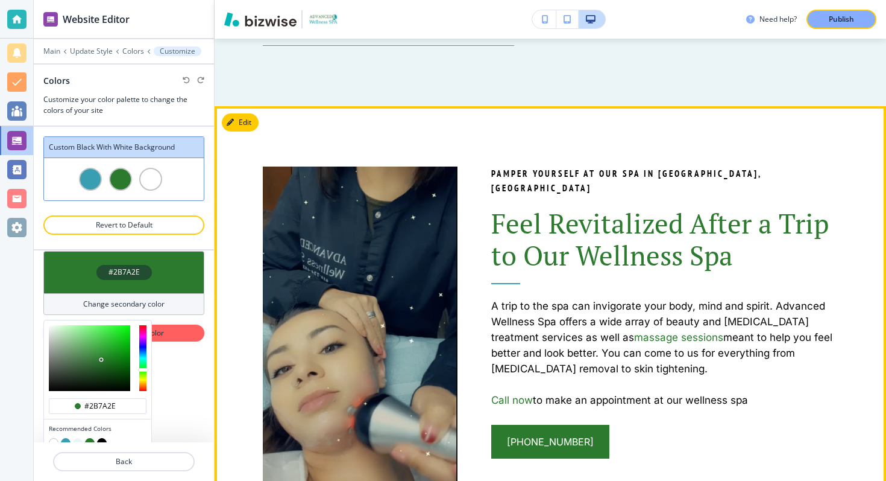
scroll to position [1476, 0]
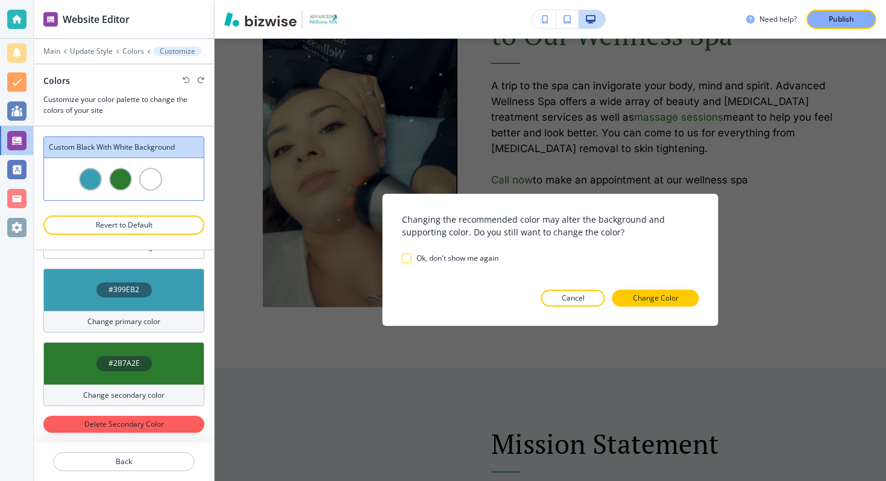
click at [315, 181] on div "Website Editor Main Update Style Colors Customize Colors Customize your color p…" at bounding box center [460, 240] width 853 height 481
click at [585, 294] on button "Cancel" at bounding box center [574, 297] width 64 height 17
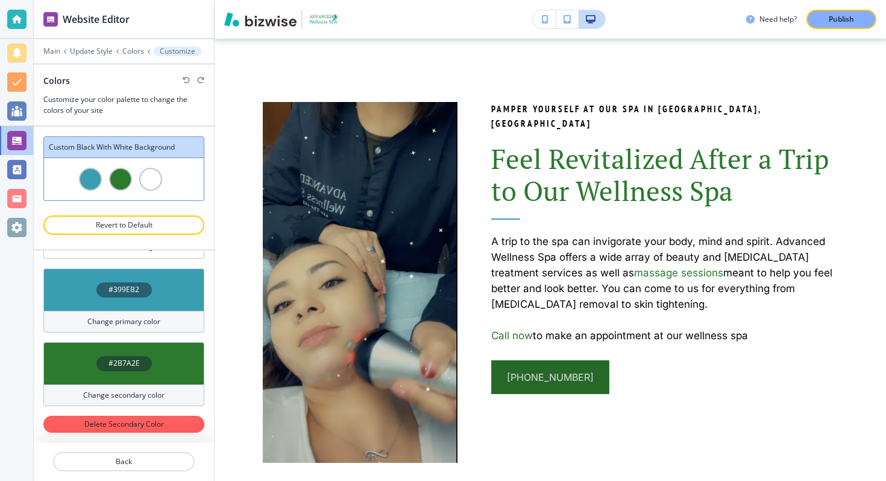
scroll to position [1266, 0]
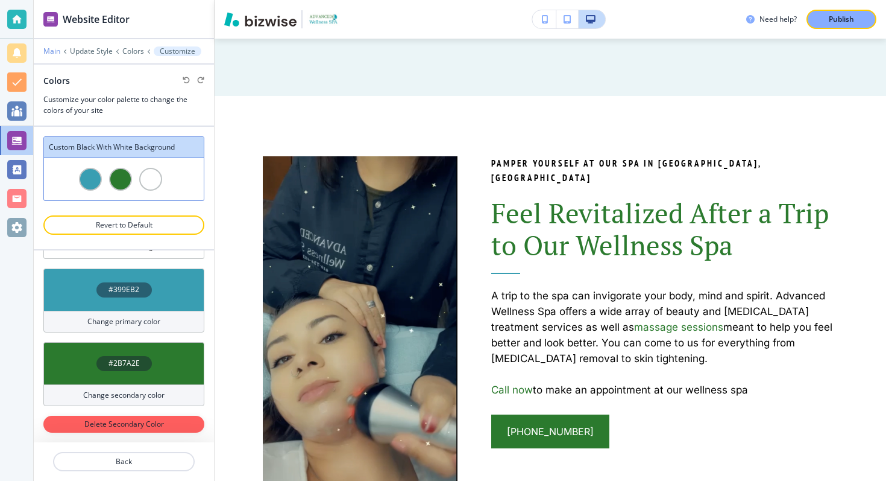
click at [43, 51] on p "Main" at bounding box center [51, 51] width 17 height 8
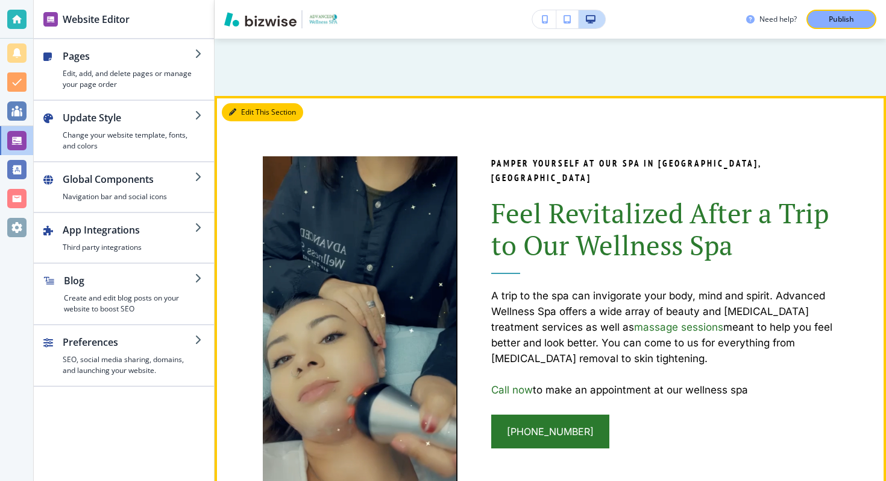
click at [236, 118] on button "Edit This Section" at bounding box center [262, 112] width 81 height 18
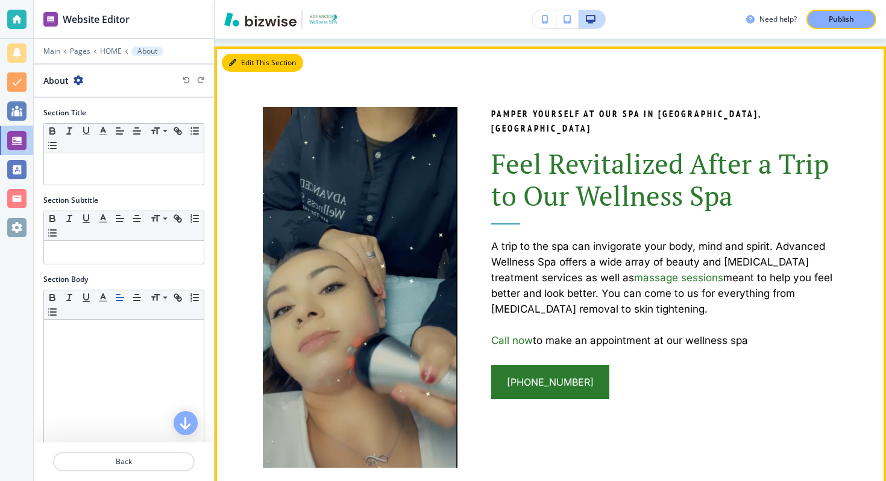
scroll to position [1324, 0]
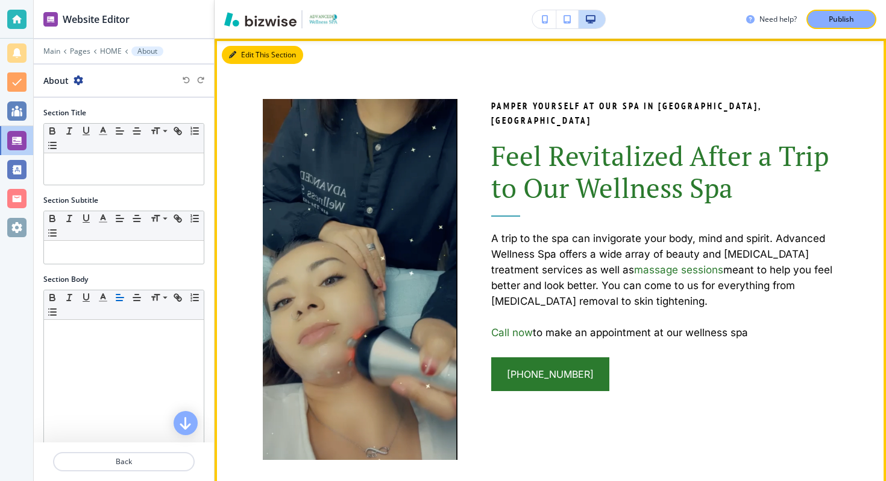
click at [241, 52] on button "Edit This Section" at bounding box center [262, 55] width 81 height 18
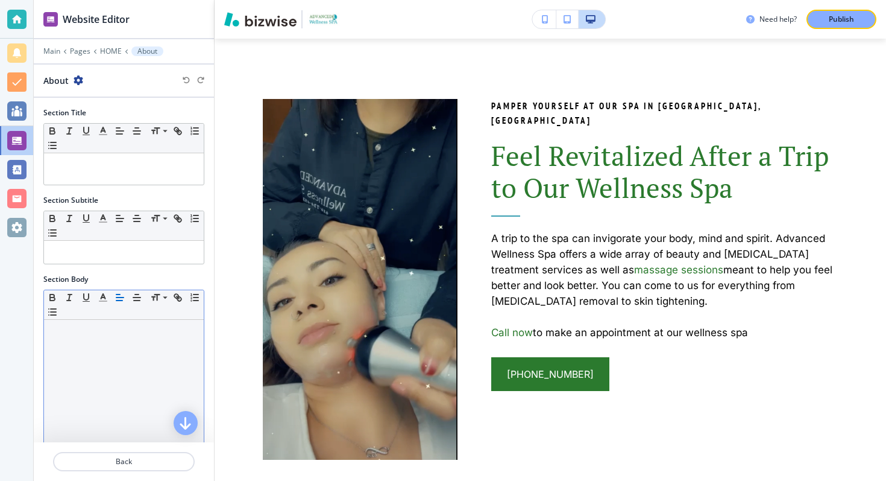
scroll to position [205, 0]
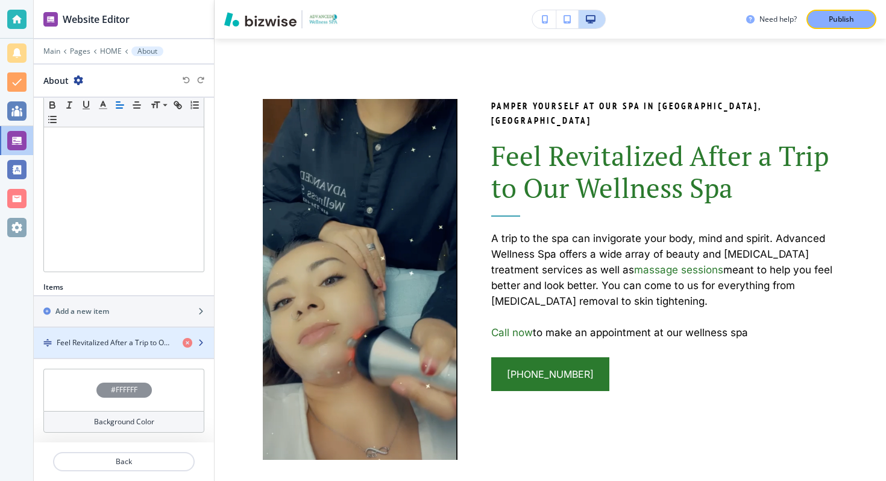
click at [197, 340] on icon "button" at bounding box center [200, 342] width 7 height 7
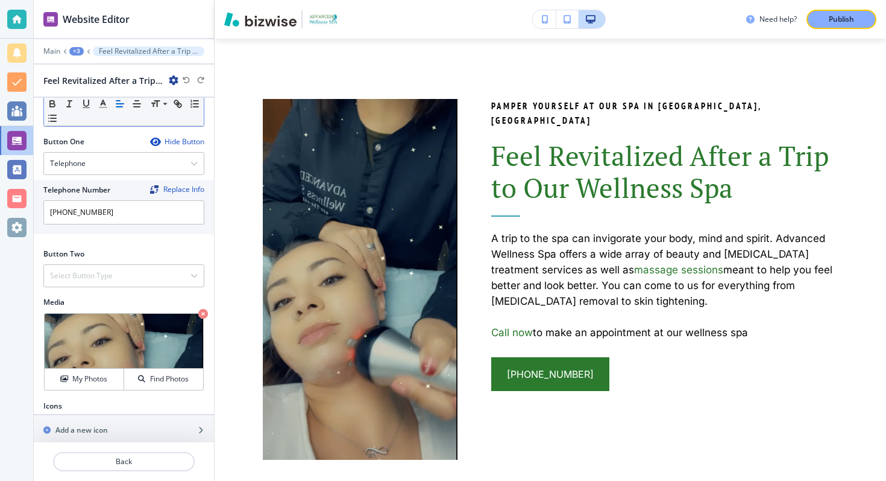
scroll to position [378, 0]
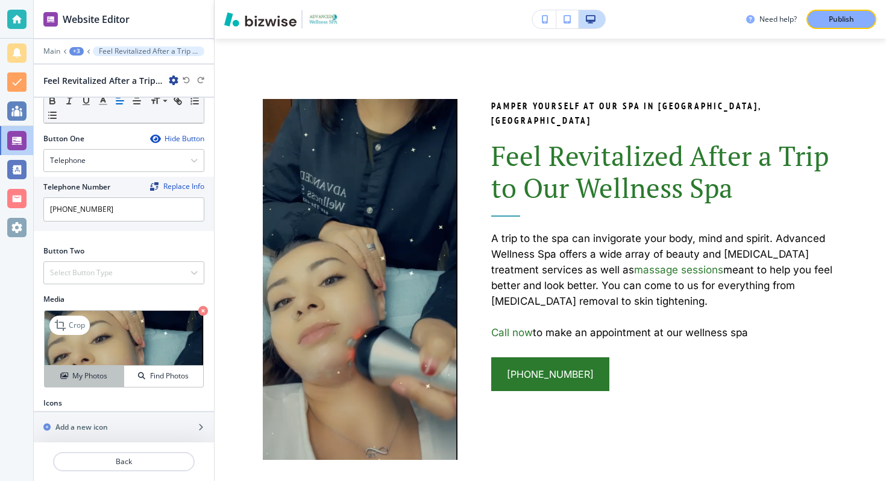
click at [95, 370] on h4 "My Photos" at bounding box center [89, 375] width 35 height 11
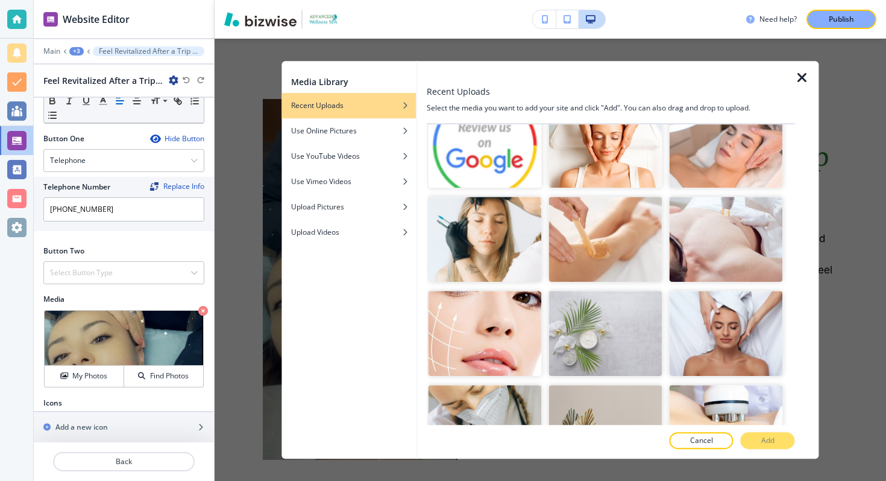
scroll to position [3078, 0]
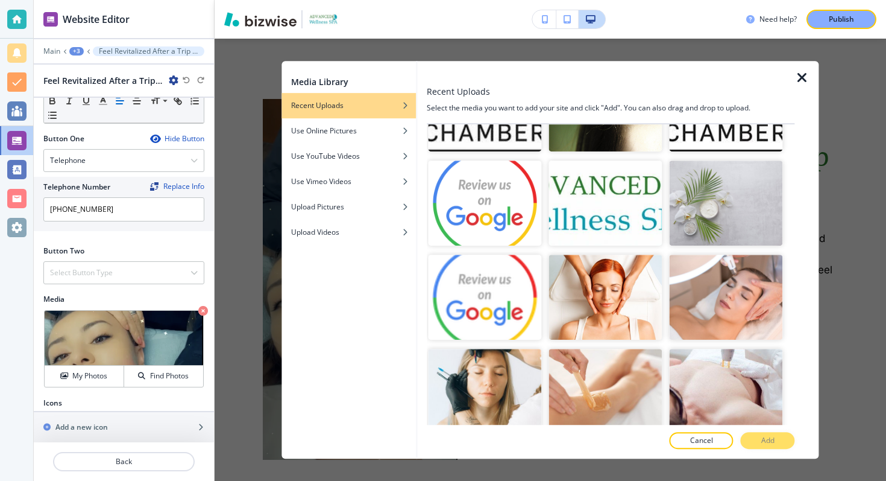
click at [794, 86] on div "Recent Uploads" at bounding box center [611, 91] width 368 height 13
click at [802, 81] on icon "button" at bounding box center [802, 78] width 14 height 14
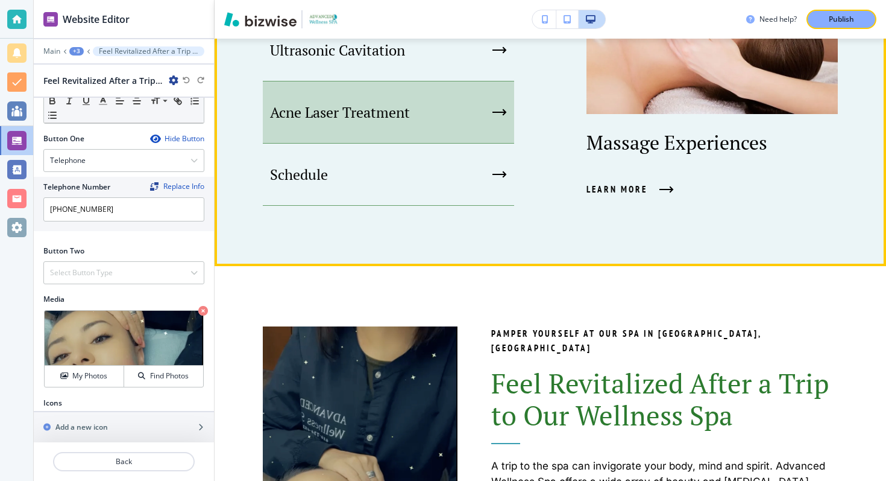
scroll to position [1312, 0]
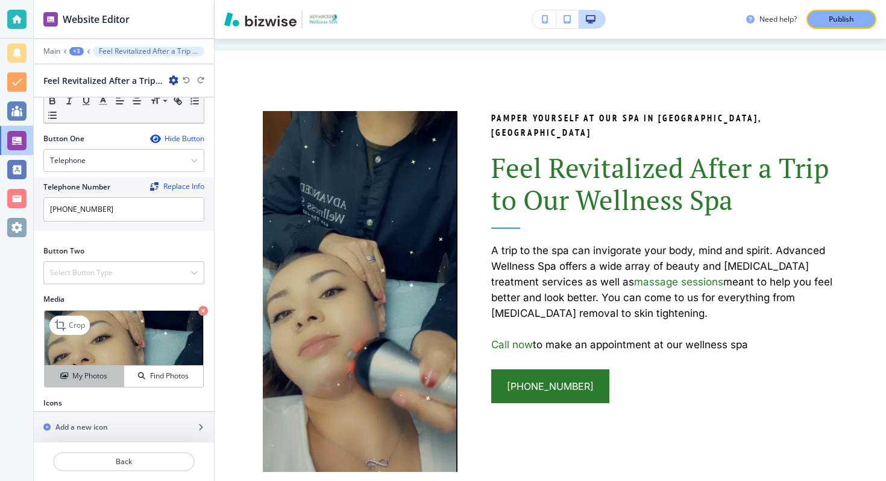
click at [103, 370] on h4 "My Photos" at bounding box center [89, 375] width 35 height 11
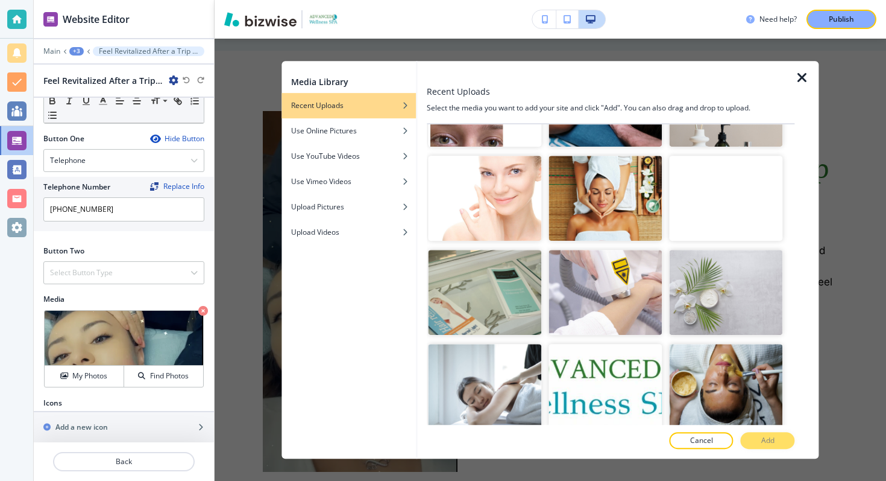
scroll to position [2902, 0]
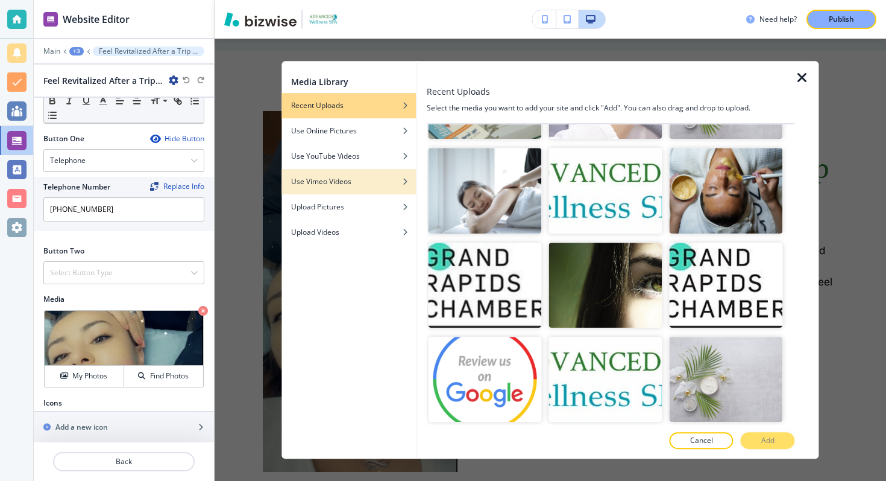
click at [371, 187] on div "button" at bounding box center [349, 190] width 134 height 7
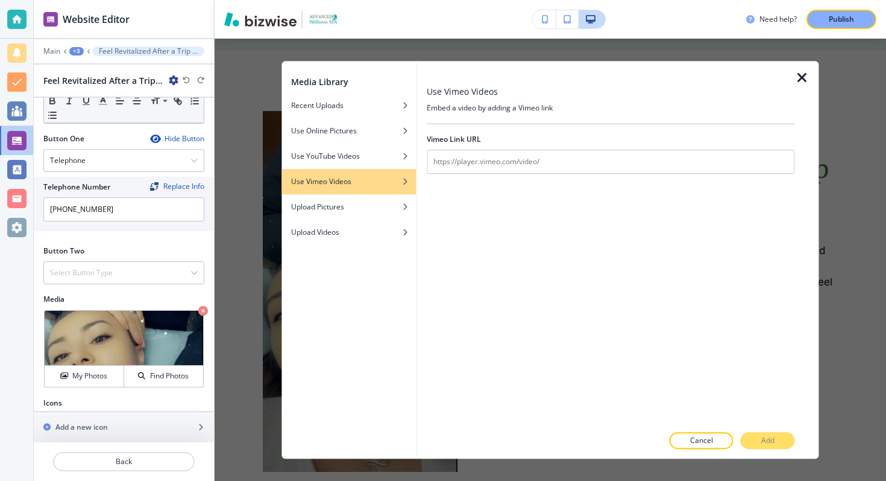
scroll to position [0, 0]
click at [374, 208] on div "Upload Pictures" at bounding box center [349, 206] width 134 height 11
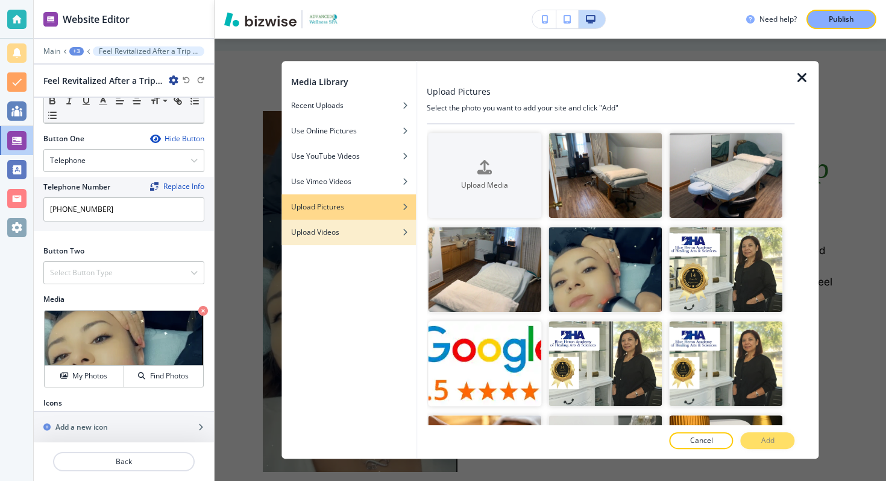
click at [381, 233] on div "Upload Videos" at bounding box center [349, 232] width 134 height 11
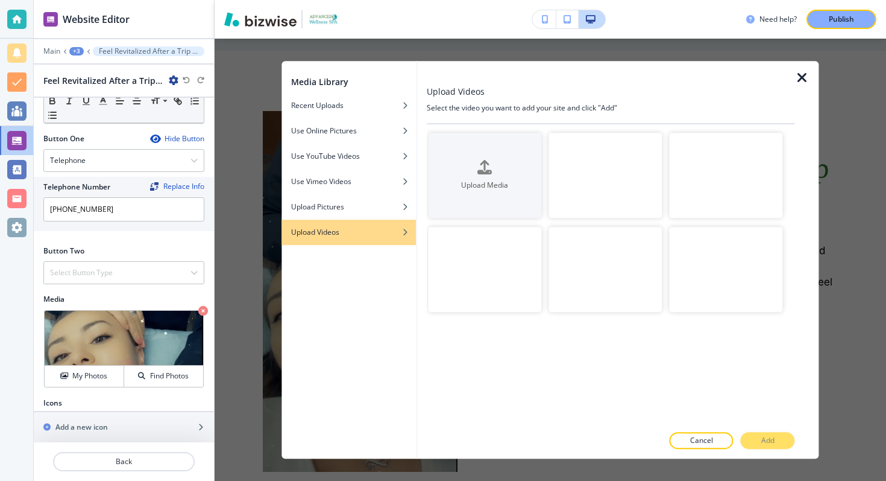
click at [706, 268] on video "button" at bounding box center [725, 269] width 113 height 85
click at [658, 321] on div "Upload Media" at bounding box center [611, 278] width 368 height 294
